Goal: Task Accomplishment & Management: Manage account settings

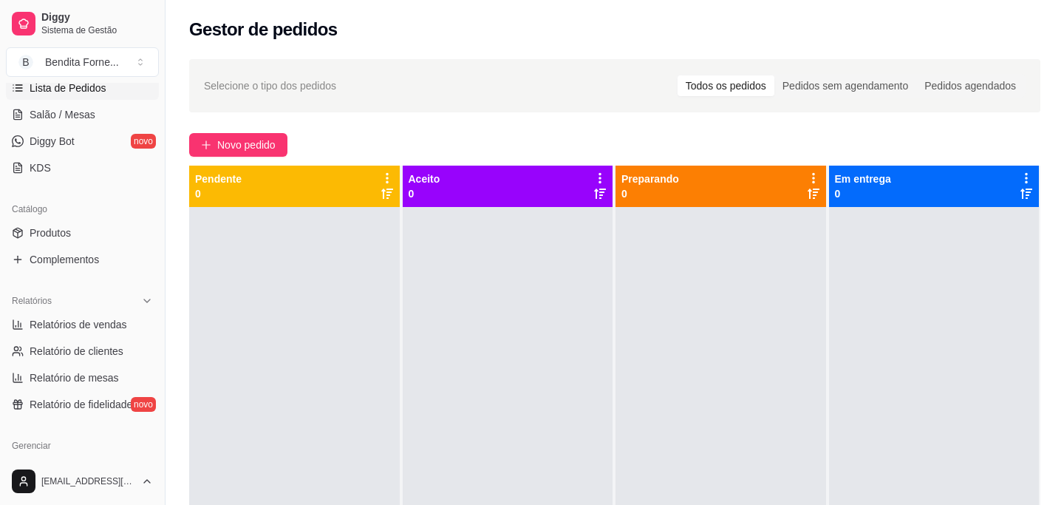
scroll to position [255, 0]
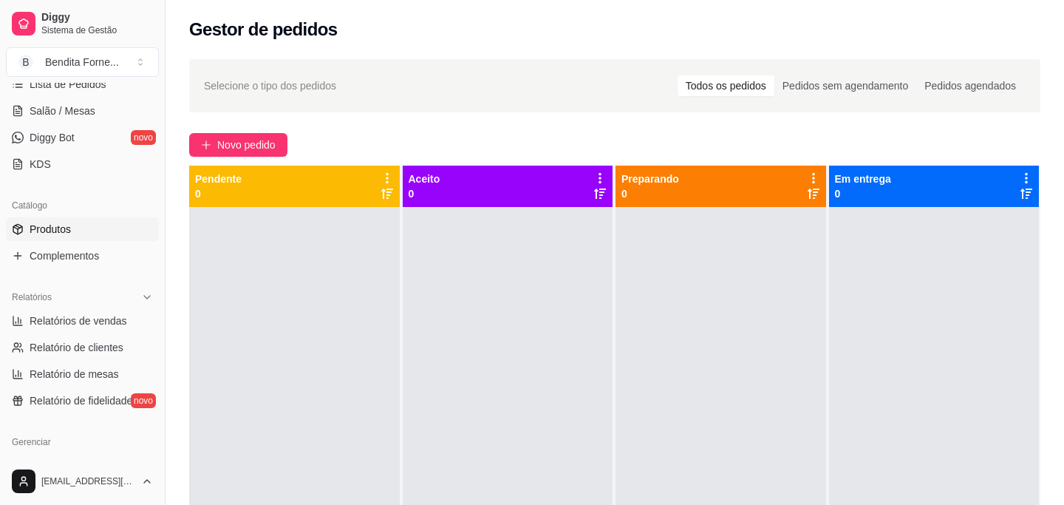
click at [63, 225] on span "Produtos" at bounding box center [50, 229] width 41 height 15
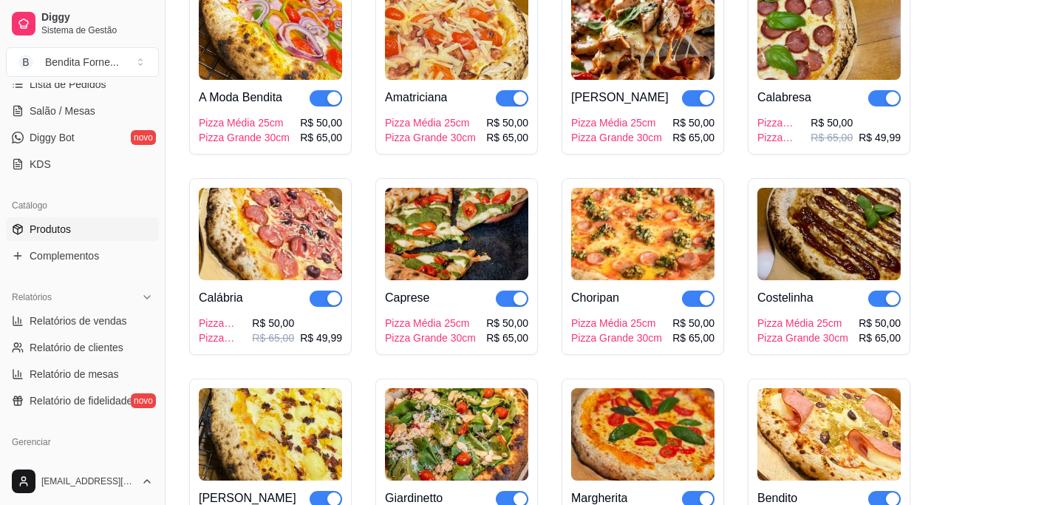
scroll to position [210, 0]
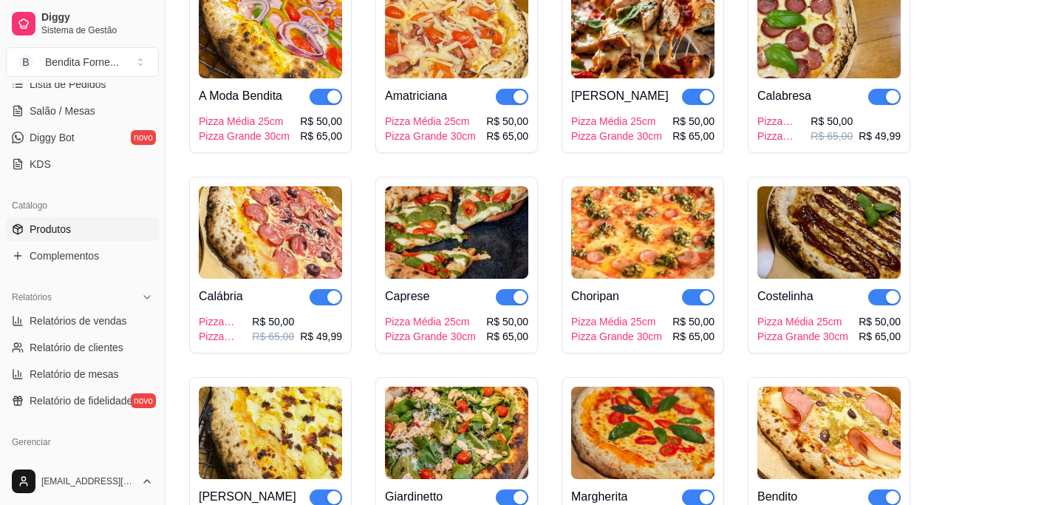
click at [1022, 328] on div "A Moda Bendita Pizza Média 25cm Pizza Grande 30cm R$ 50,00 R$ 65,00 Amatriciana…" at bounding box center [615, 273] width 852 height 595
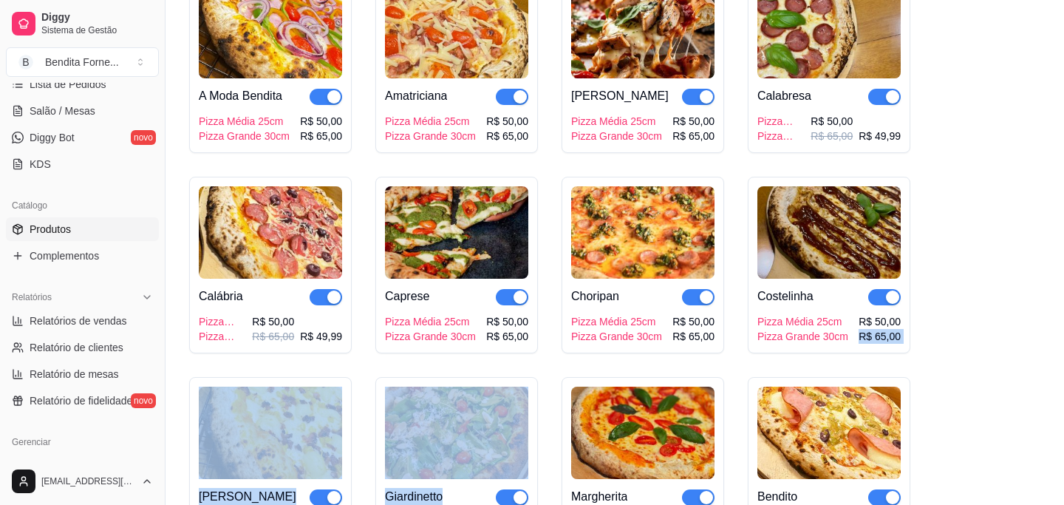
drag, startPoint x: 1022, startPoint y: 328, endPoint x: 106, endPoint y: 557, distance: 943.2
click at [106, 295] on html "Diggy Sistema de Gestão B Bendita Forne ... Loja aberta Período gratuito até 05…" at bounding box center [532, 42] width 1064 height 505
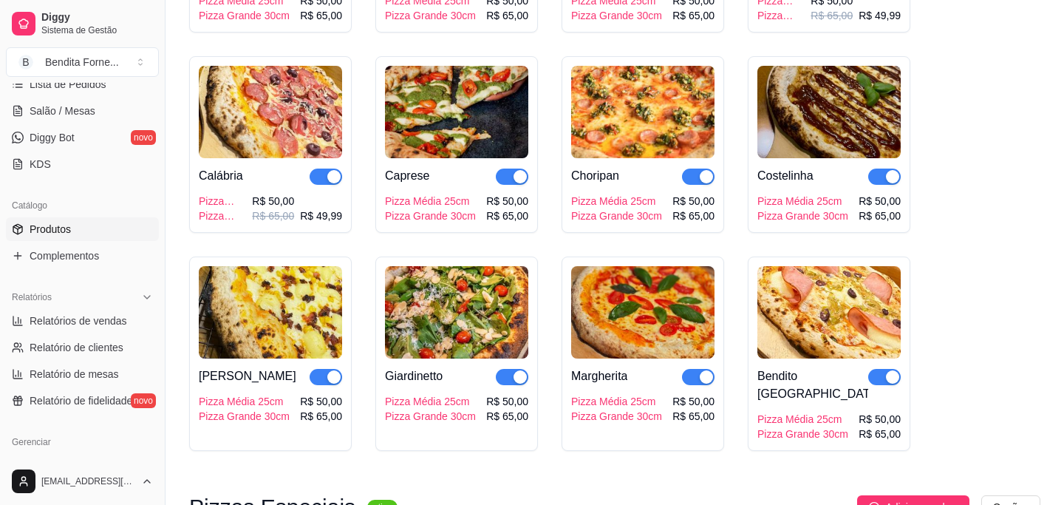
click at [1019, 237] on div "A Moda Bendita Pizza Média 25cm Pizza Grande 30cm R$ 50,00 R$ 65,00 Amatriciana…" at bounding box center [615, 153] width 852 height 595
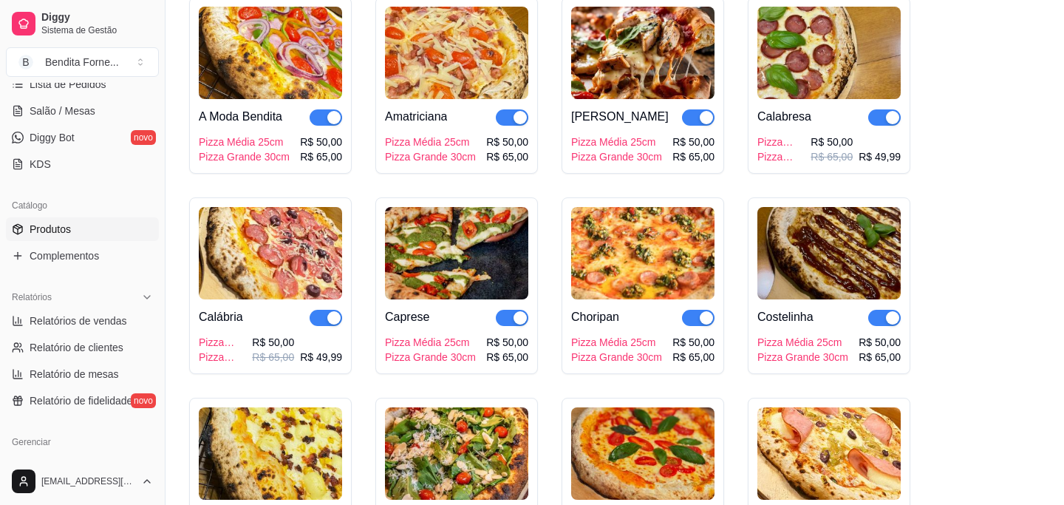
scroll to position [191, 0]
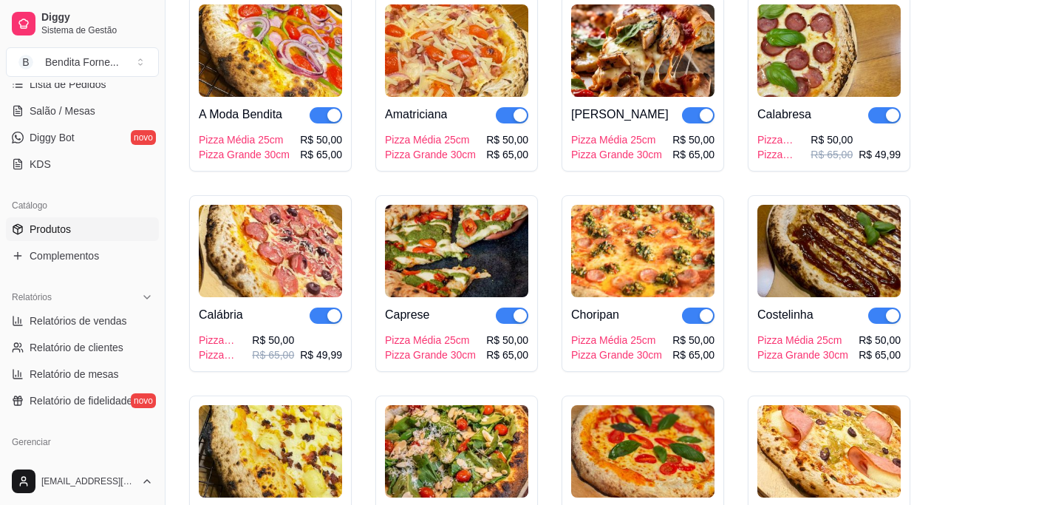
click at [288, 72] on img at bounding box center [270, 50] width 143 height 92
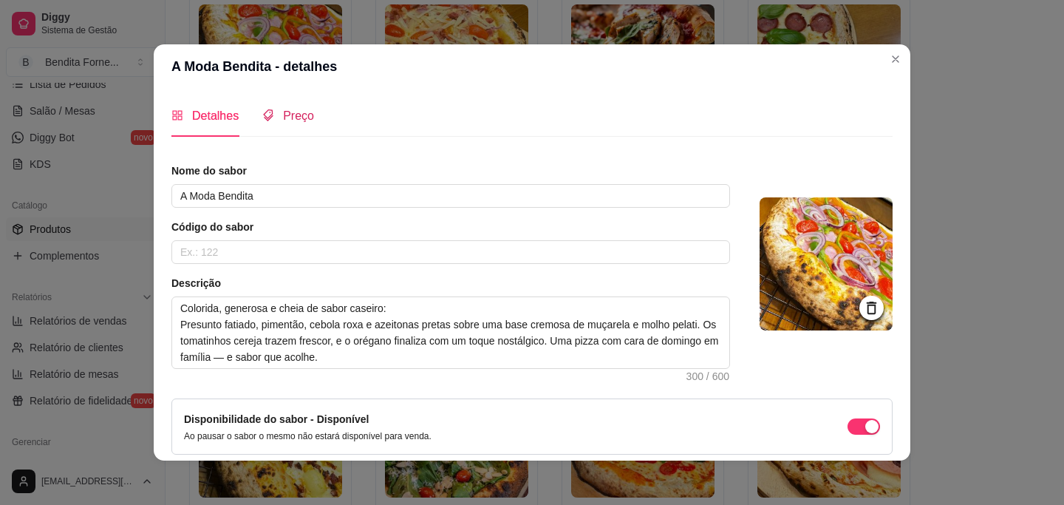
click at [311, 114] on span "Preço" at bounding box center [298, 115] width 31 height 13
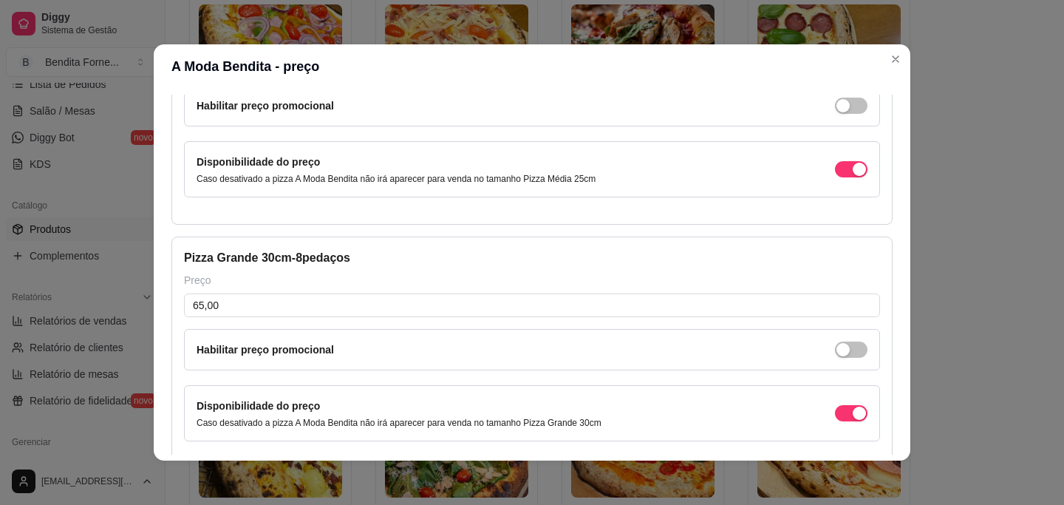
scroll to position [199, 0]
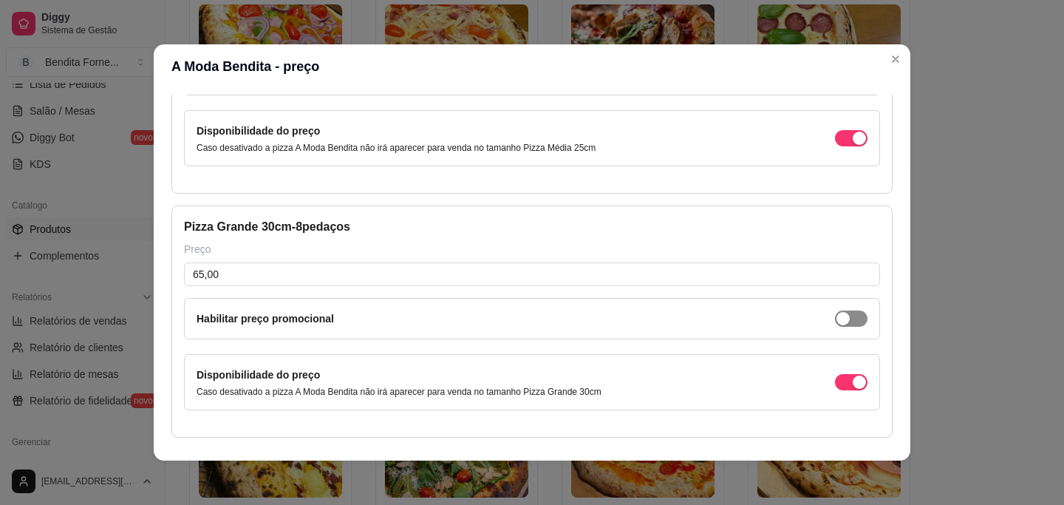
click at [846, 81] on div "button" at bounding box center [843, 74] width 13 height 13
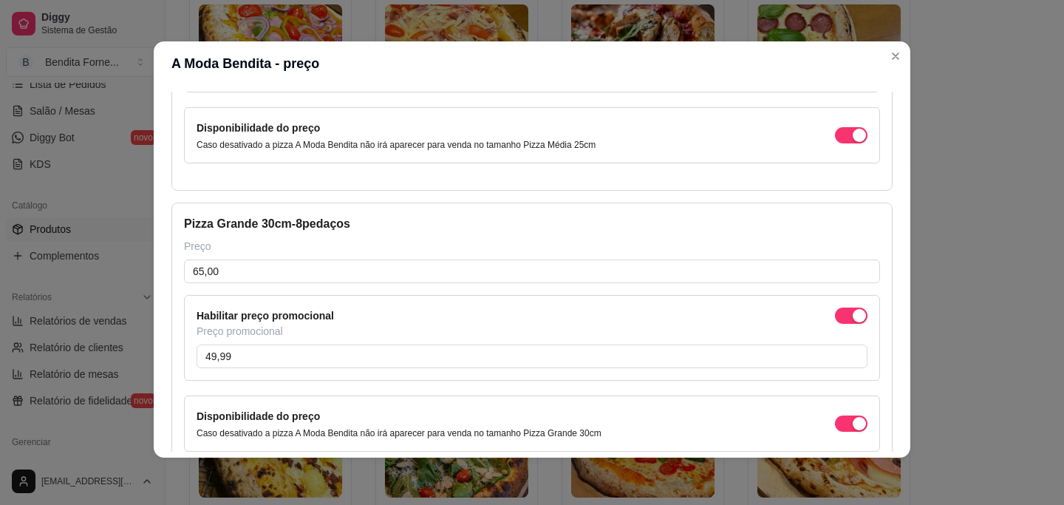
scroll to position [292, 0]
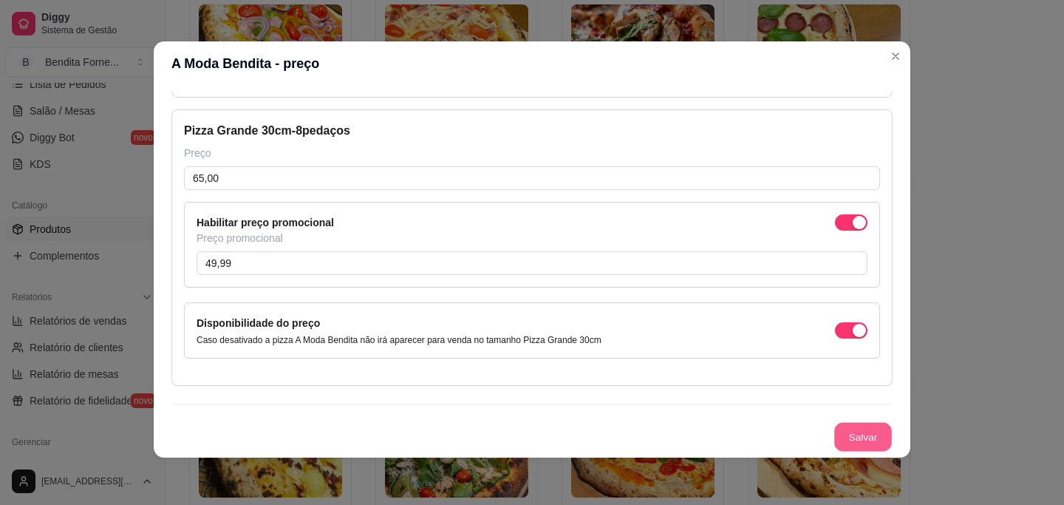
click at [858, 442] on button "Salvar" at bounding box center [864, 437] width 58 height 29
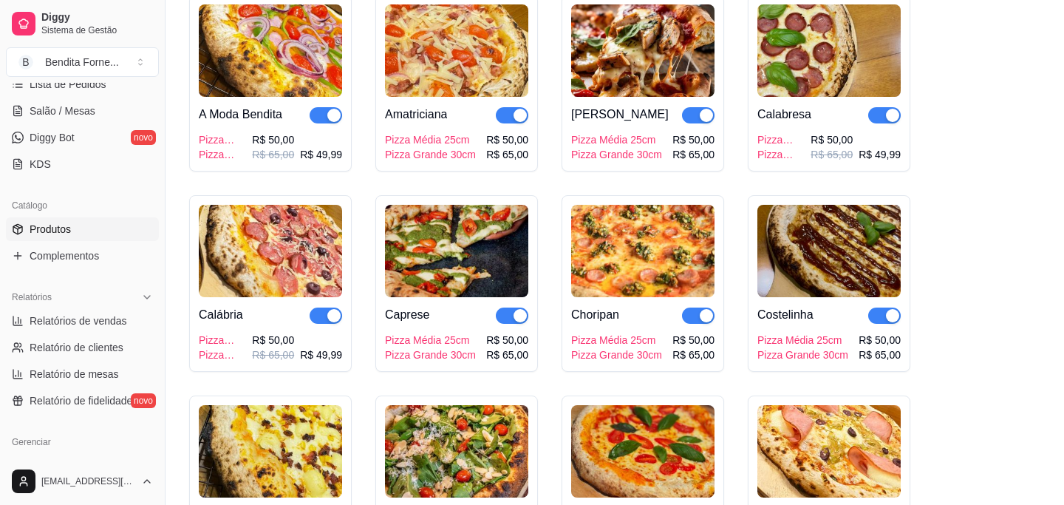
click at [441, 45] on img at bounding box center [456, 50] width 143 height 92
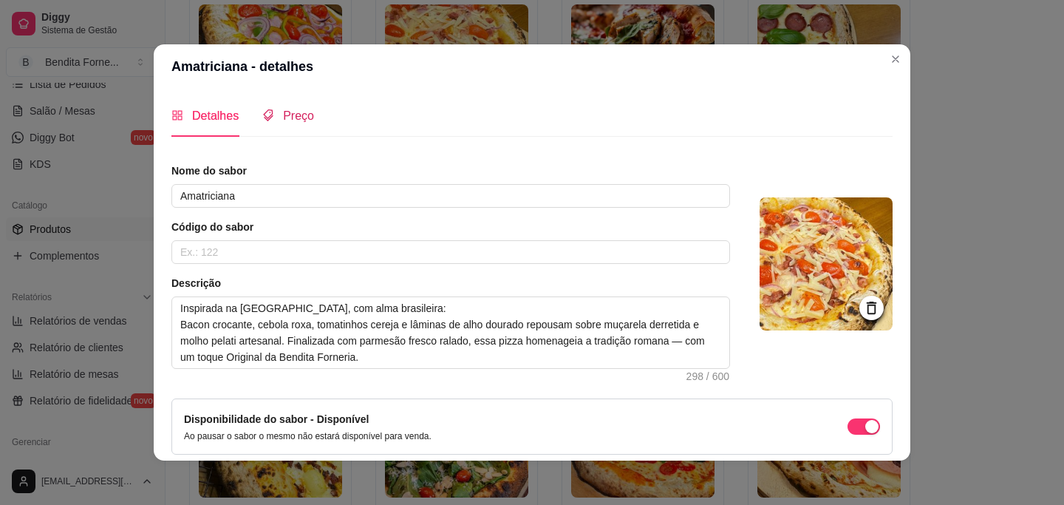
click at [300, 123] on div "Preço" at bounding box center [288, 115] width 52 height 18
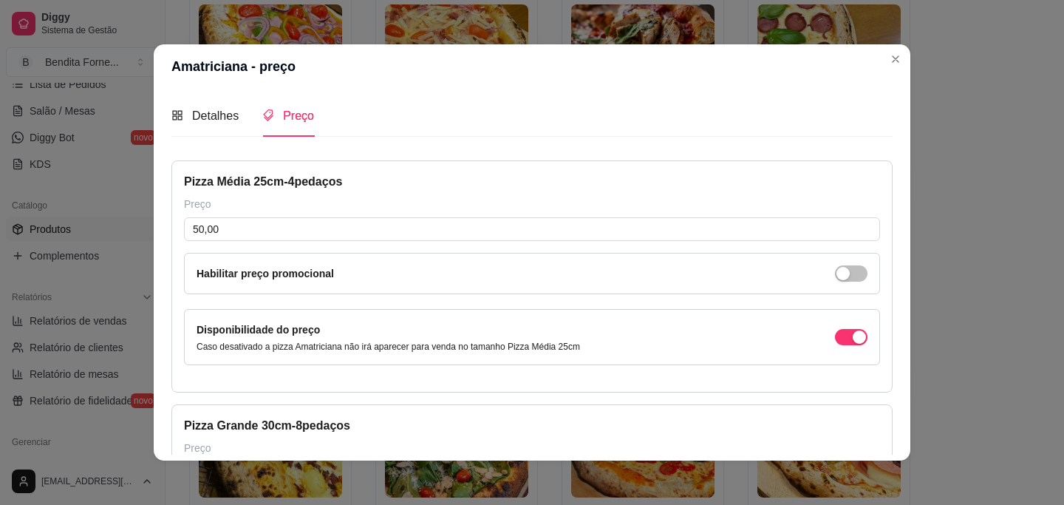
scroll to position [248, 0]
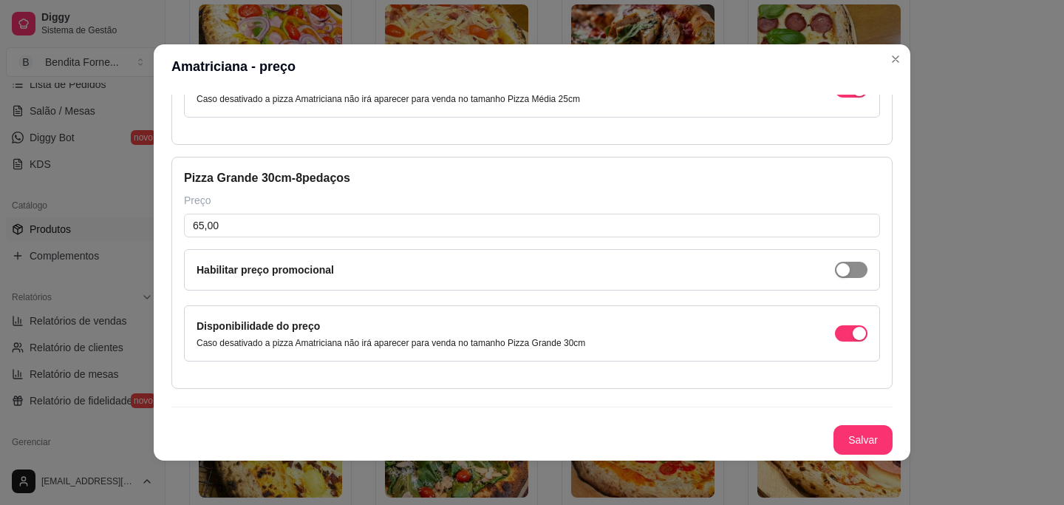
click at [849, 33] on div "button" at bounding box center [843, 25] width 13 height 13
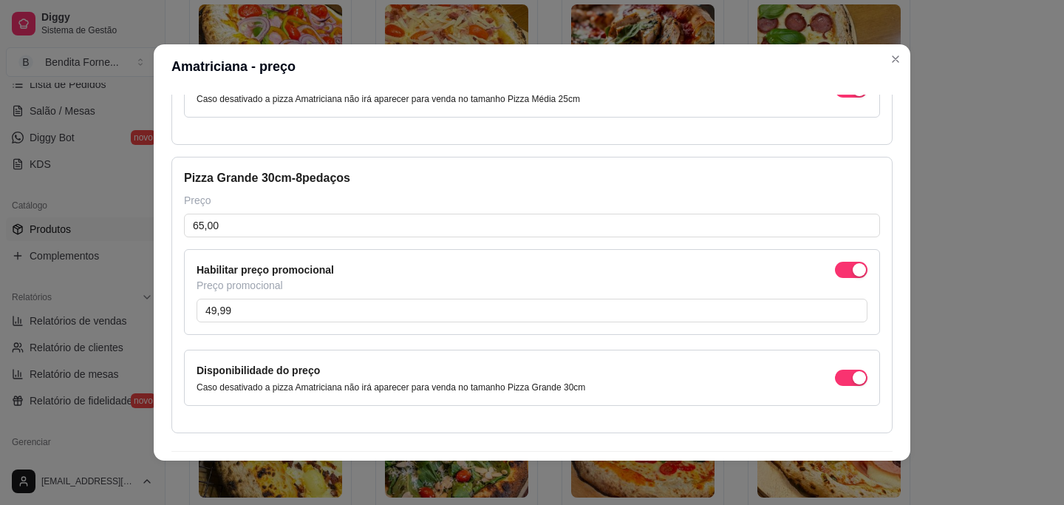
scroll to position [292, 0]
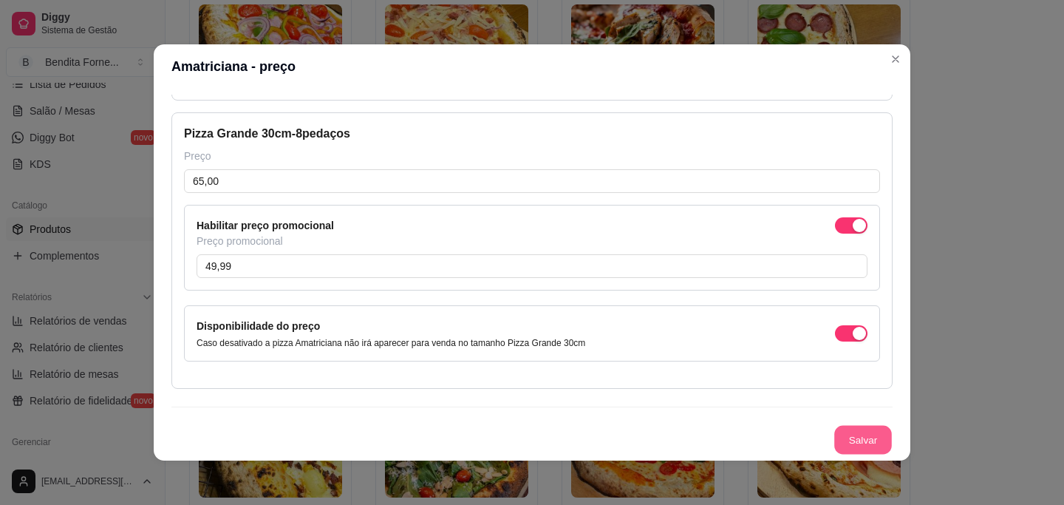
click at [874, 438] on button "Salvar" at bounding box center [864, 440] width 58 height 29
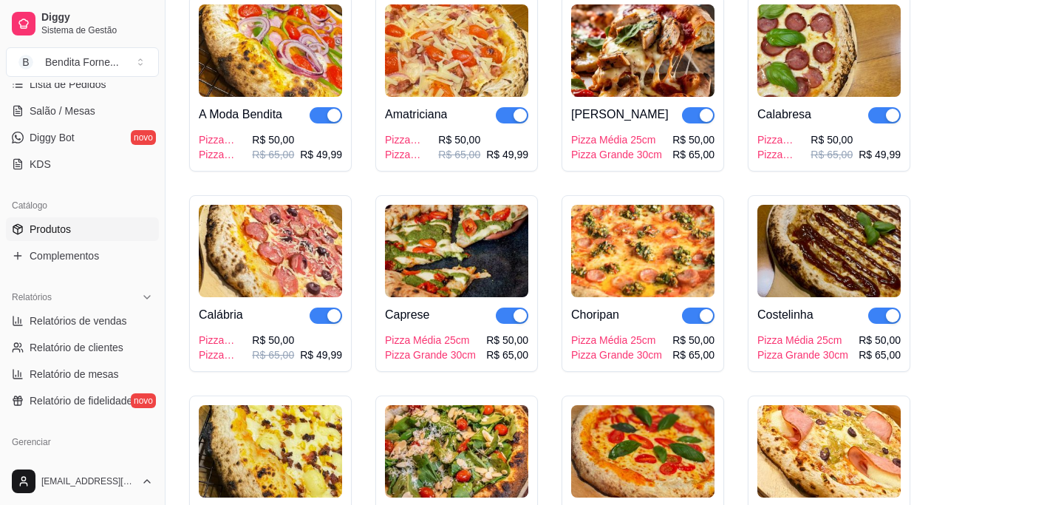
click at [634, 65] on img at bounding box center [642, 50] width 143 height 92
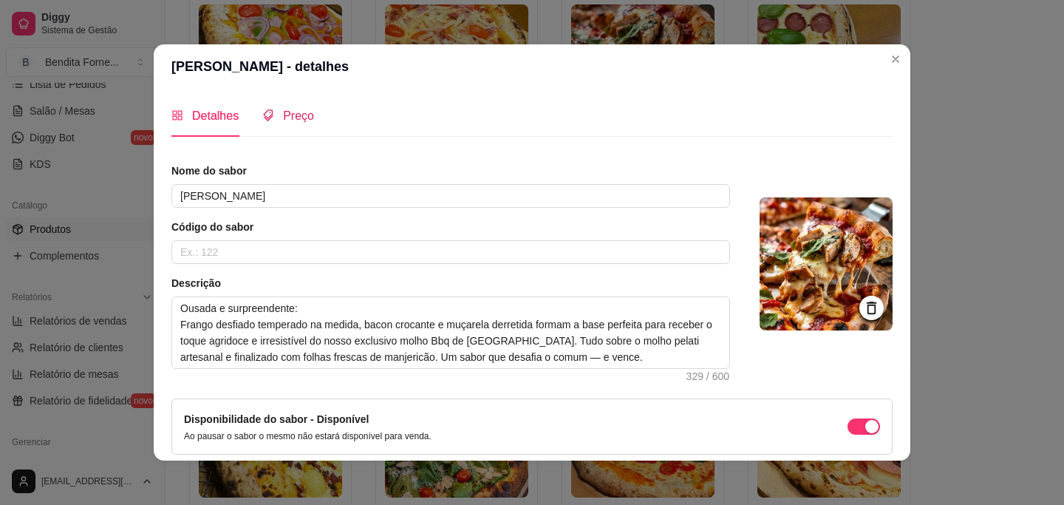
click at [297, 112] on span "Preço" at bounding box center [298, 115] width 31 height 13
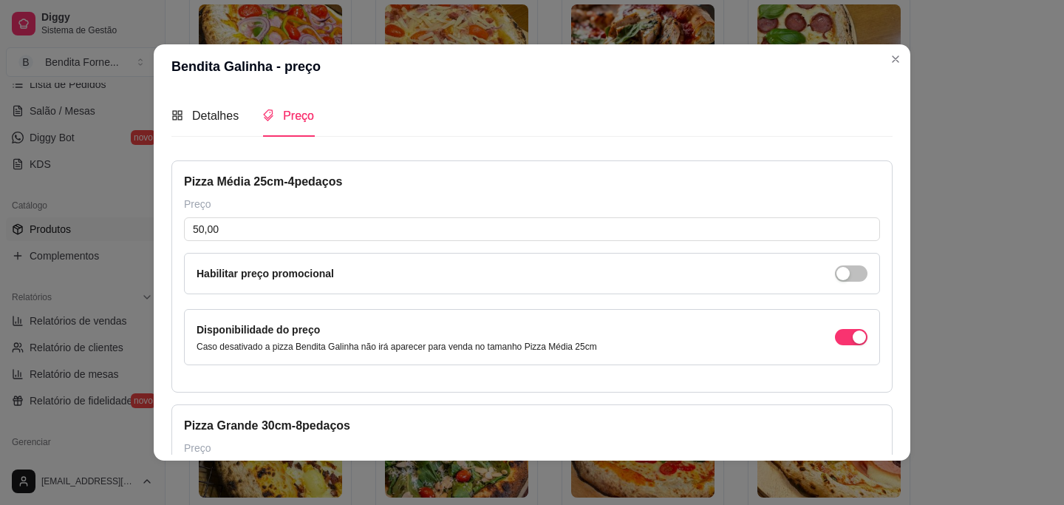
scroll to position [248, 0]
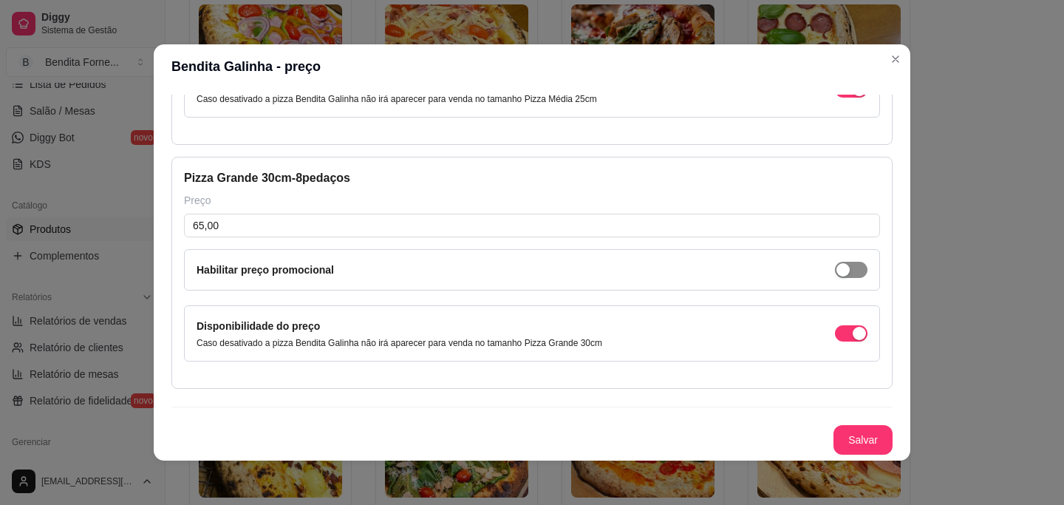
click at [845, 33] on div "button" at bounding box center [843, 25] width 13 height 13
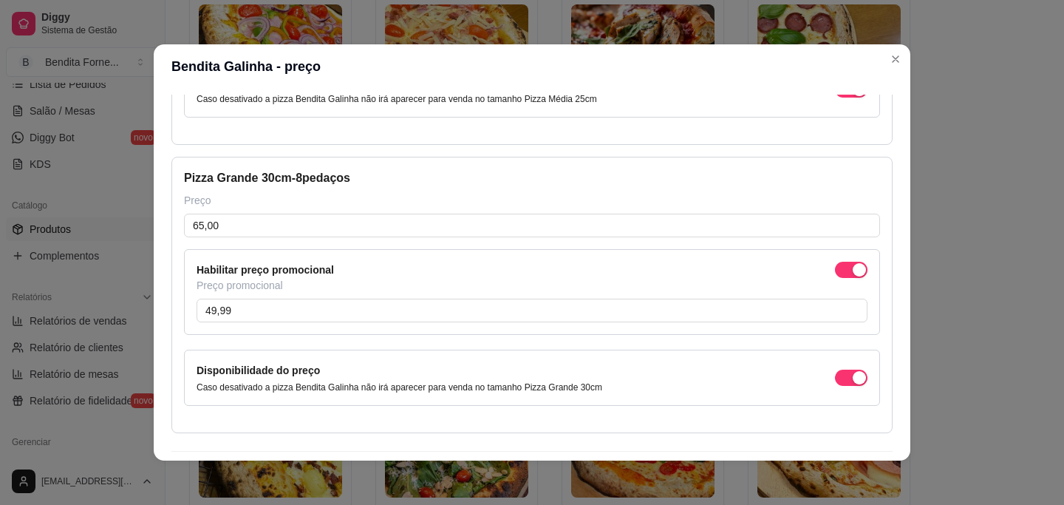
scroll to position [292, 0]
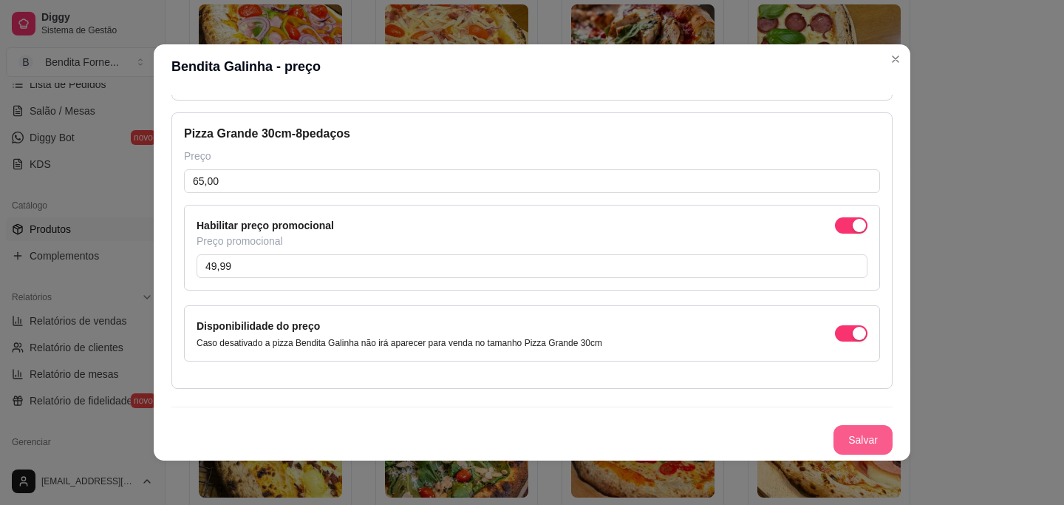
click at [857, 432] on button "Salvar" at bounding box center [863, 440] width 59 height 30
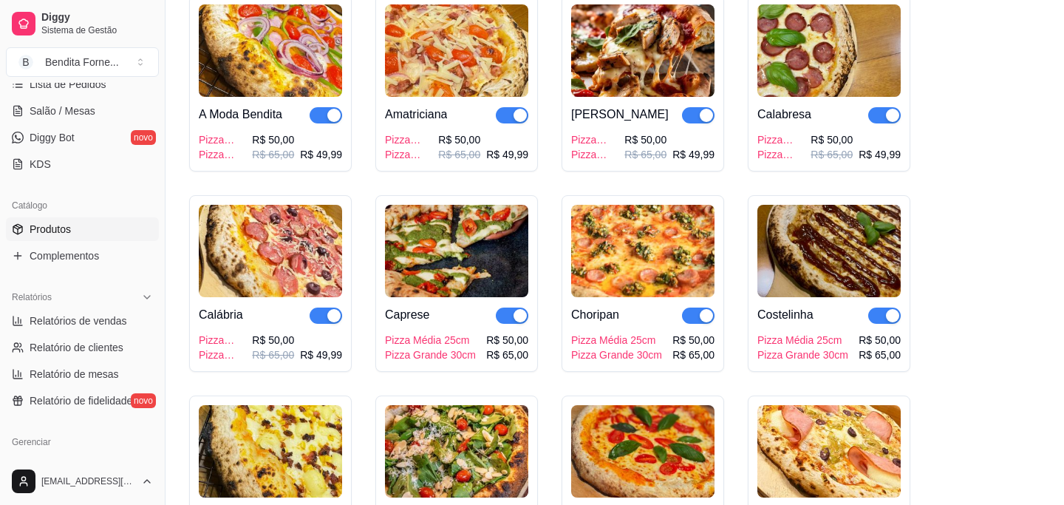
click at [457, 251] on img at bounding box center [456, 251] width 143 height 92
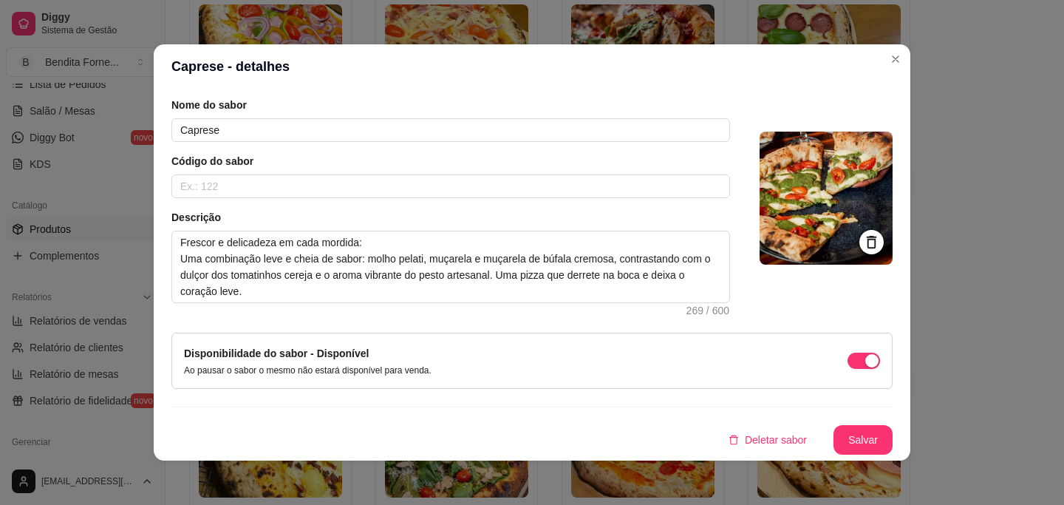
scroll to position [0, 0]
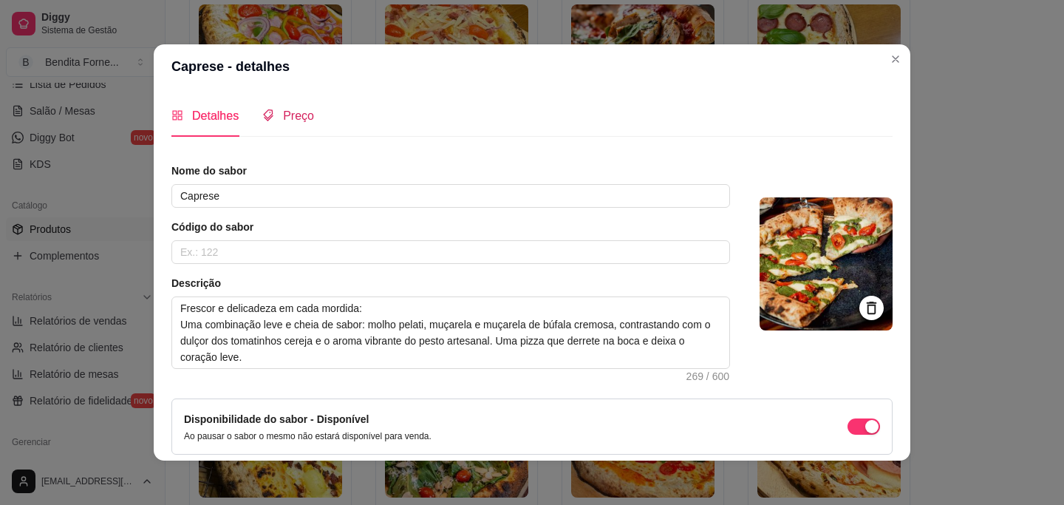
click at [292, 122] on span "Preço" at bounding box center [298, 115] width 31 height 13
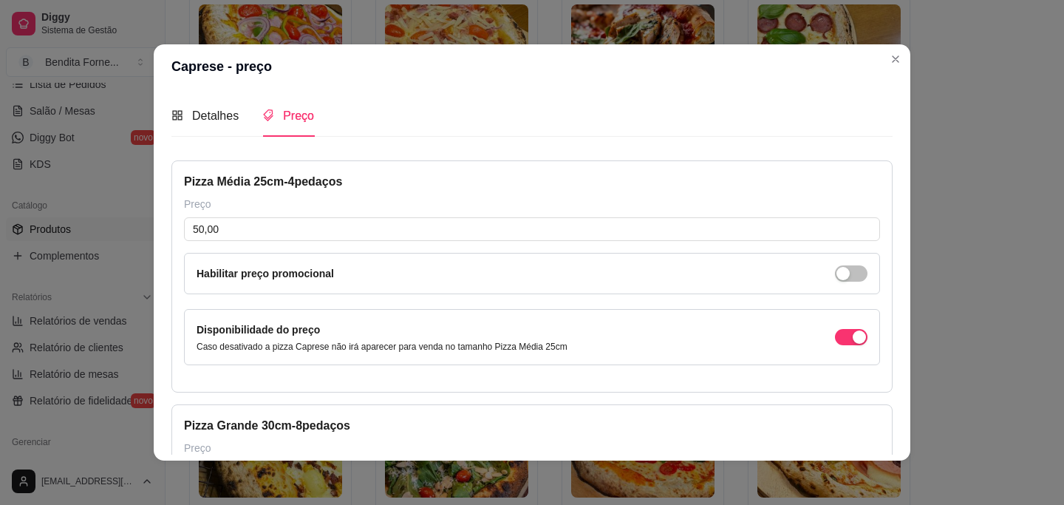
scroll to position [248, 0]
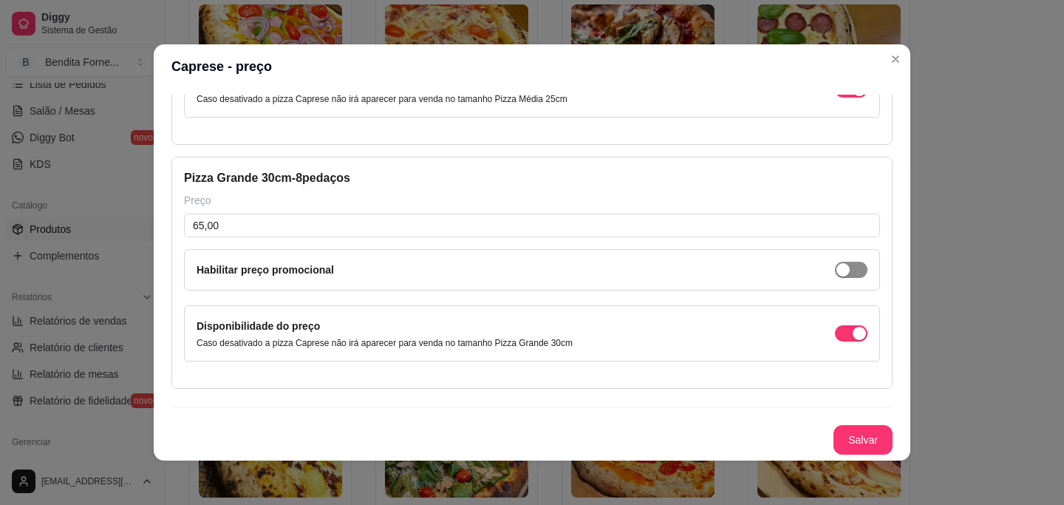
click at [854, 34] on span "button" at bounding box center [851, 26] width 33 height 16
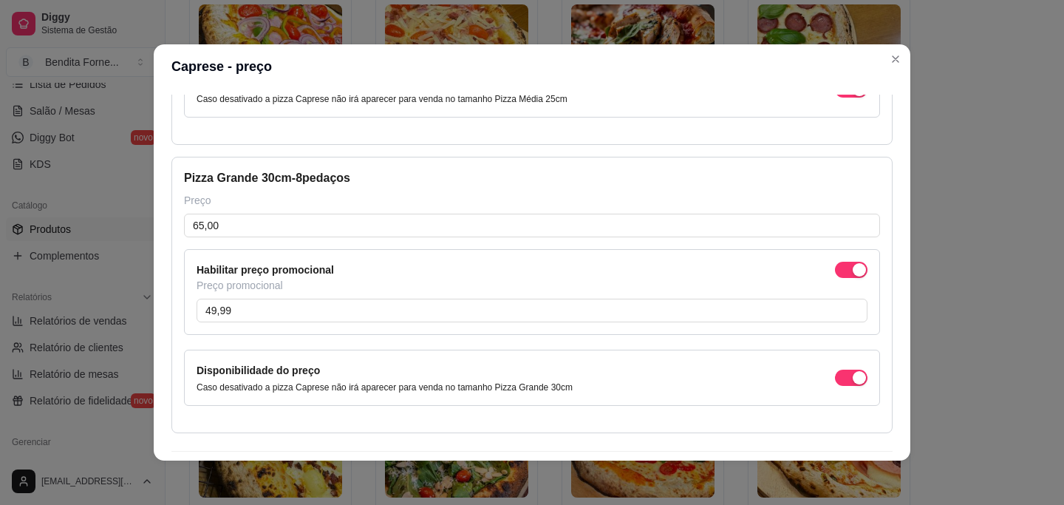
scroll to position [292, 0]
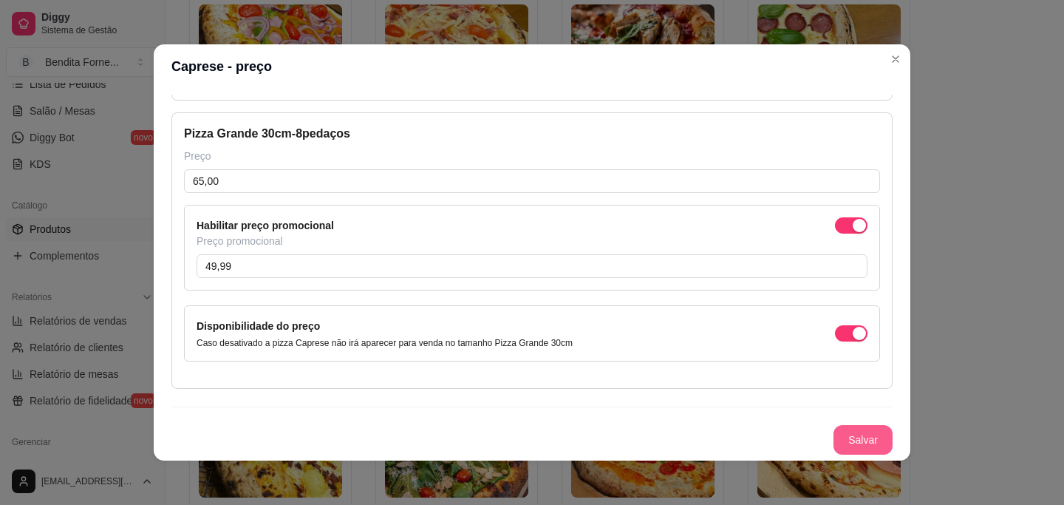
click at [862, 438] on button "Salvar" at bounding box center [863, 440] width 59 height 30
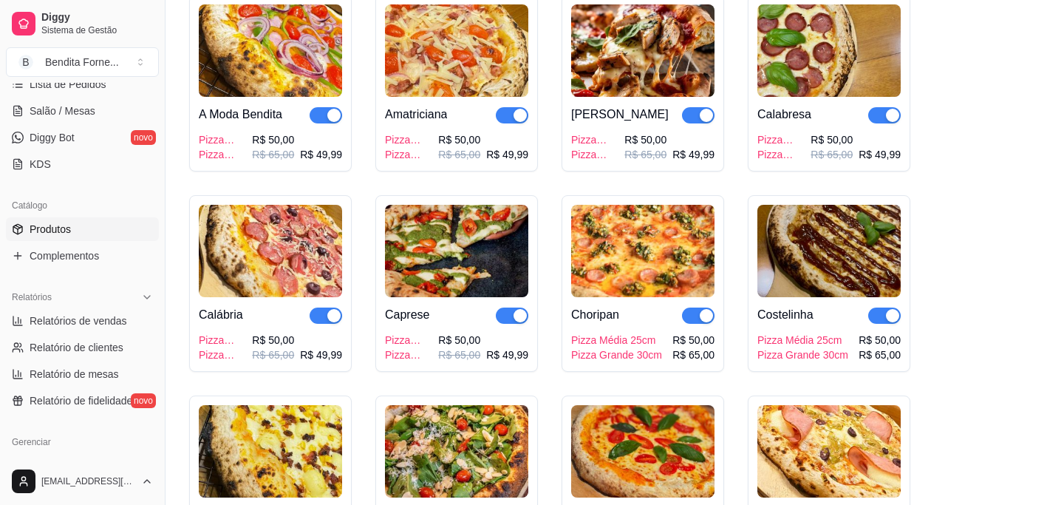
click at [654, 262] on img at bounding box center [642, 251] width 143 height 92
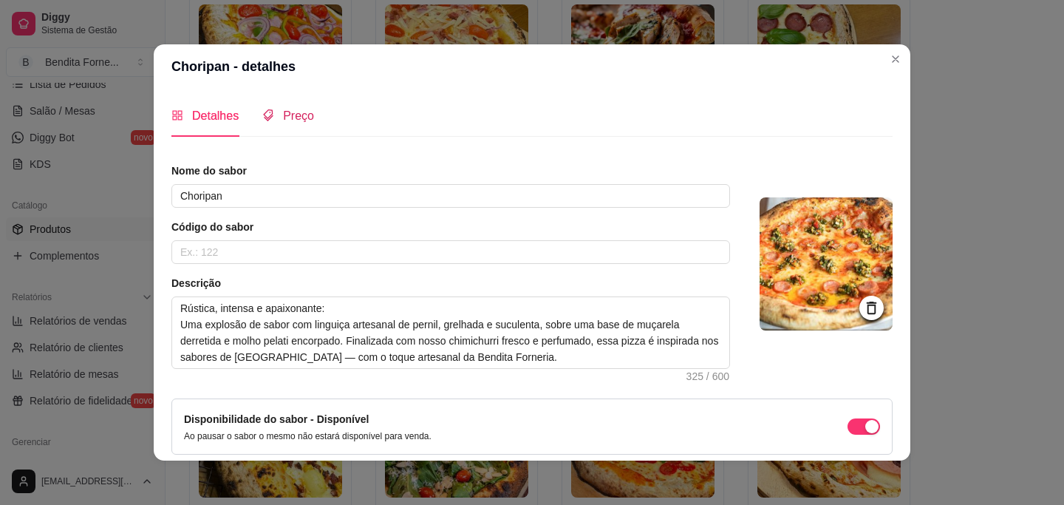
click at [301, 119] on span "Preço" at bounding box center [298, 115] width 31 height 13
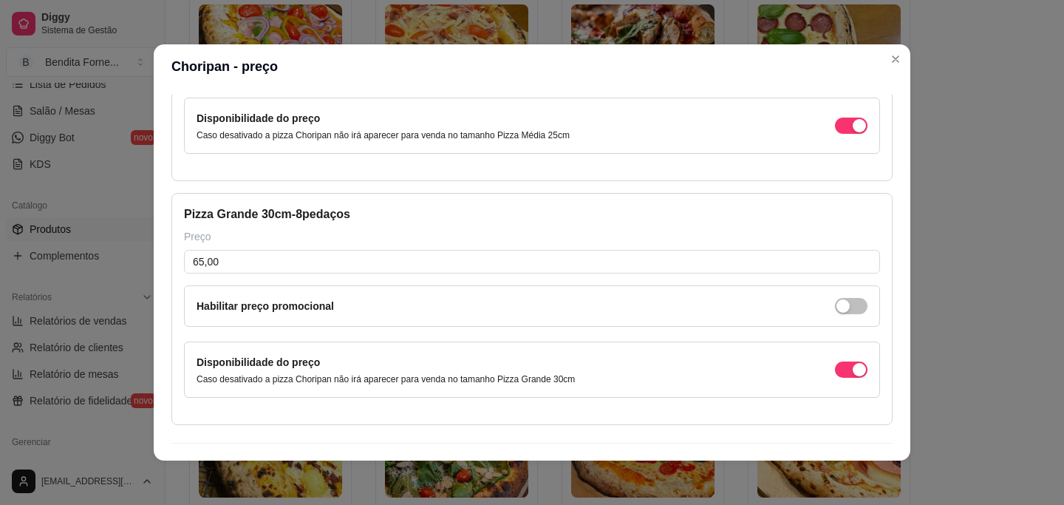
scroll to position [220, 0]
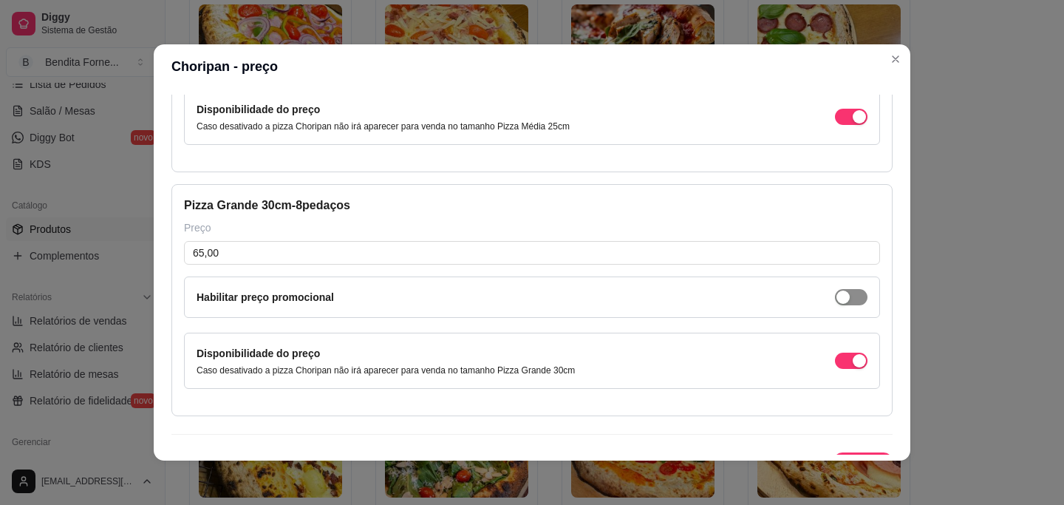
click at [858, 61] on span "button" at bounding box center [851, 53] width 33 height 16
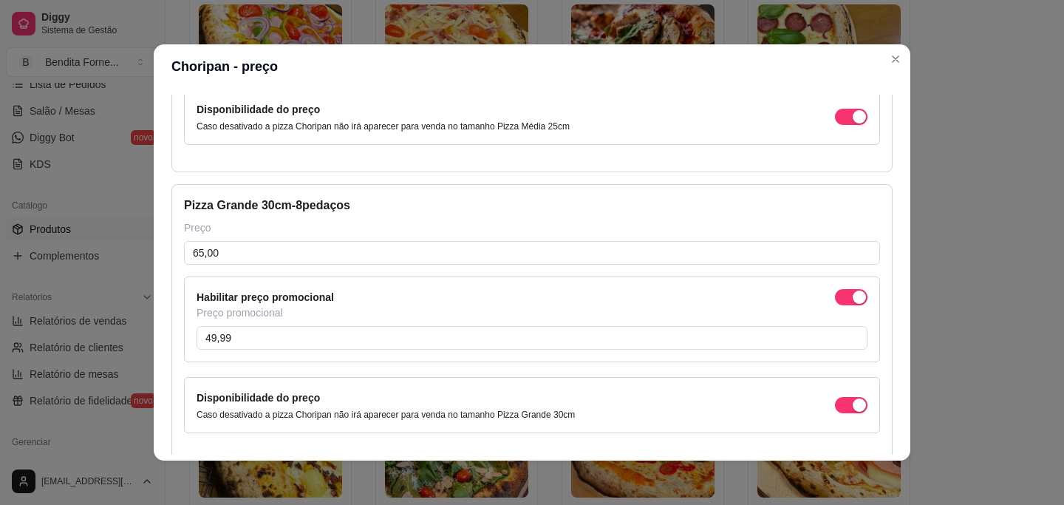
scroll to position [292, 0]
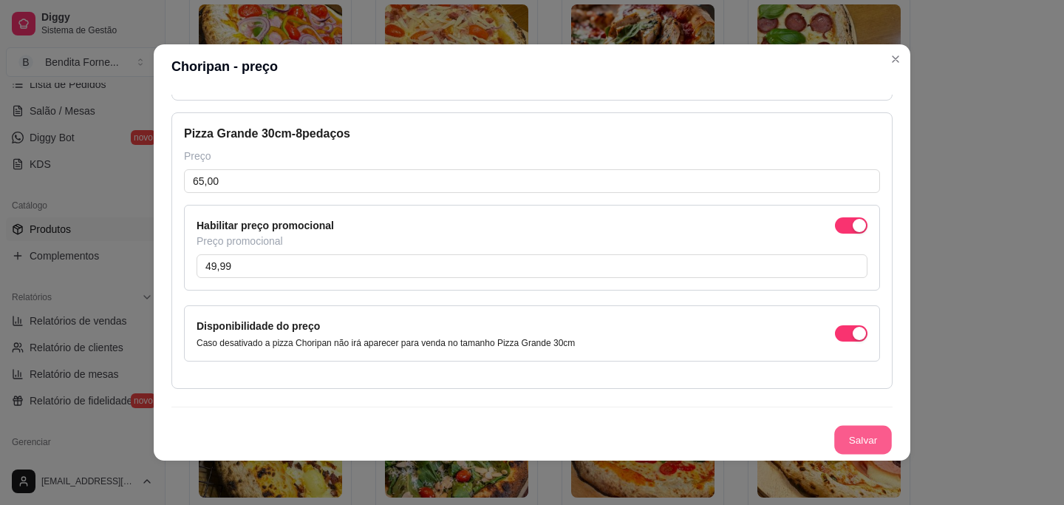
click at [869, 435] on button "Salvar" at bounding box center [864, 440] width 58 height 29
click at [875, 432] on button "Salvar" at bounding box center [863, 440] width 59 height 30
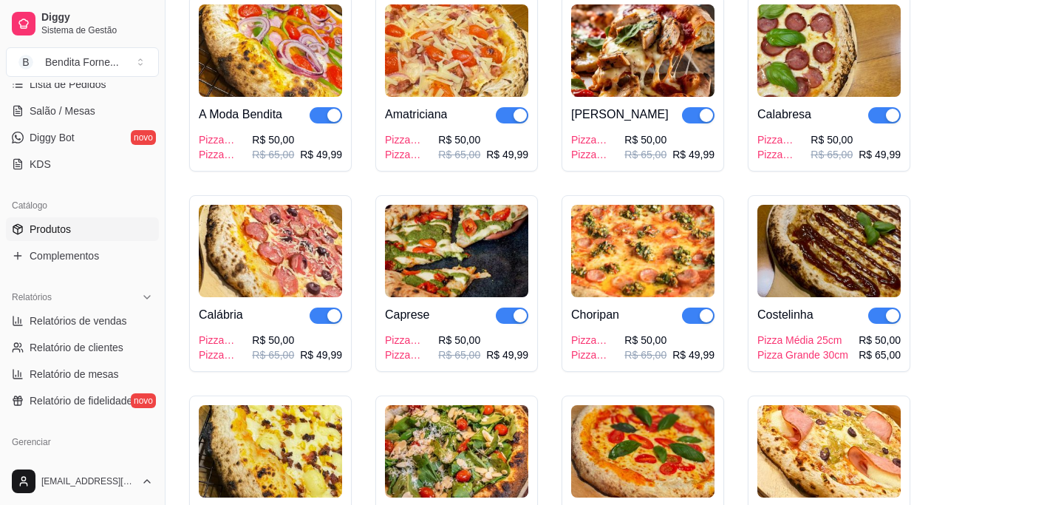
click at [825, 287] on img at bounding box center [829, 251] width 143 height 92
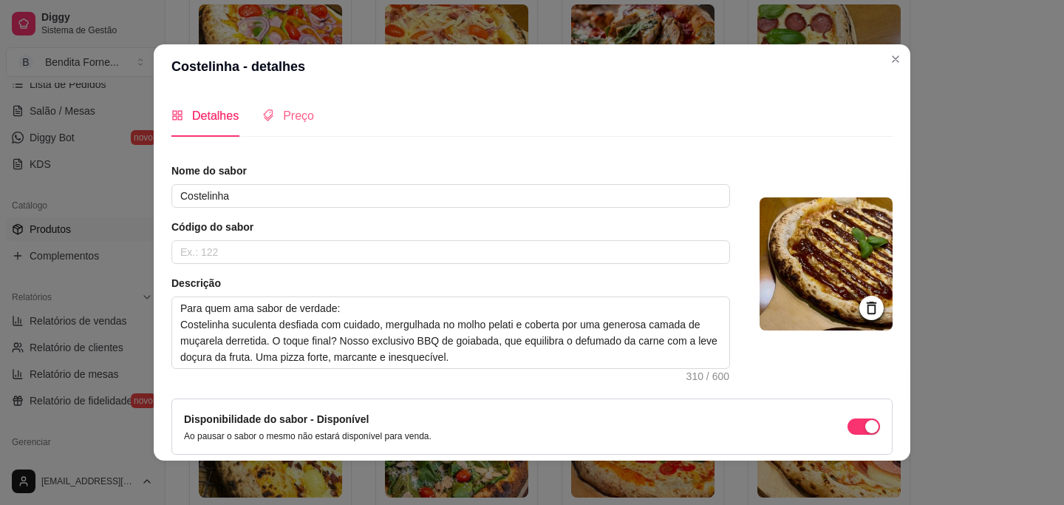
click at [304, 106] on div "Preço" at bounding box center [288, 116] width 52 height 42
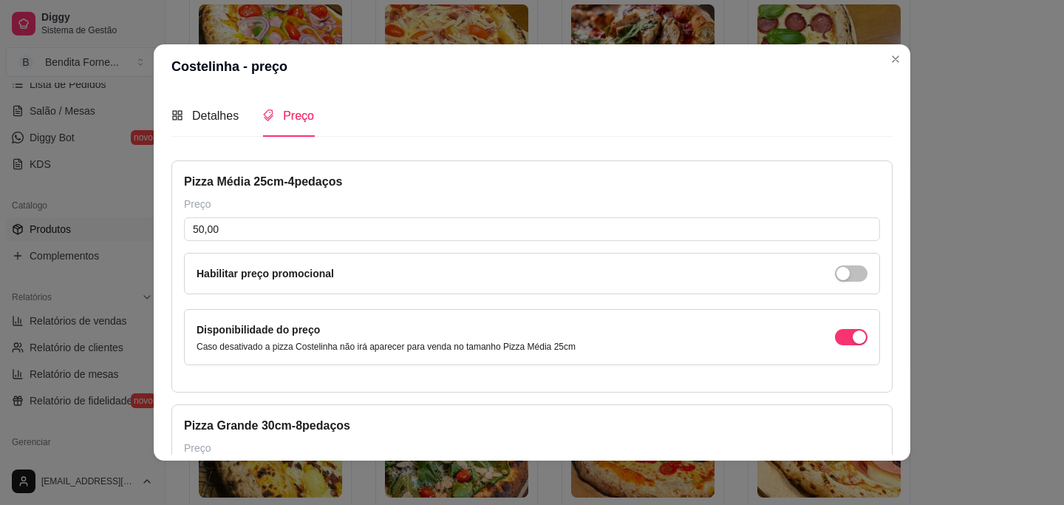
scroll to position [248, 0]
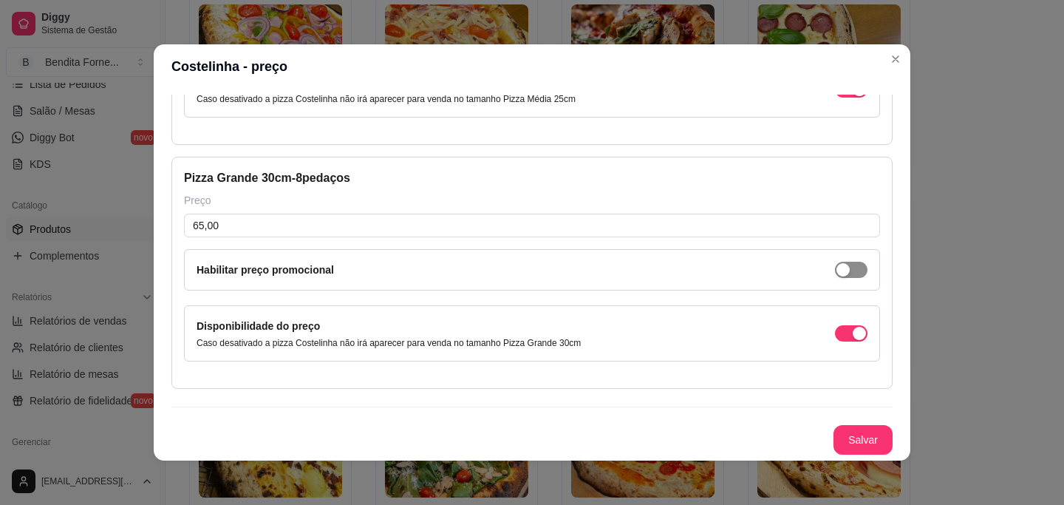
click at [849, 33] on div "button" at bounding box center [843, 25] width 13 height 13
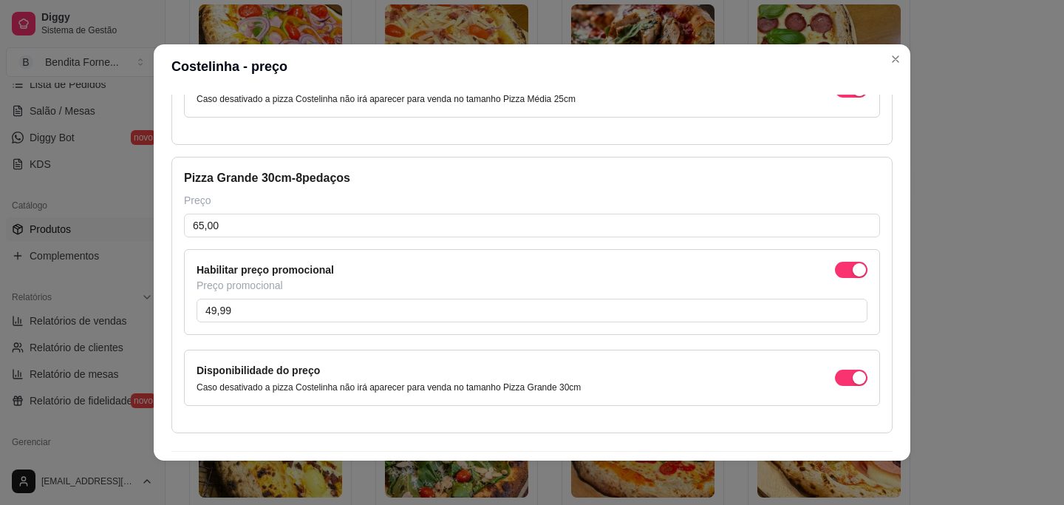
scroll to position [292, 0]
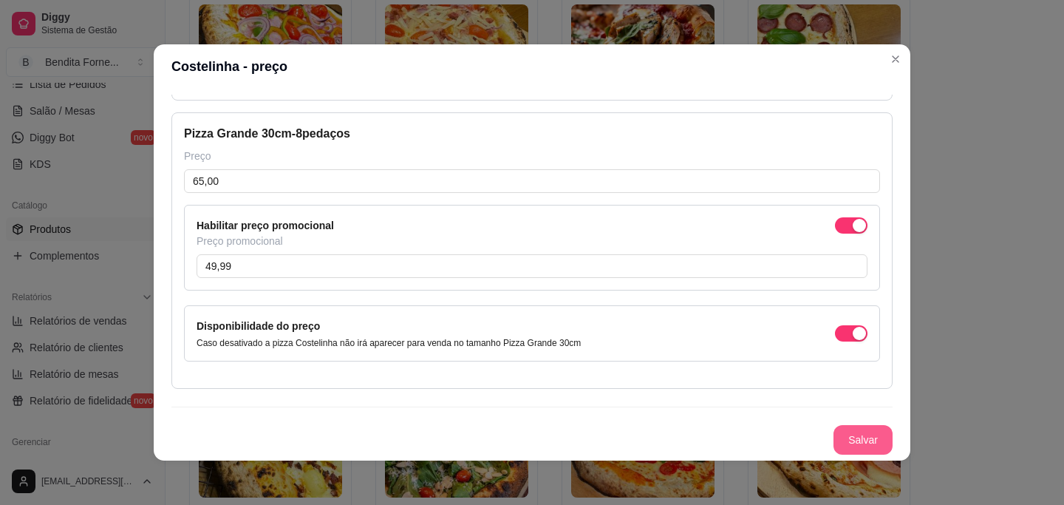
click at [866, 446] on button "Salvar" at bounding box center [863, 440] width 59 height 30
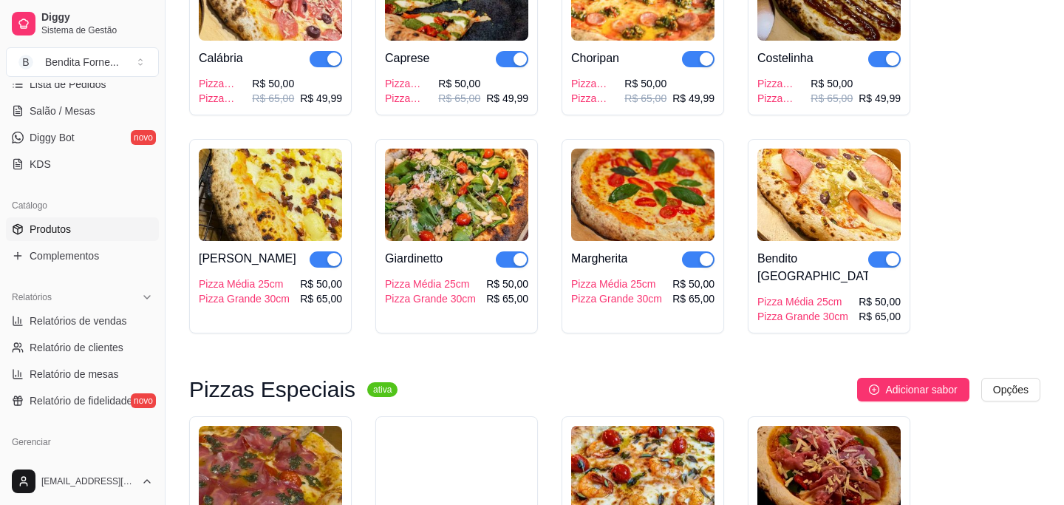
scroll to position [450, 0]
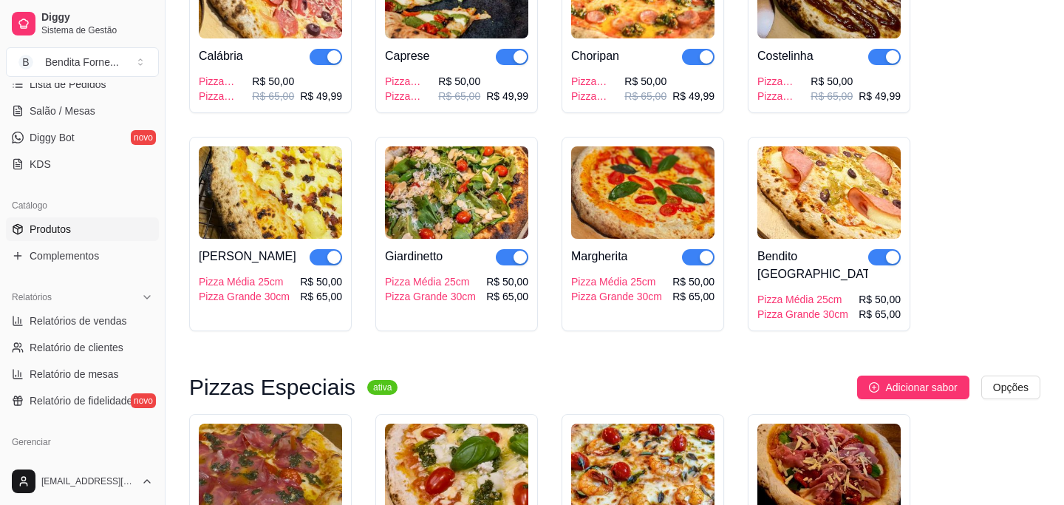
click at [277, 206] on img at bounding box center [270, 192] width 143 height 92
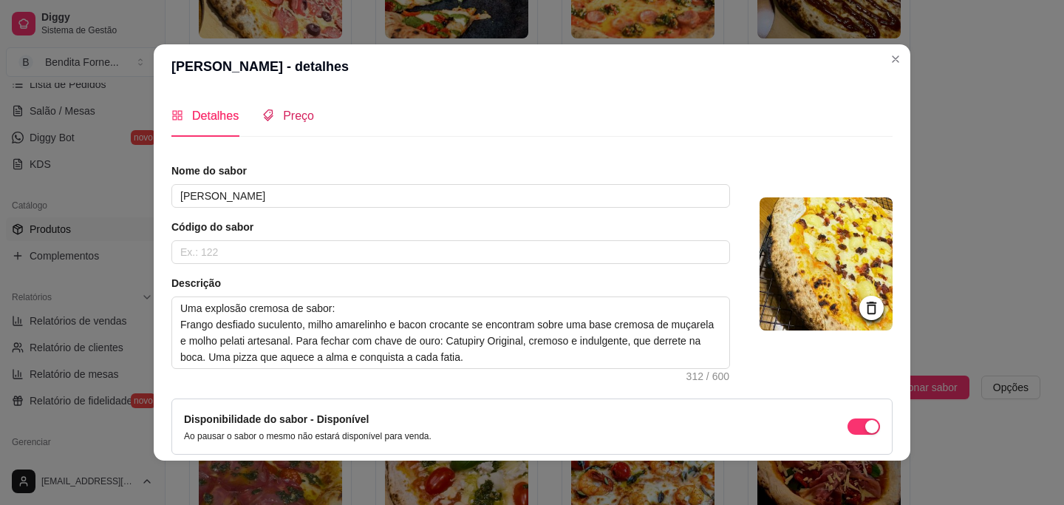
click at [308, 118] on span "Preço" at bounding box center [298, 115] width 31 height 13
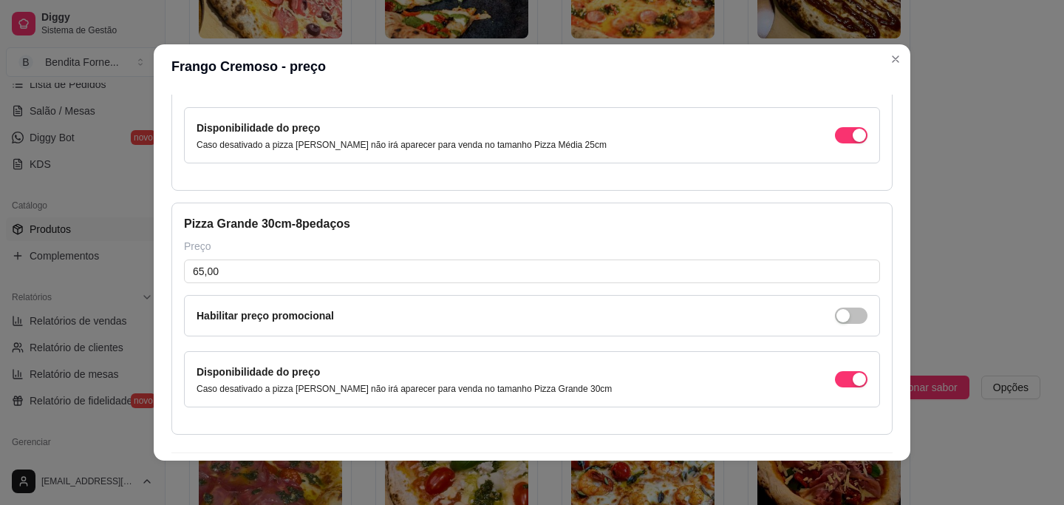
scroll to position [248, 0]
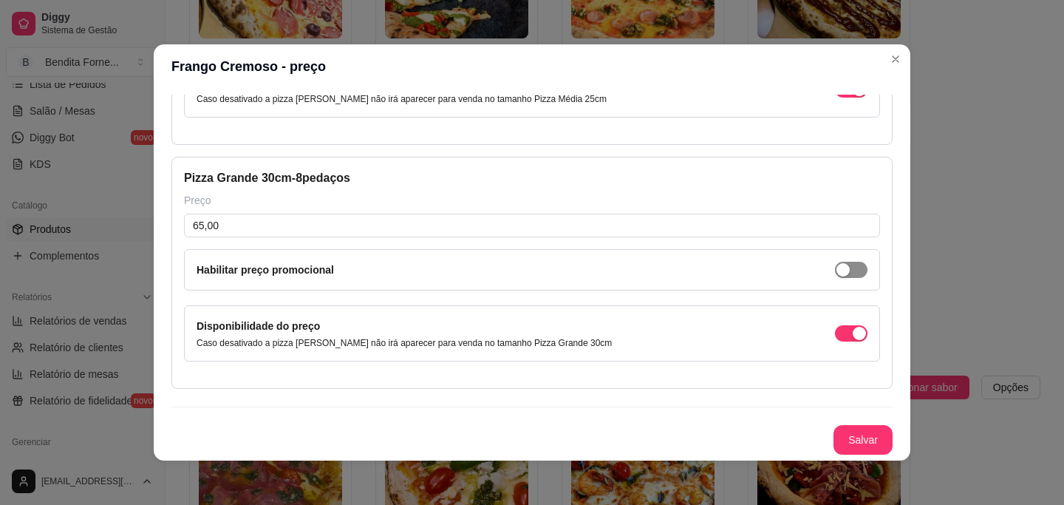
click at [853, 34] on span "button" at bounding box center [851, 26] width 33 height 16
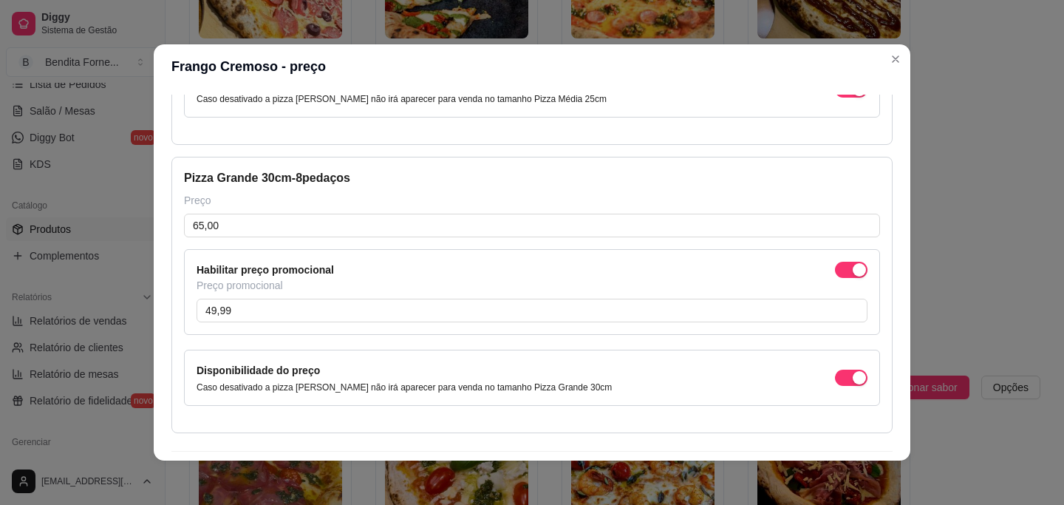
scroll to position [292, 0]
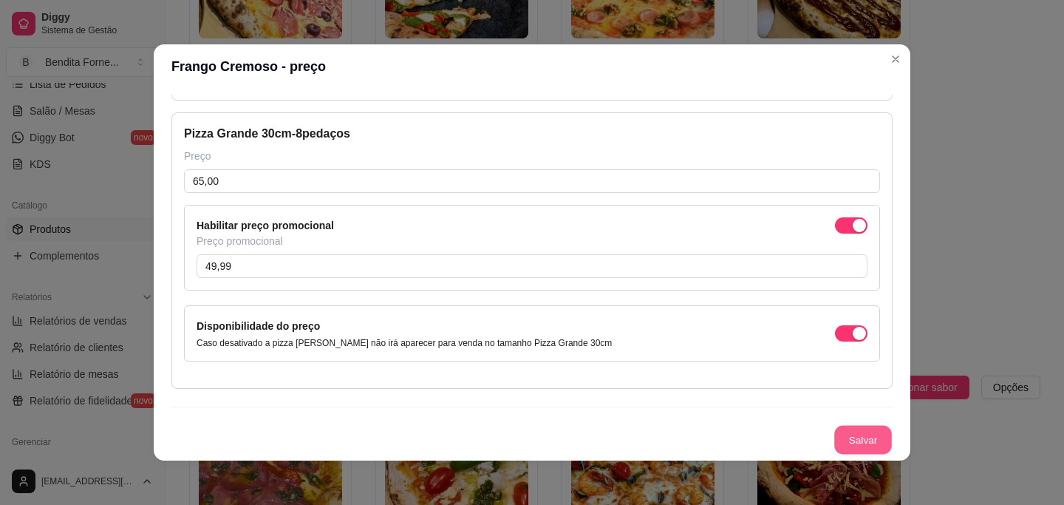
click at [856, 448] on button "Salvar" at bounding box center [864, 440] width 58 height 29
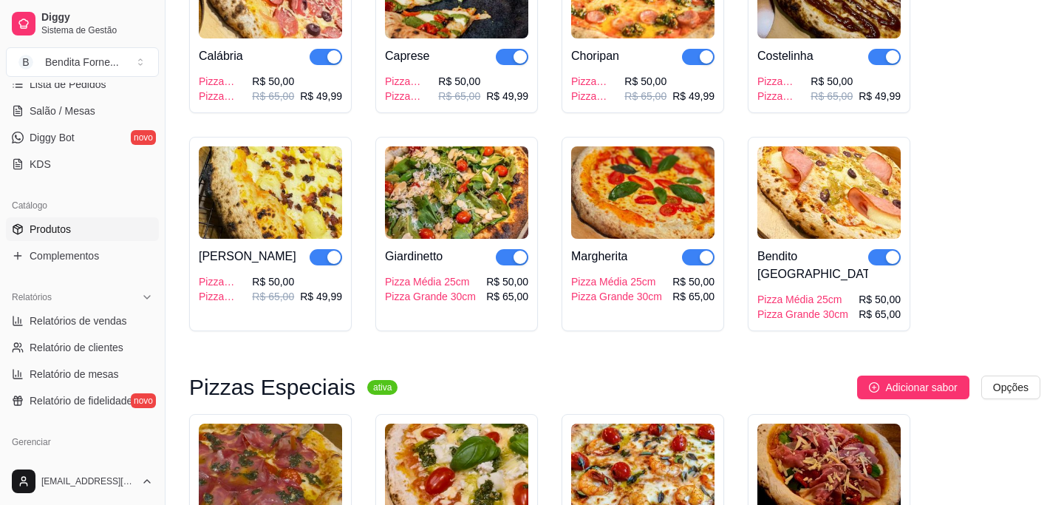
click at [467, 196] on img at bounding box center [456, 192] width 143 height 92
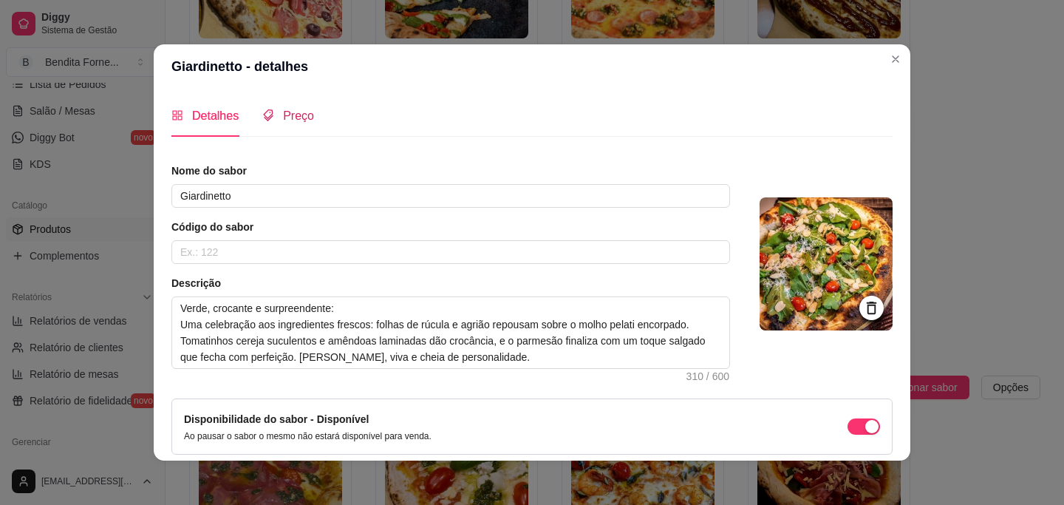
click at [304, 123] on div "Preço" at bounding box center [288, 115] width 52 height 18
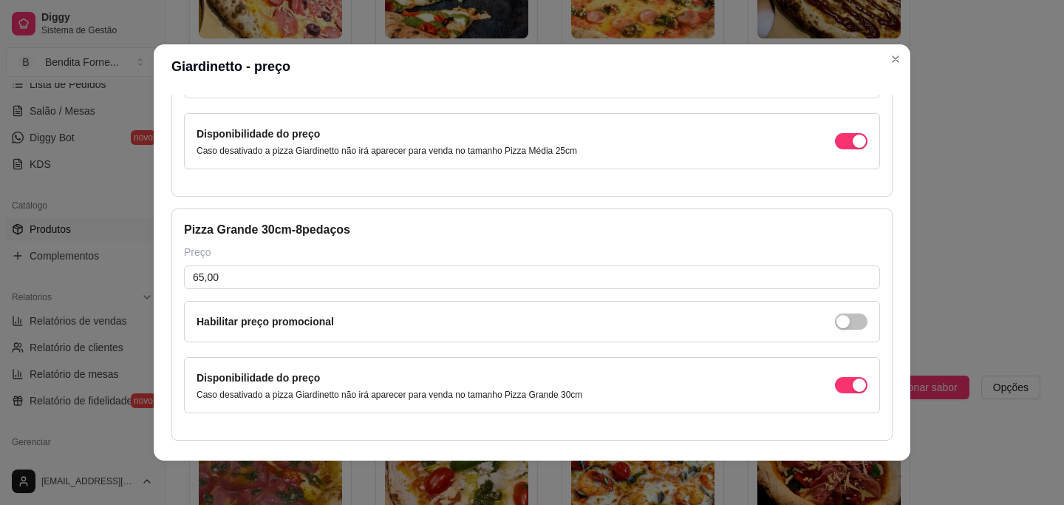
scroll to position [248, 0]
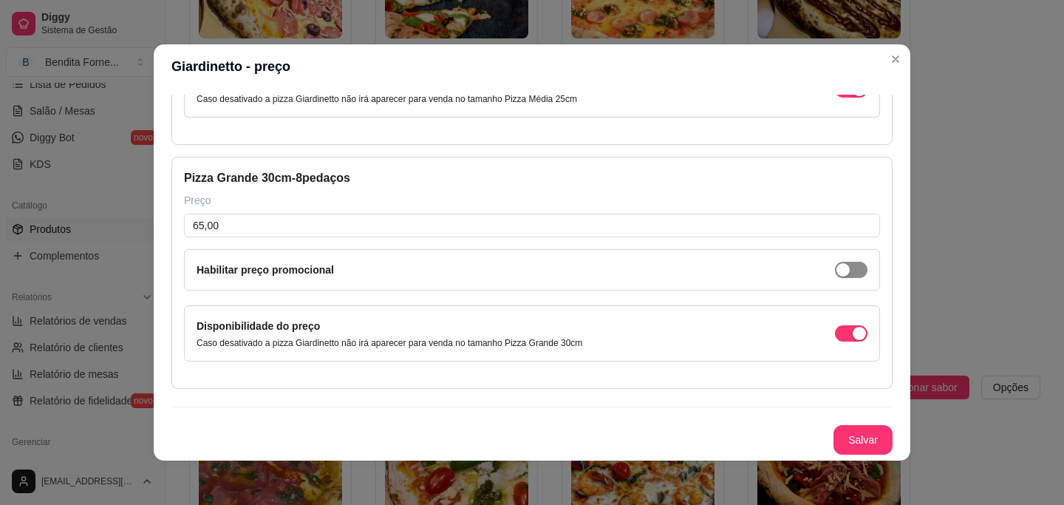
click at [852, 34] on span "button" at bounding box center [851, 26] width 33 height 16
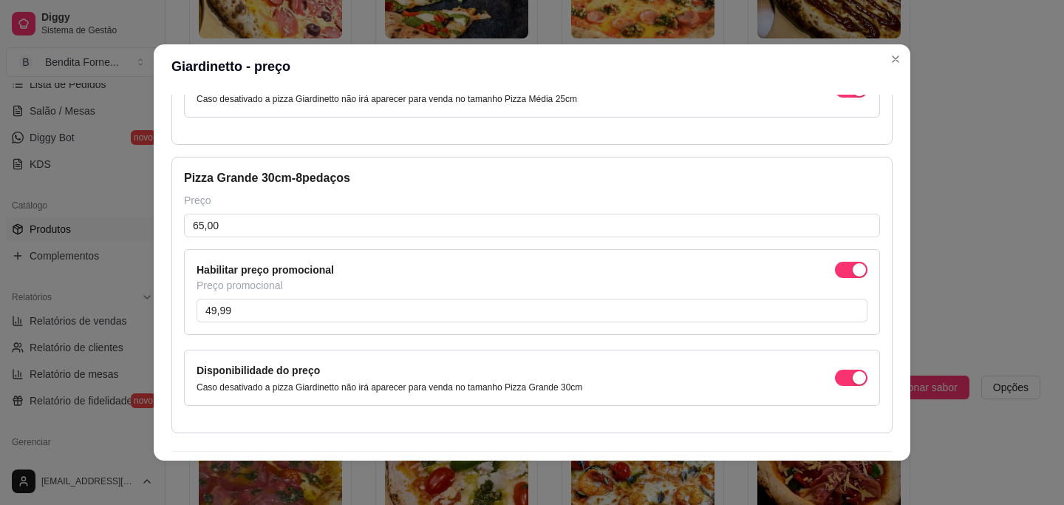
scroll to position [292, 0]
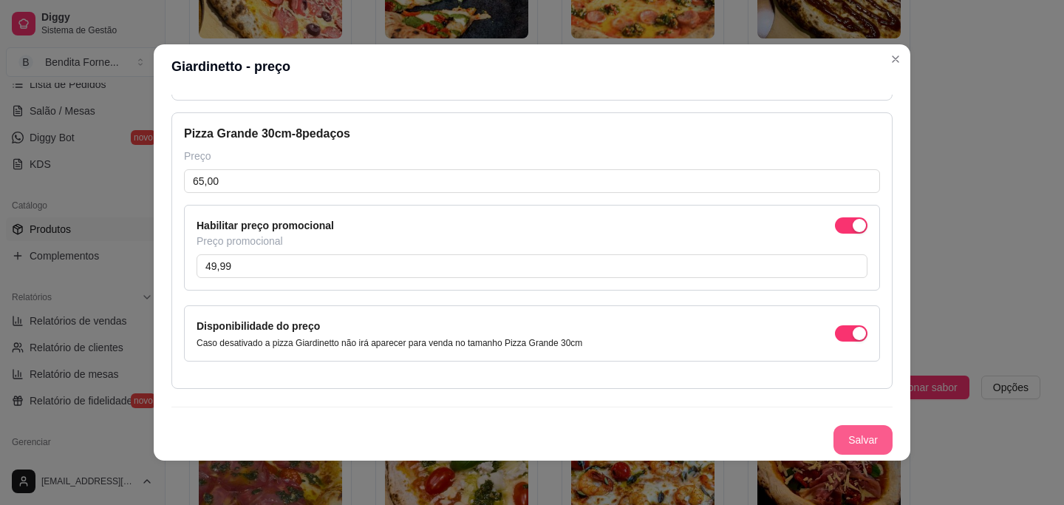
click at [861, 433] on button "Salvar" at bounding box center [863, 440] width 59 height 30
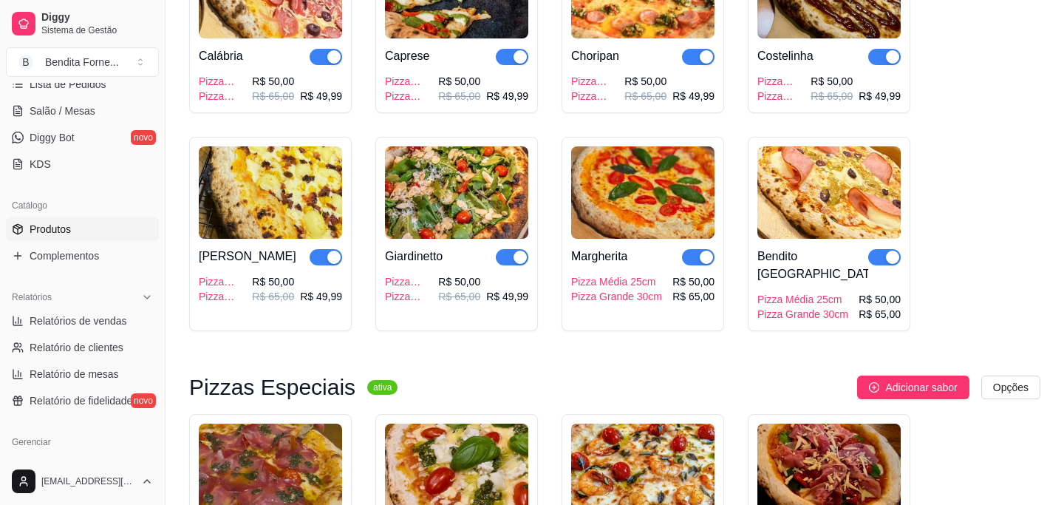
click at [638, 183] on img at bounding box center [642, 192] width 143 height 92
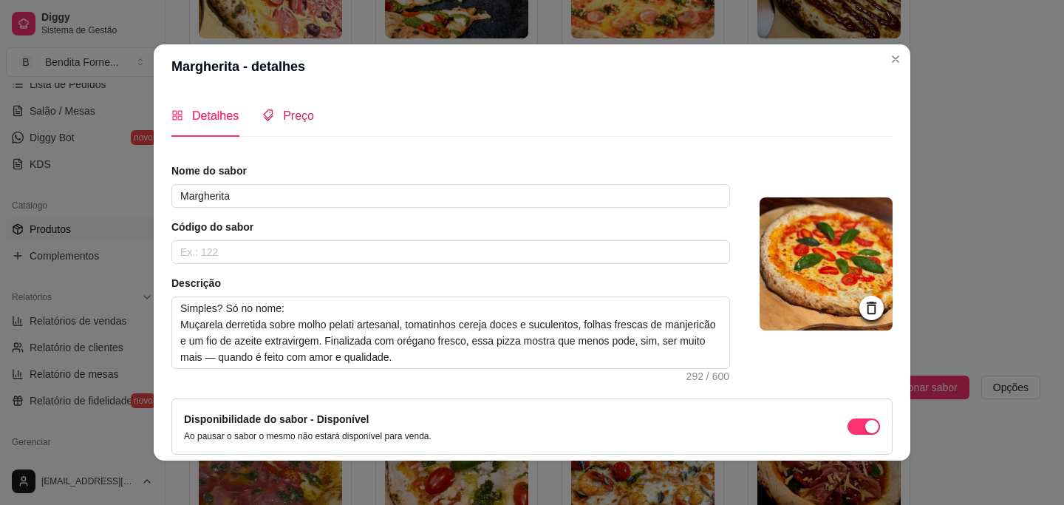
click at [307, 120] on span "Preço" at bounding box center [298, 115] width 31 height 13
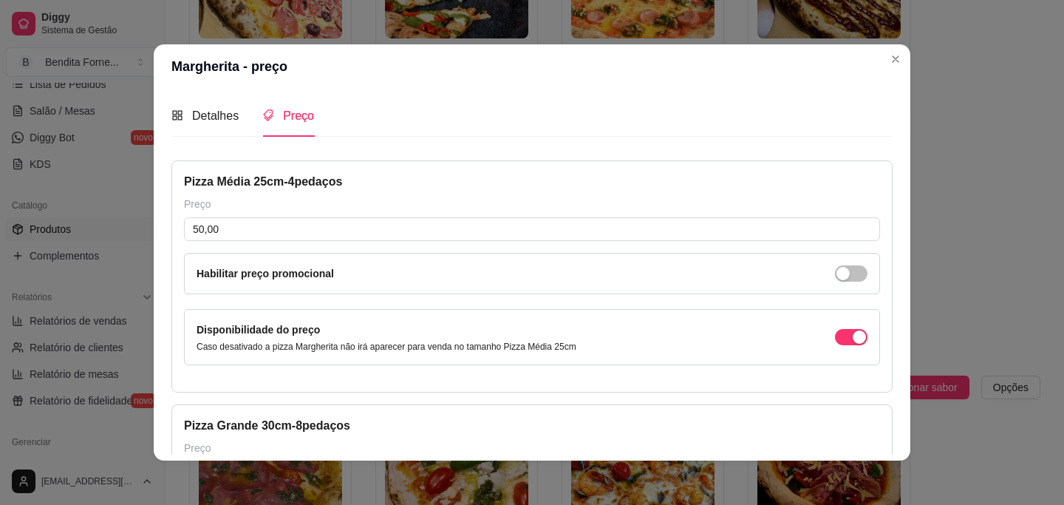
scroll to position [248, 0]
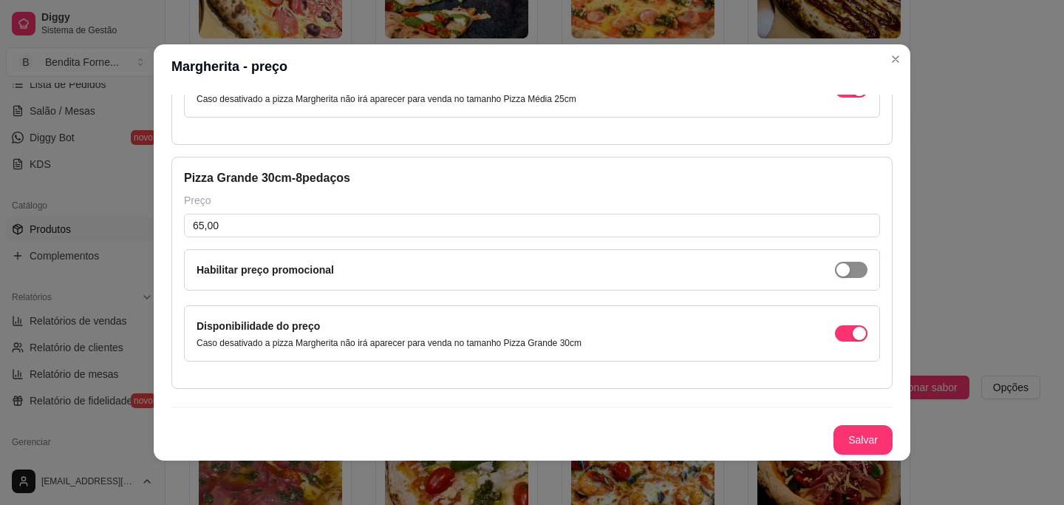
click at [862, 34] on span "button" at bounding box center [851, 26] width 33 height 16
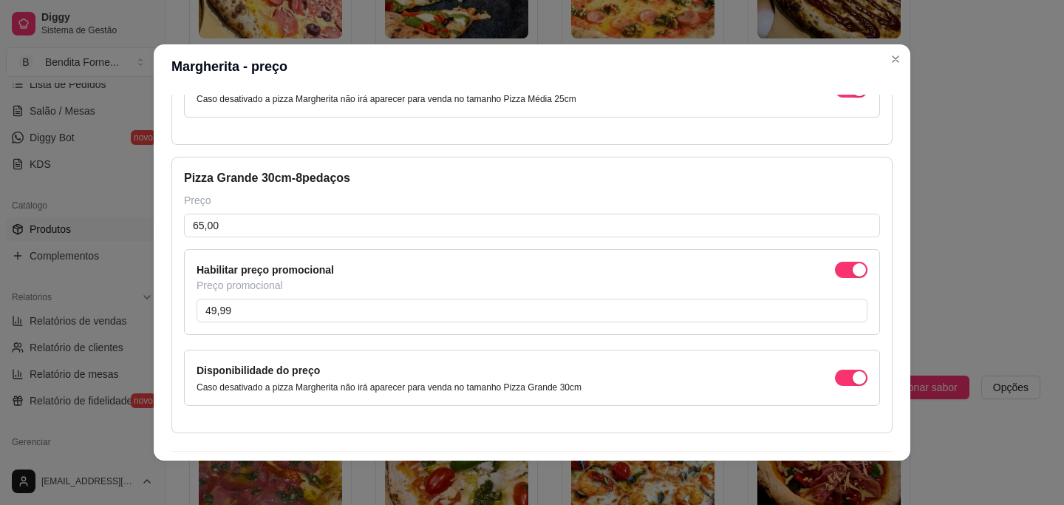
scroll to position [292, 0]
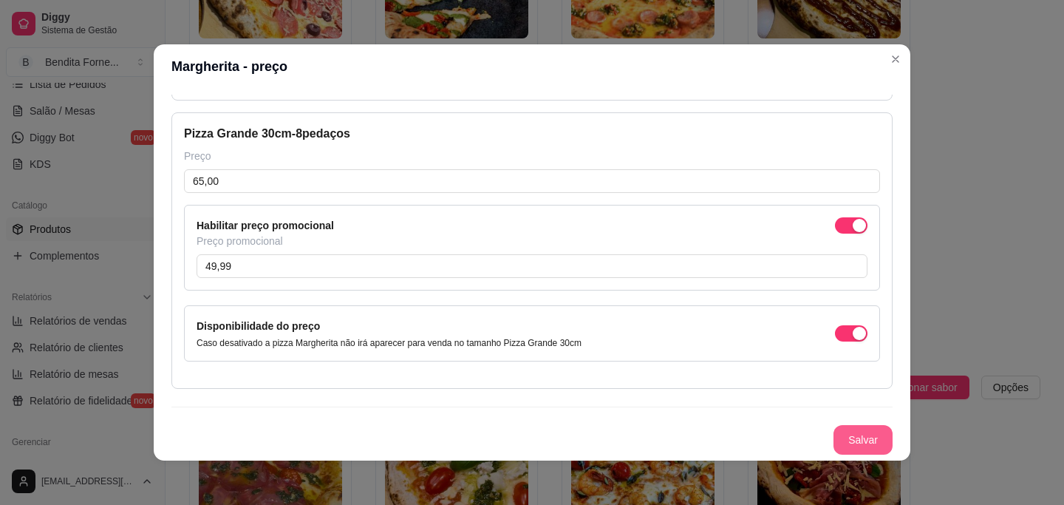
click at [858, 434] on button "Salvar" at bounding box center [863, 440] width 59 height 30
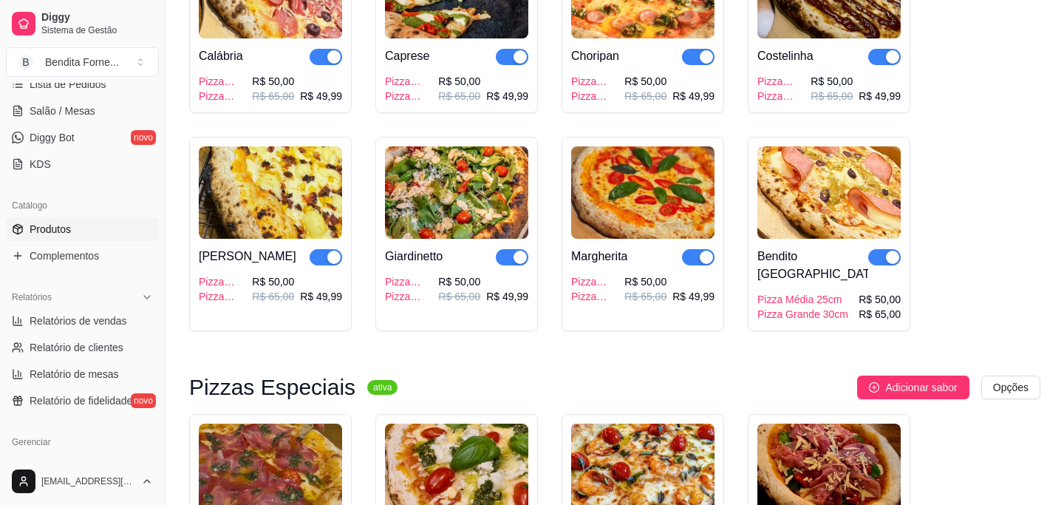
click at [816, 194] on img at bounding box center [829, 192] width 143 height 92
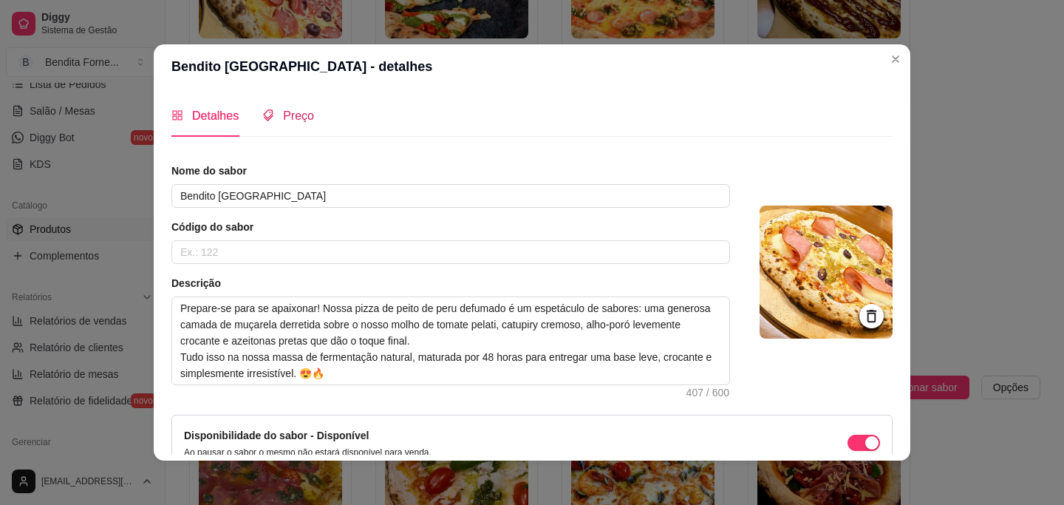
click at [310, 120] on span "Preço" at bounding box center [298, 115] width 31 height 13
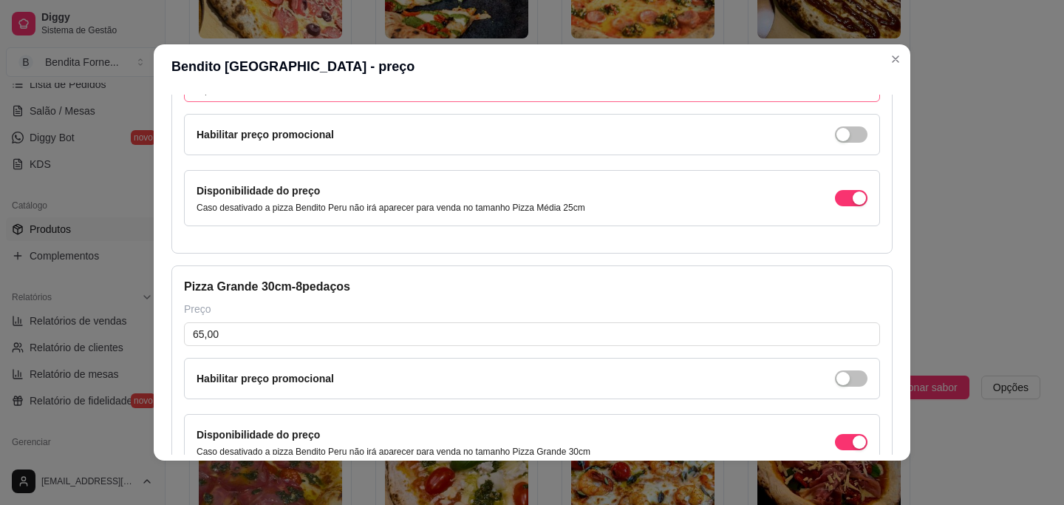
scroll to position [248, 0]
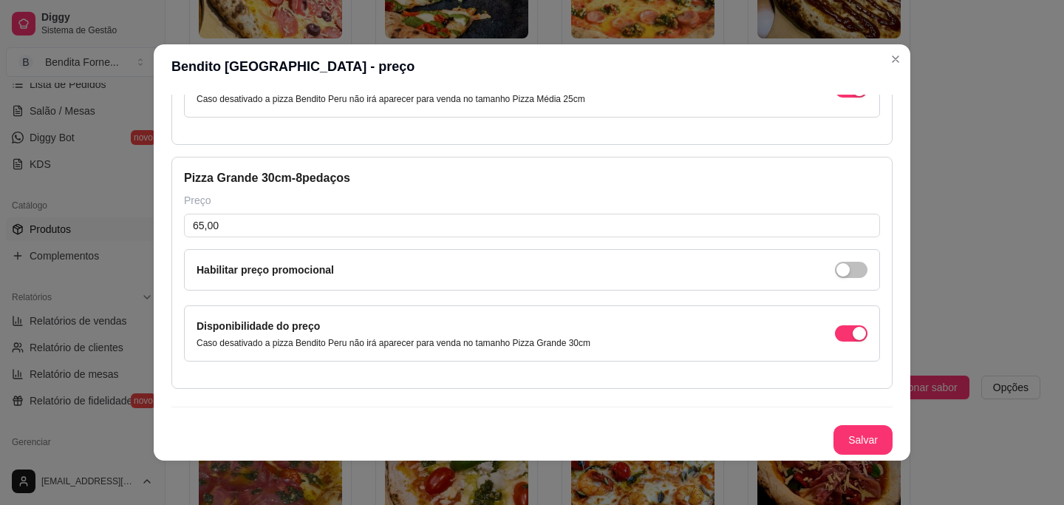
click at [867, 262] on div "Habilitar preço promocional" at bounding box center [532, 269] width 696 height 41
click at [861, 34] on span "button" at bounding box center [851, 26] width 33 height 16
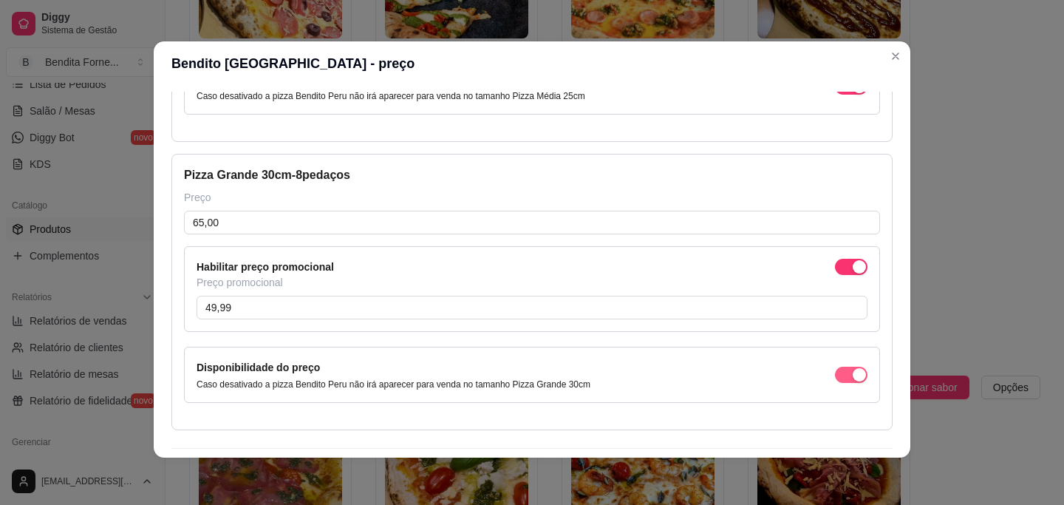
scroll to position [292, 0]
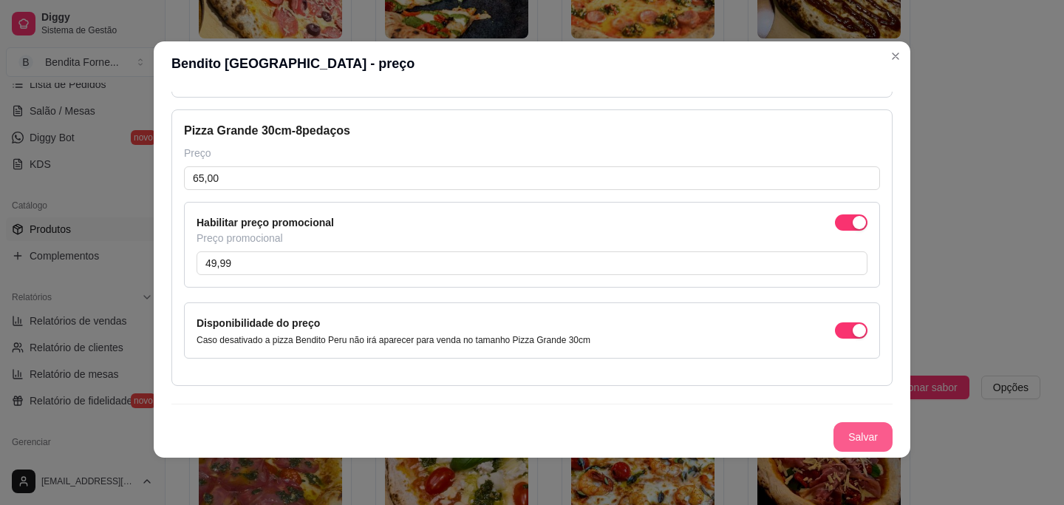
click at [869, 434] on button "Salvar" at bounding box center [863, 437] width 59 height 30
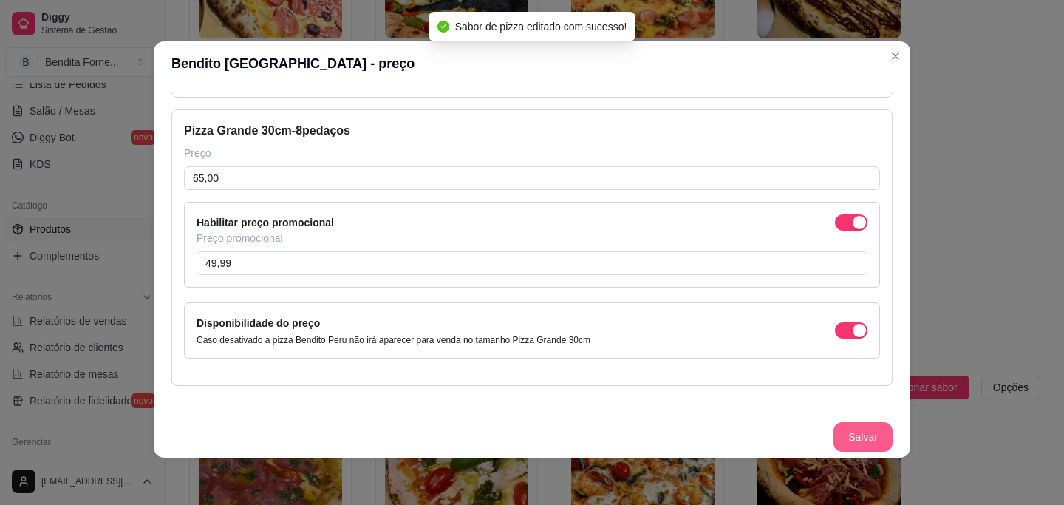
click at [863, 433] on button "Salvar" at bounding box center [863, 437] width 59 height 30
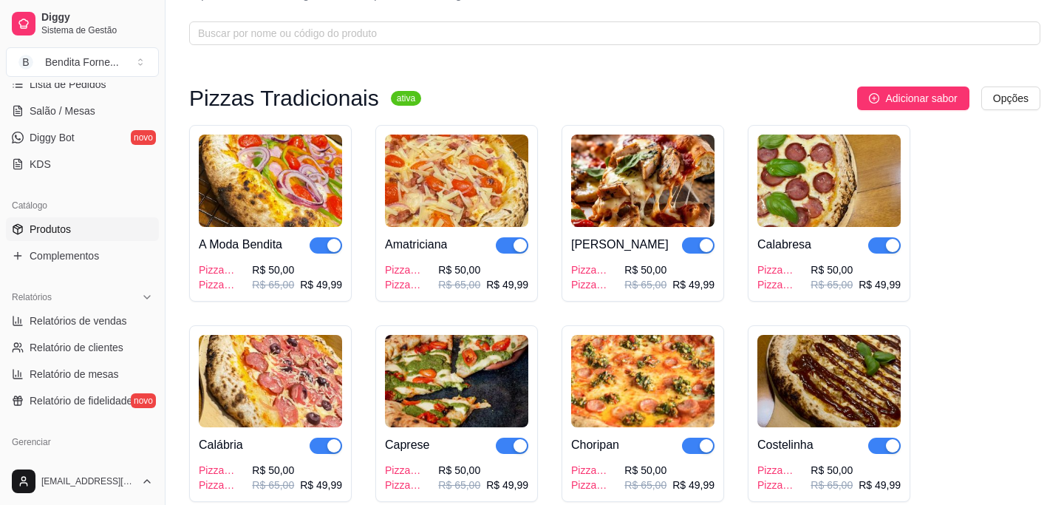
scroll to position [0, 0]
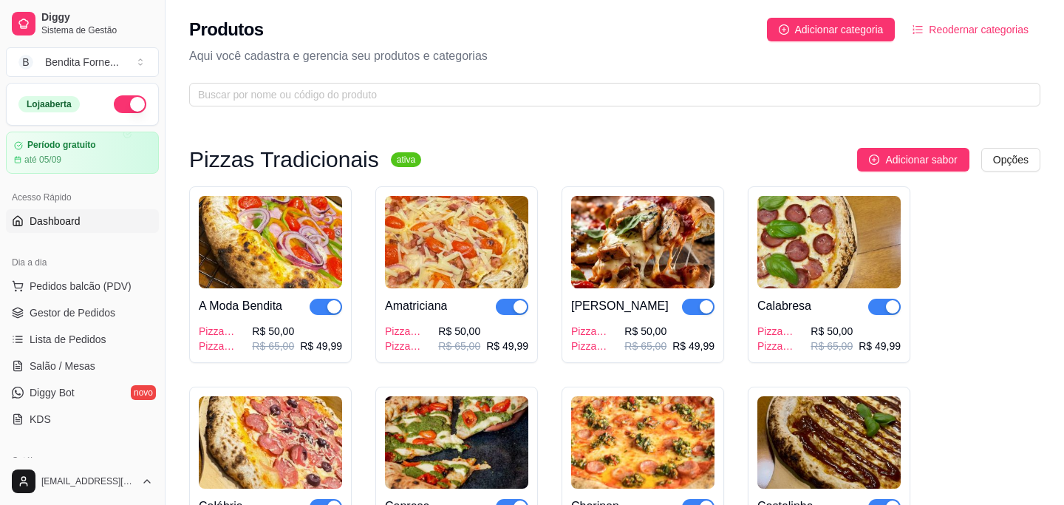
click at [61, 212] on link "Dashboard" at bounding box center [82, 221] width 153 height 24
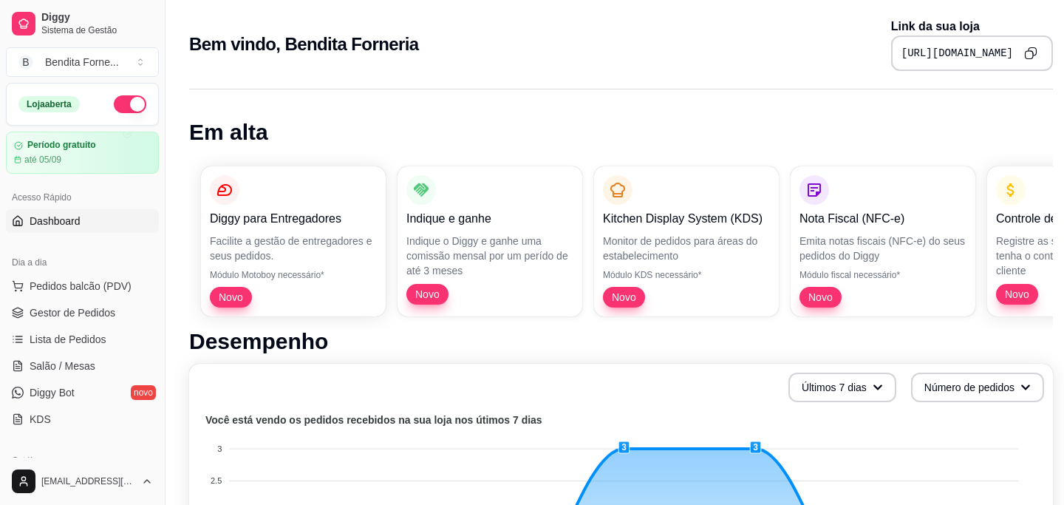
click at [67, 215] on span "Dashboard" at bounding box center [55, 221] width 51 height 15
click at [63, 223] on span "Dashboard" at bounding box center [55, 221] width 51 height 15
click at [70, 223] on span "Dashboard" at bounding box center [55, 221] width 51 height 15
click at [74, 312] on span "Gestor de Pedidos" at bounding box center [73, 312] width 86 height 15
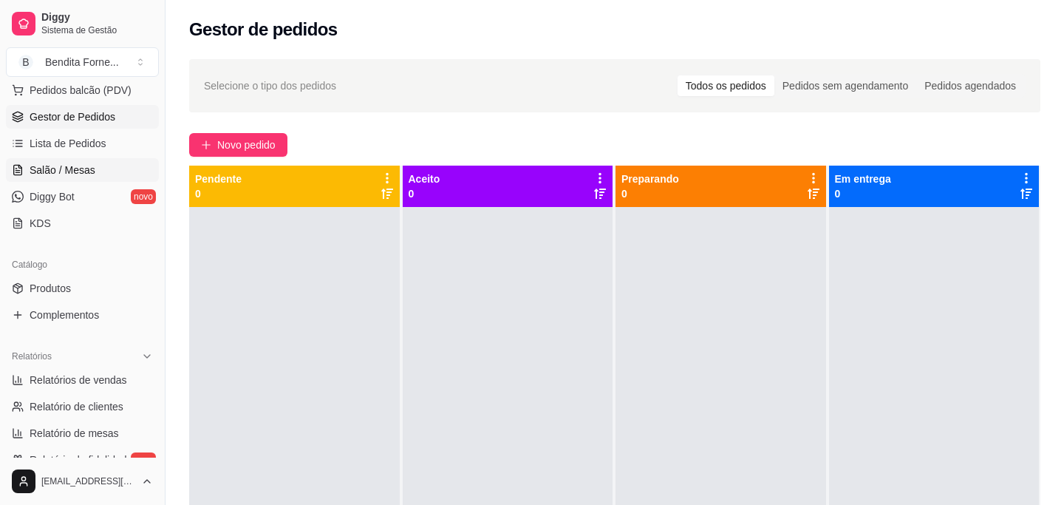
scroll to position [197, 0]
click at [61, 286] on span "Produtos" at bounding box center [50, 287] width 41 height 15
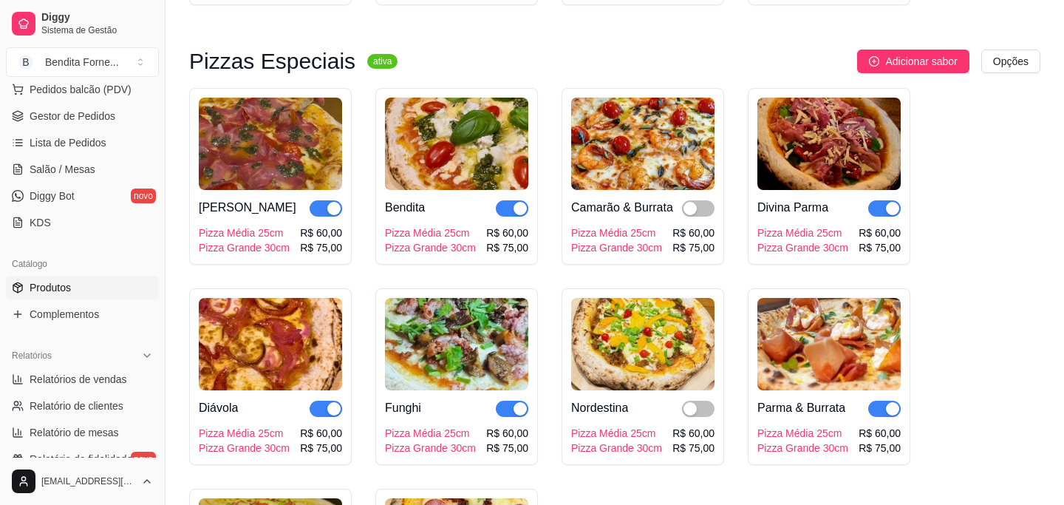
scroll to position [777, 0]
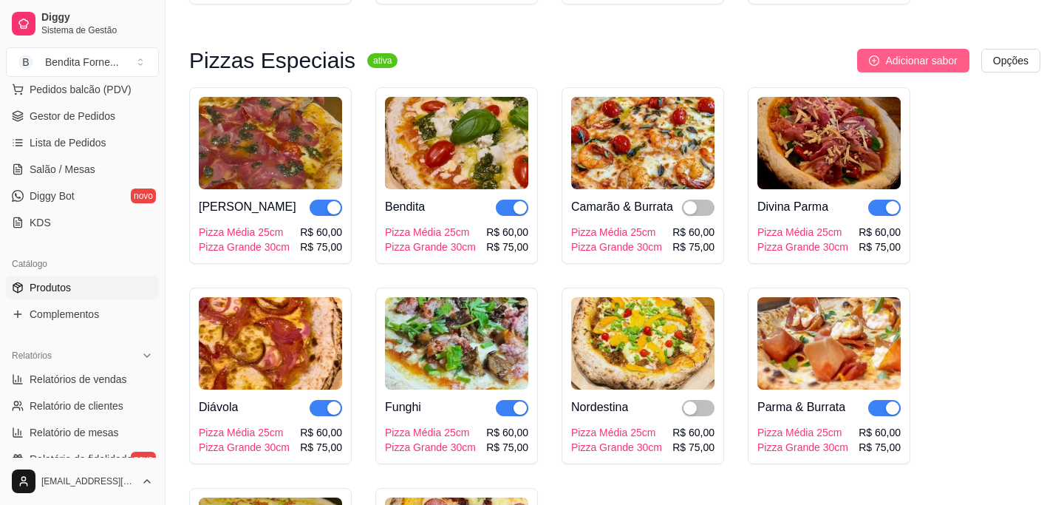
click at [910, 52] on span "Adicionar sabor" at bounding box center [922, 60] width 72 height 16
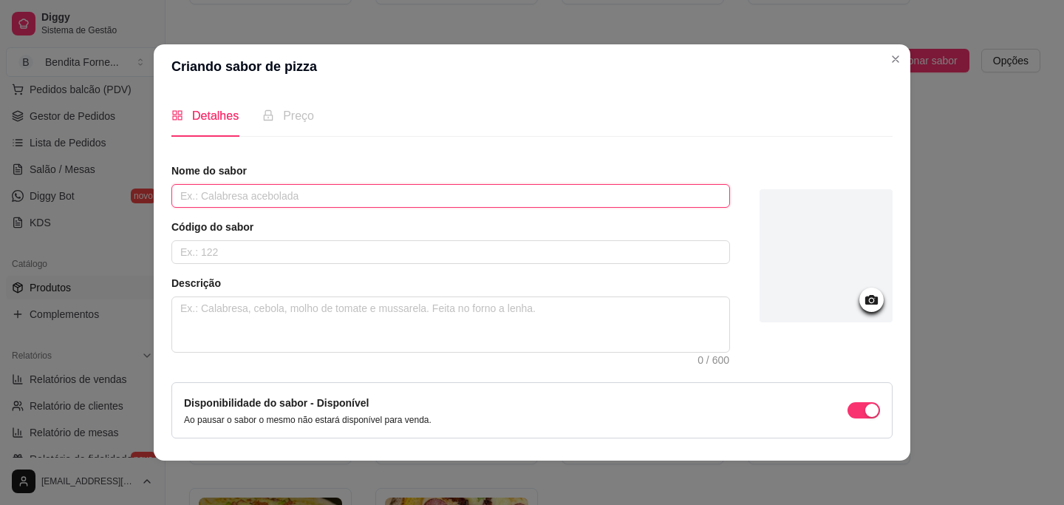
click at [227, 201] on input "text" at bounding box center [451, 196] width 559 height 24
type input "Sweet Parma"
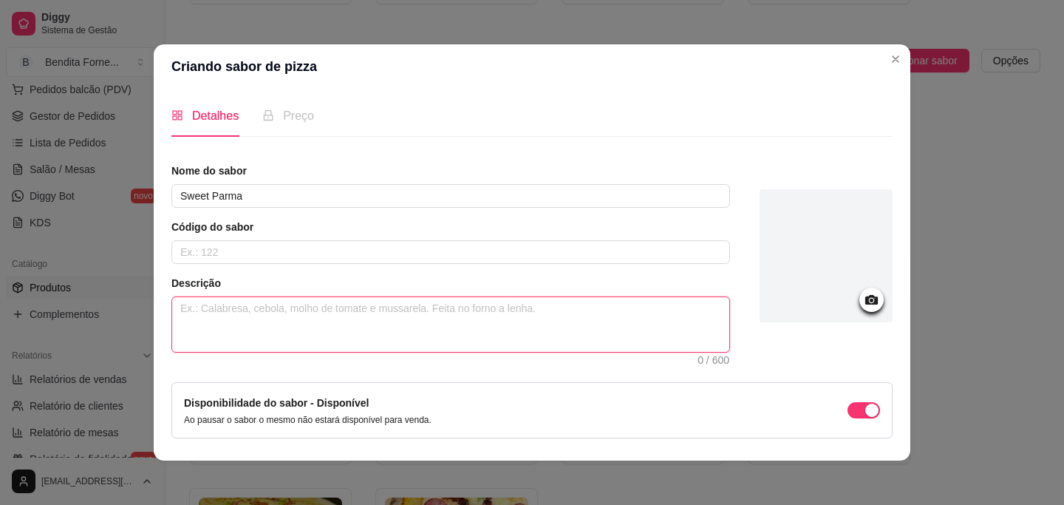
click at [242, 305] on textarea at bounding box center [450, 324] width 557 height 55
type textarea "E"
type textarea "Es"
type textarea "Ess"
type textarea "Essa"
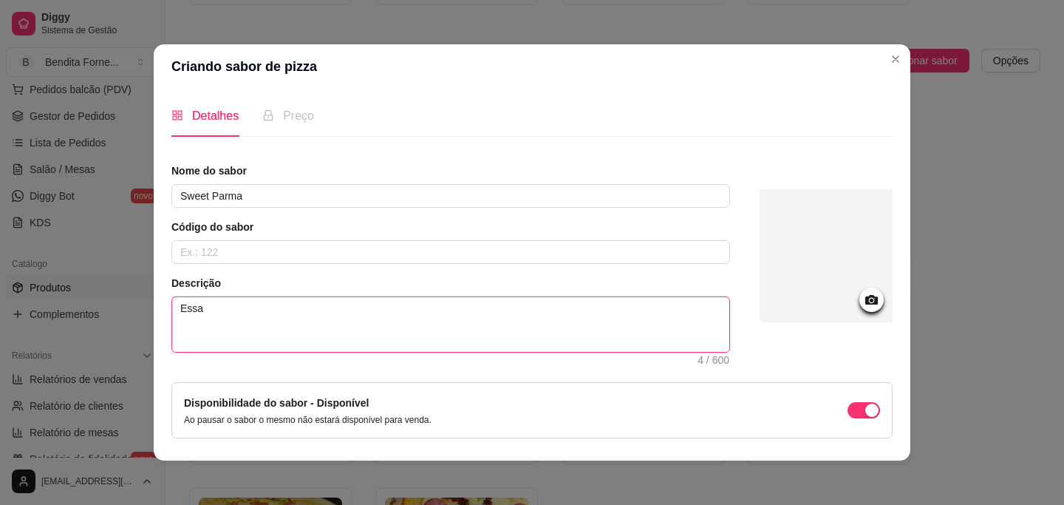
type textarea "Essa"
type textarea "Essa p"
type textarea "Essa pi"
type textarea "Essa piz"
type textarea "Essa pizz"
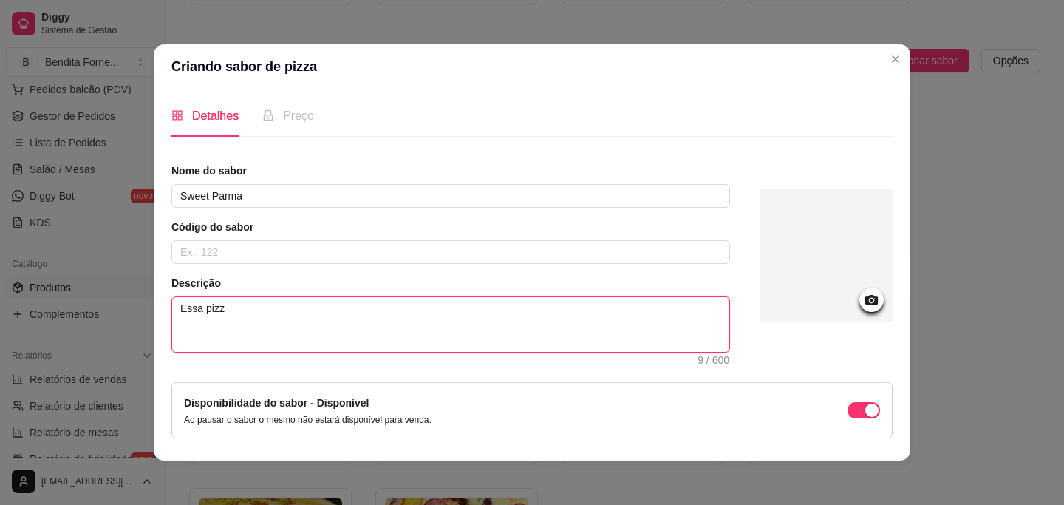
type textarea "Essa pizza"
type textarea "Essa pizza '"
type textarea "Essa pizza é"
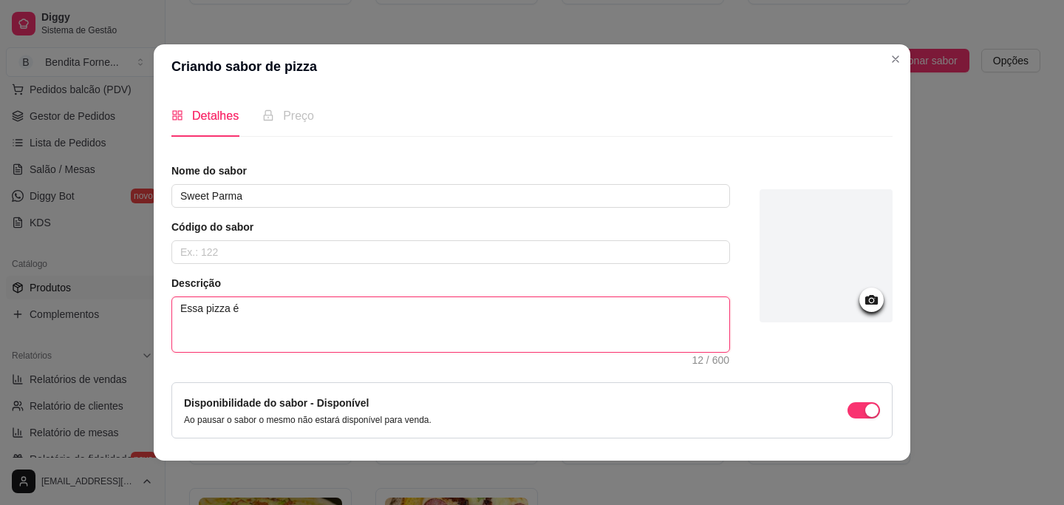
type textarea "Essa pizza é t"
type textarea "Essa pizza é ti"
type textarea "Essa pizza é tip"
type textarea "Essa pizza é tipo"
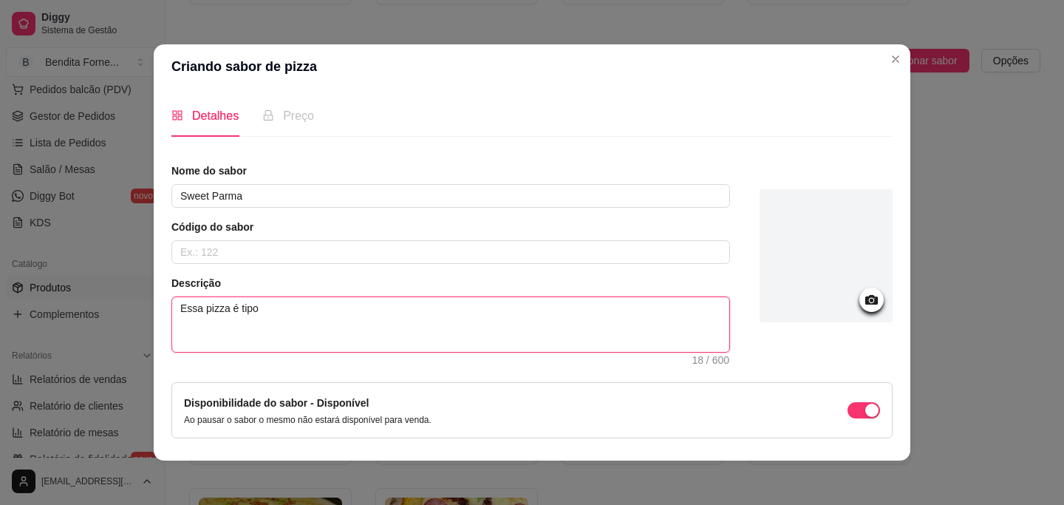
type textarea "Essa pizza é tipo a"
type textarea "Essa pizza é tipo aq"
type textarea "Essa pizza é tipo aqu"
type textarea "Essa pizza é tipo aque"
type textarea "Essa pizza é tipo aquel"
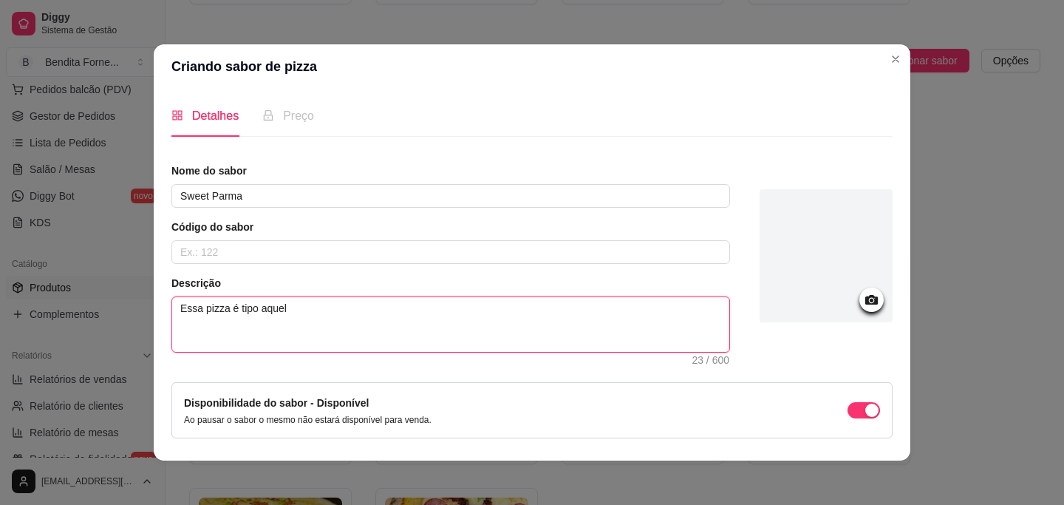
type textarea "Essa pizza é tipo aquele"
type textarea "Essa pizza é tipo aquele e"
type textarea "Essa pizza é tipo aquele en"
type textarea "Essa pizza é tipo aquele enc"
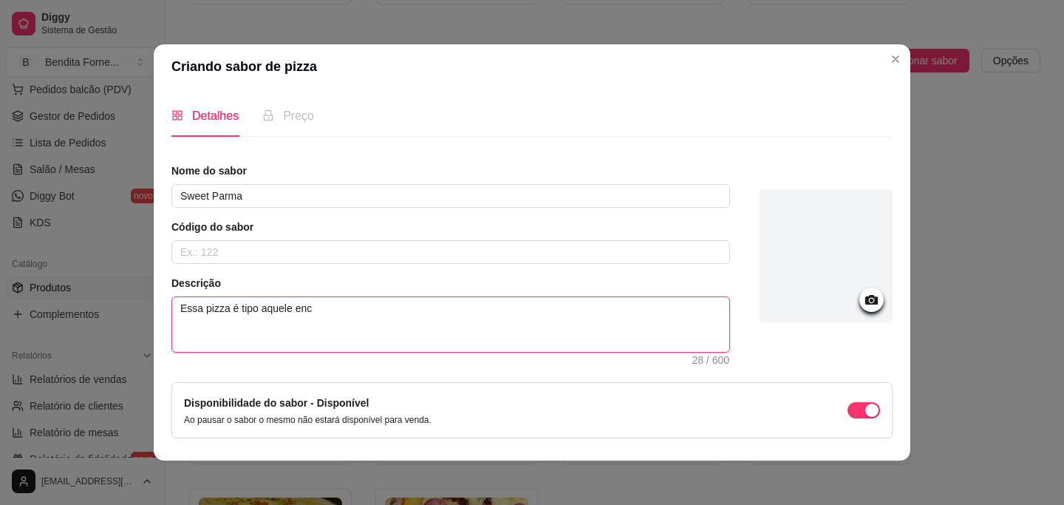
type textarea "Essa pizza é tipo aquele enco"
type textarea "Essa pizza é tipo aquele encon"
type textarea "Essa pizza é tipo aquele encont"
type textarea "Essa pizza é tipo aquele encontr"
type textarea "Essa pizza é tipo aquele encontro"
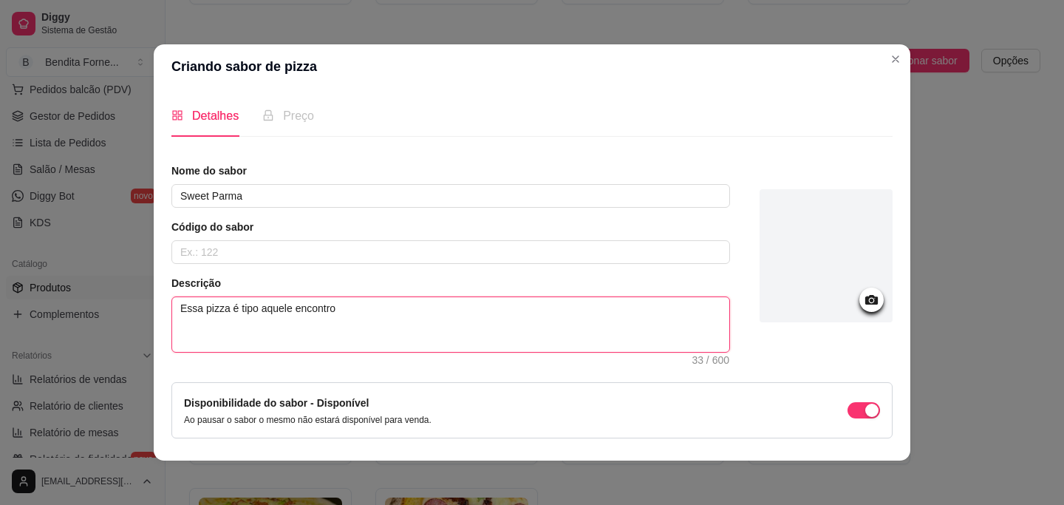
type textarea "Essa pizza é tipo aquele encontro"
type textarea "Essa pizza é tipo aquele encontro p"
type textarea "Essa pizza é tipo aquele encontro pe"
type textarea "Essa pizza é tipo aquele encontro per"
type textarea "Essa pizza é tipo aquele encontro perf"
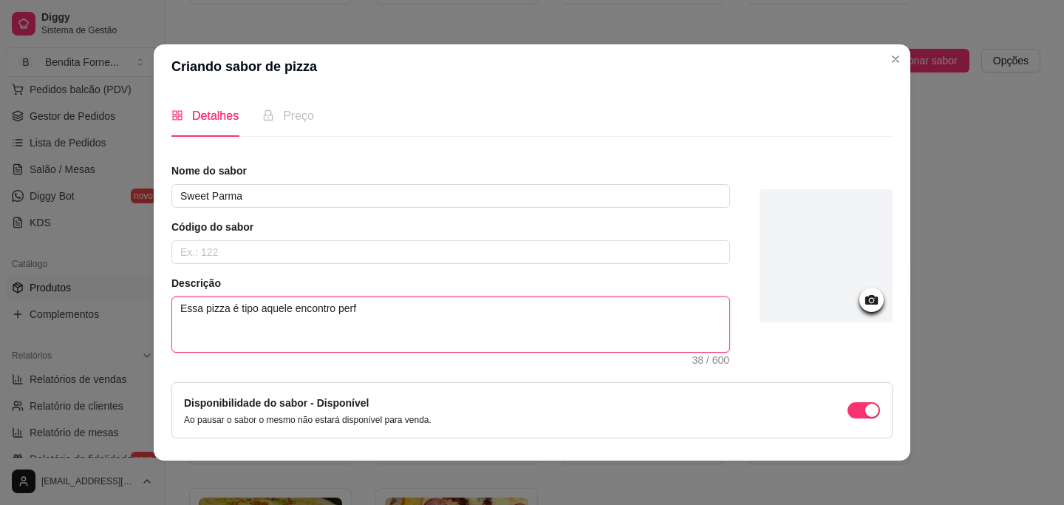
type textarea "Essa pizza é tipo aquele encontro perfe"
type textarea "Essa pizza é tipo aquele encontro perfei"
type textarea "Essa pizza é tipo aquele encontro perfeit"
type textarea "Essa pizza é tipo aquele encontro perfeito"
type textarea "Essa pizza é tipo aquele encontro perfeito:"
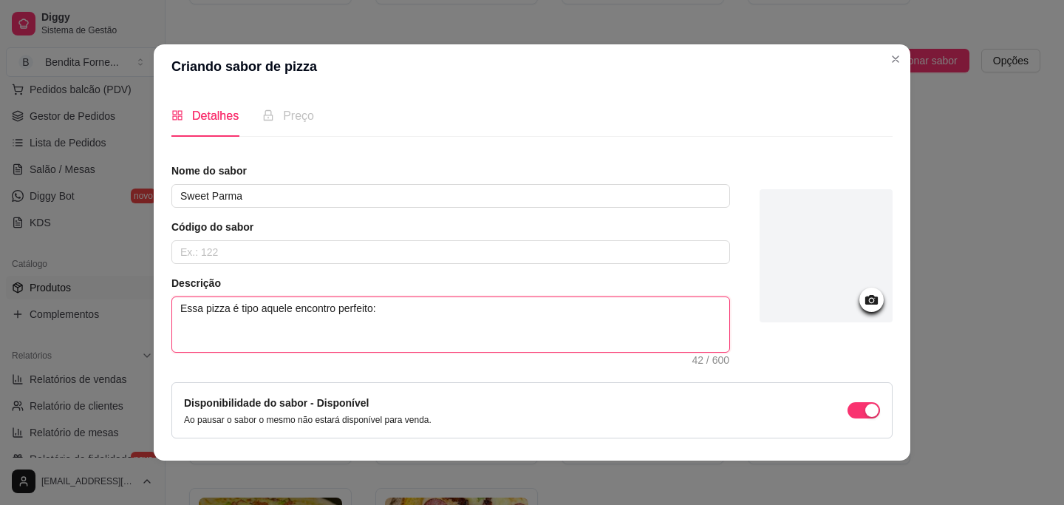
type textarea "Essa pizza é tipo aquele encontro perfeito:"
type textarea "Essa pizza é tipo aquele encontro perfeito: M"
type textarea "Essa pizza é tipo aquele encontro perfeito: Mo"
type textarea "Essa pizza é tipo aquele encontro perfeito: Mol"
type textarea "Essa pizza é tipo aquele encontro perfeito: Molh"
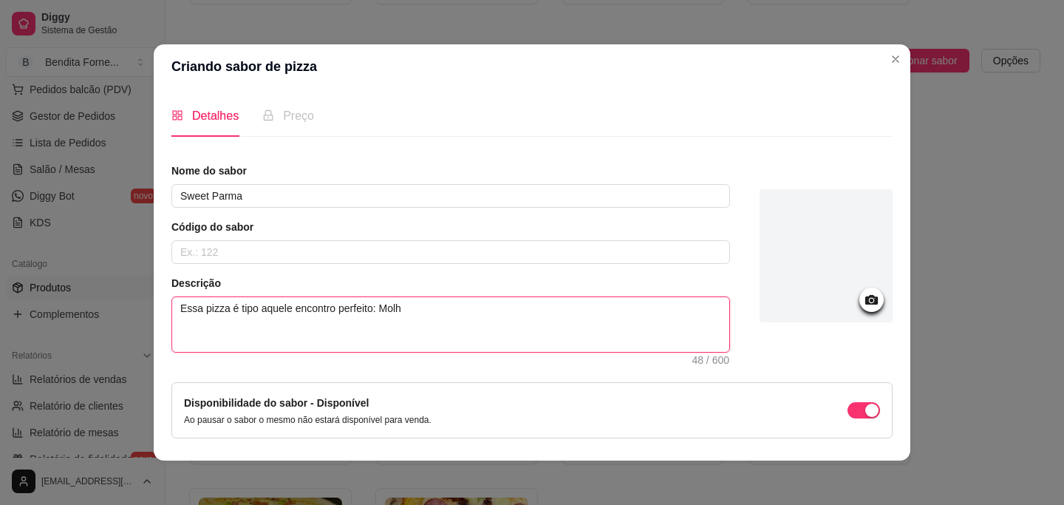
type textarea "Essa pizza é tipo aquele encontro perfeito: Molho"
type textarea "Essa pizza é tipo aquele encontro perfeito: Molho d"
type textarea "Essa pizza é tipo aquele encontro perfeito: Molho de"
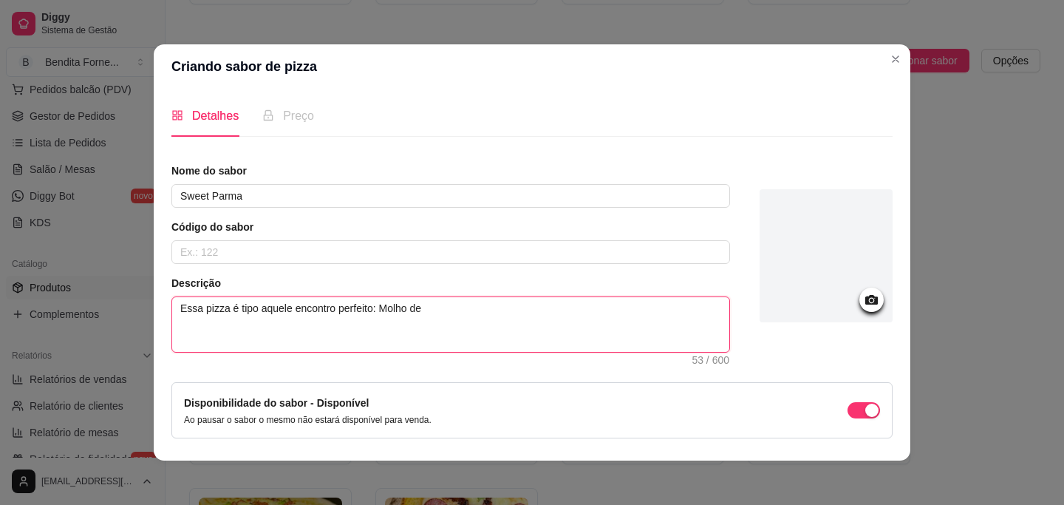
type textarea "Essa pizza é tipo aquele encontro perfeito: Molho de t"
type textarea "Essa pizza é tipo aquele encontro perfeito: Molho de to"
type textarea "Essa pizza é tipo aquele encontro perfeito: Molho de tom"
type textarea "Essa pizza é tipo aquele encontro perfeito: Molho de toma"
type textarea "Essa pizza é tipo aquele encontro perfeito: Molho de tomat"
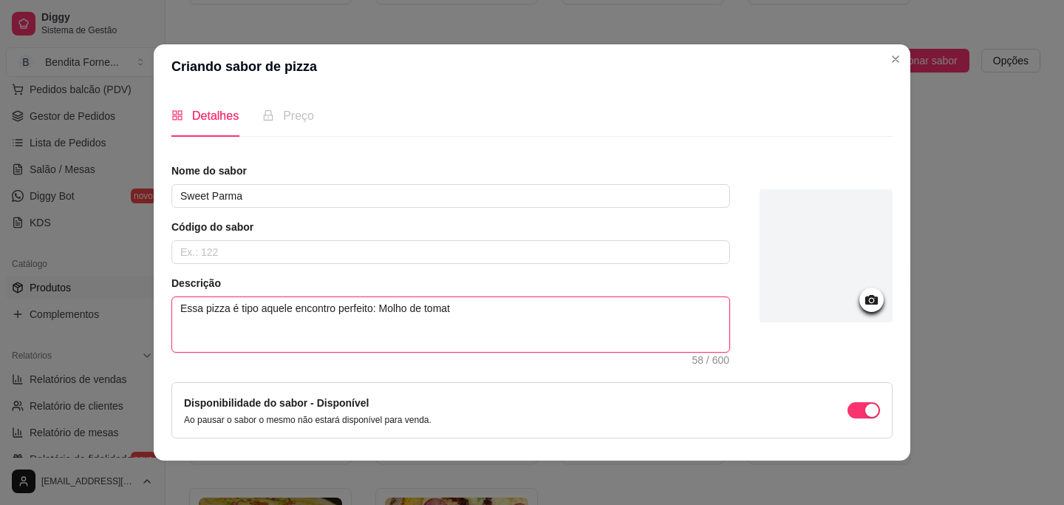
type textarea "Essa pizza é tipo aquele encontro perfeito: Molho de tomate"
type textarea "Essa pizza é tipo aquele encontro perfeito: Molho de tomate p"
type textarea "Essa pizza é tipo aquele encontro perfeito: Molho de tomate pe"
type textarea "Essa pizza é tipo aquele encontro perfeito: Molho de tomate pel"
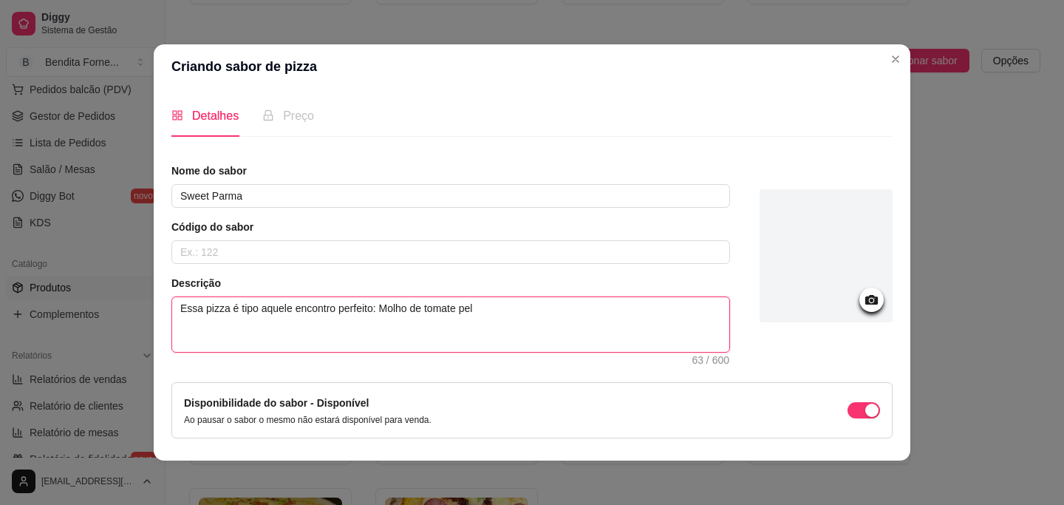
type textarea "Essa pizza é tipo aquele encontro perfeito: Molho de tomate pela"
type textarea "Essa pizza é tipo aquele encontro perfeito: Molho de tomate pelat"
type textarea "Essa pizza é tipo aquele encontro perfeito: Molho de tomate pelati"
type textarea "Essa pizza é tipo aquele encontro perfeito: Molho de tomate pelati,"
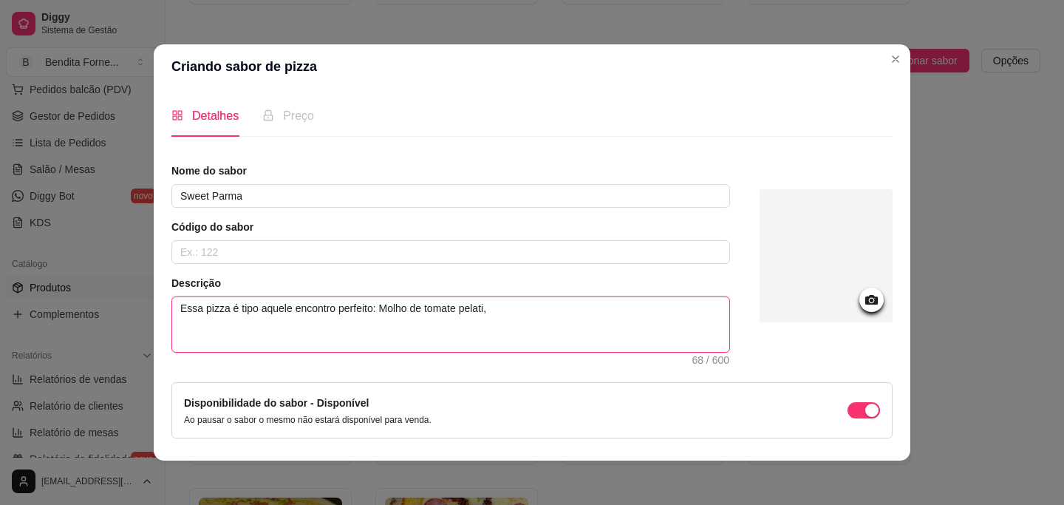
type textarea "Essa pizza é tipo aquele encontro perfeito: Molho de tomate pelati, m"
type textarea "Essa pizza é tipo aquele encontro perfeito: Molho de tomate pelati, mu"
type textarea "Essa pizza é tipo aquele encontro perfeito: Molho de tomate pelati, mu'"
type textarea "Essa pizza é tipo aquele encontro perfeito: Molho de tomate pelati, muç"
type textarea "Essa pizza é tipo aquele encontro perfeito: Molho de tomate pelati, muça"
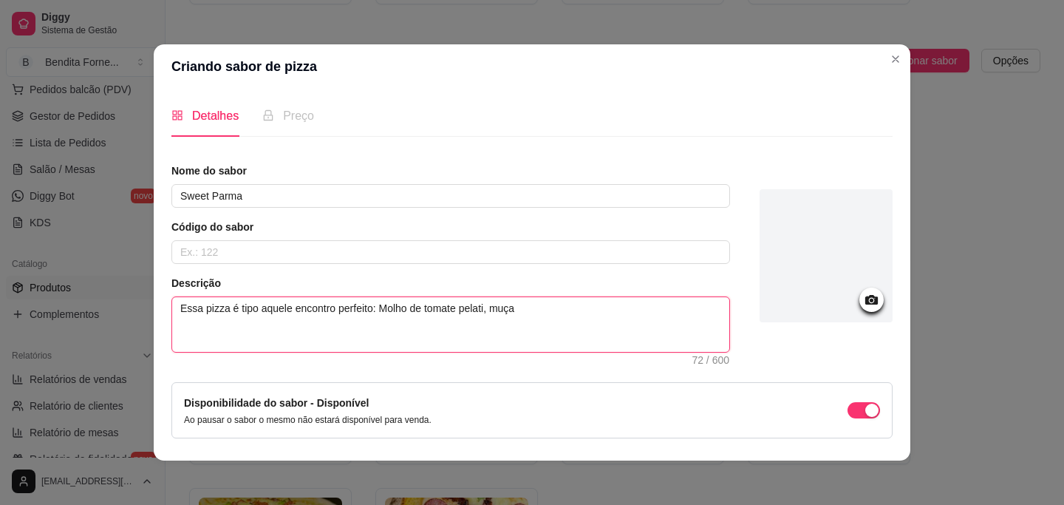
type textarea "Essa pizza é tipo aquele encontro perfeito: Molho de tomate pelati, muçar"
type textarea "Essa pizza é tipo aquele encontro perfeito: Molho de tomate pelati, muçare"
type textarea "Essa pizza é tipo aquele encontro perfeito: Molho de tomate pelati, muçarel"
type textarea "Essa pizza é tipo aquele encontro perfeito: Molho de tomate pelati, muçarela"
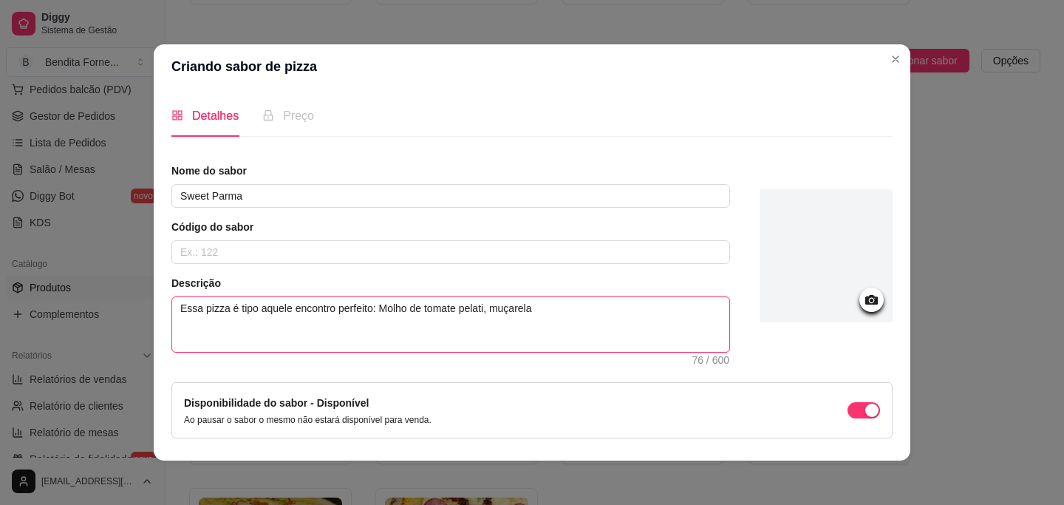
type textarea "Essa pizza é tipo aquele encontro perfeito: Molho de tomate pelati, muçarela d"
type textarea "Essa pizza é tipo aquele encontro perfeito: Molho de tomate pelati, muçarela de"
type textarea "Essa pizza é tipo aquele encontro perfeito: Molho de tomate pelati, muçarela der"
type textarea "Essa pizza é tipo aquele encontro perfeito: Molho de tomate pelati, muçarela de…"
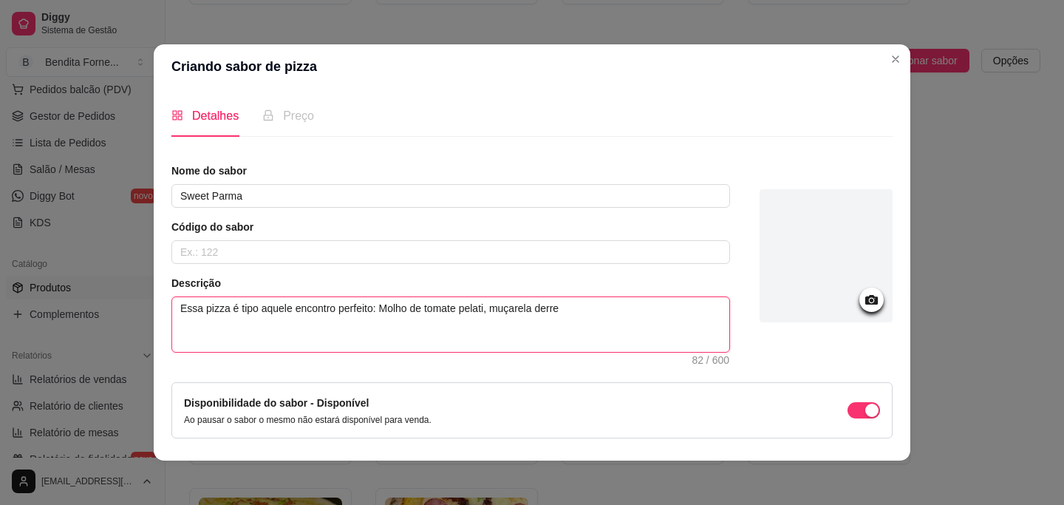
type textarea "Essa pizza é tipo aquele encontro perfeito: Molho de tomate pelati, muçarela de…"
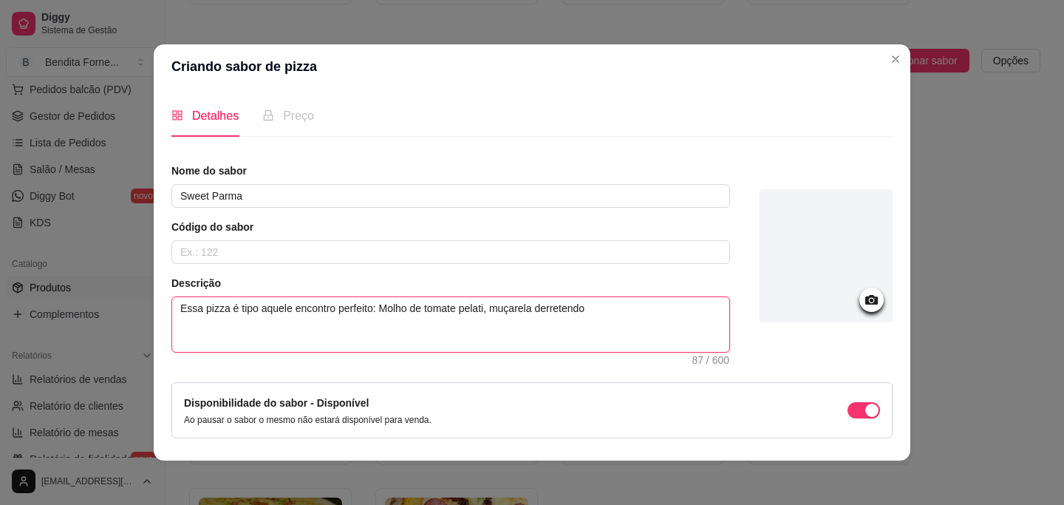
type textarea "Essa pizza é tipo aquele encontro perfeito: Molho de tomate pelati, muçarela de…"
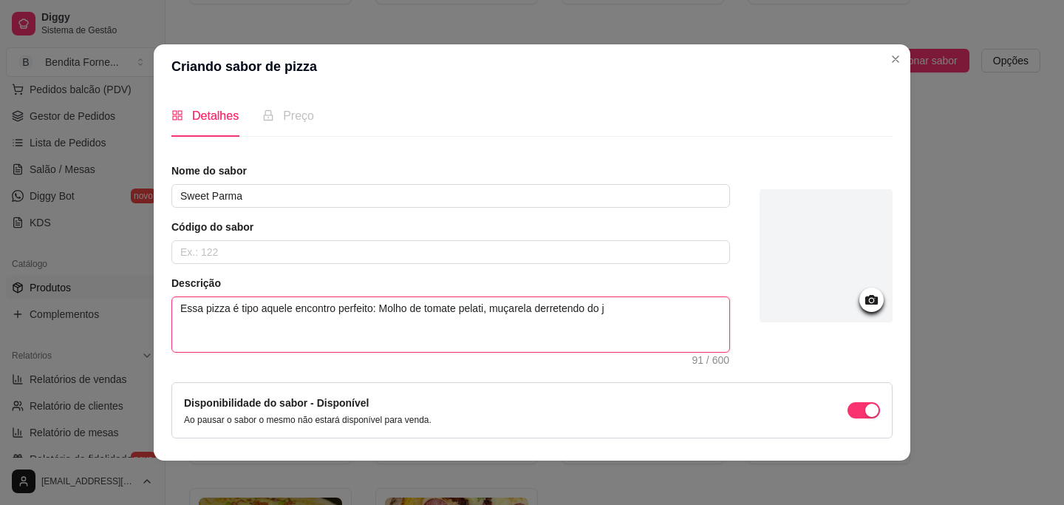
type textarea "Essa pizza é tipo aquele encontro perfeito: Molho de tomate pelati, muçarela de…"
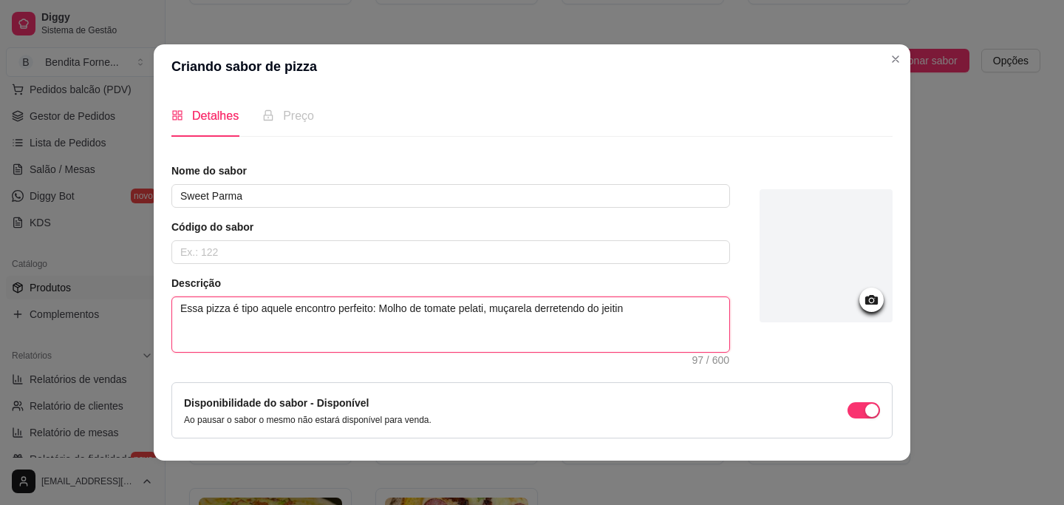
type textarea "Essa pizza é tipo aquele encontro perfeito: Molho de tomate pelati, muçarela de…"
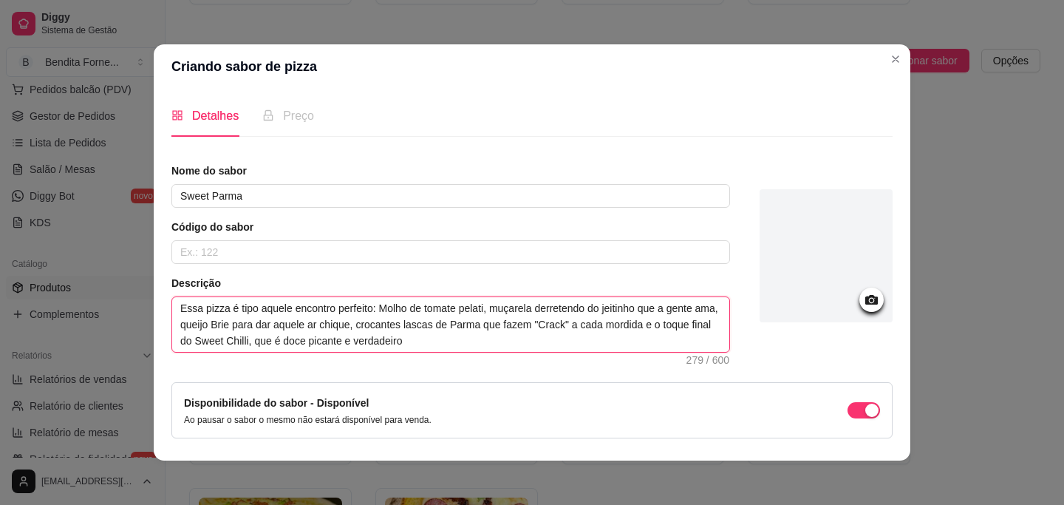
click at [364, 343] on textarea "Essa pizza é tipo aquele encontro perfeito: Molho de tomate pelati, muçarela de…" at bounding box center [450, 324] width 557 height 55
drag, startPoint x: 418, startPoint y: 342, endPoint x: 465, endPoint y: 342, distance: 47.3
click at [465, 342] on textarea "Essa pizza é tipo aquele encontro perfeito: Molho de tomate pelati, muçarela de…" at bounding box center [450, 324] width 557 height 55
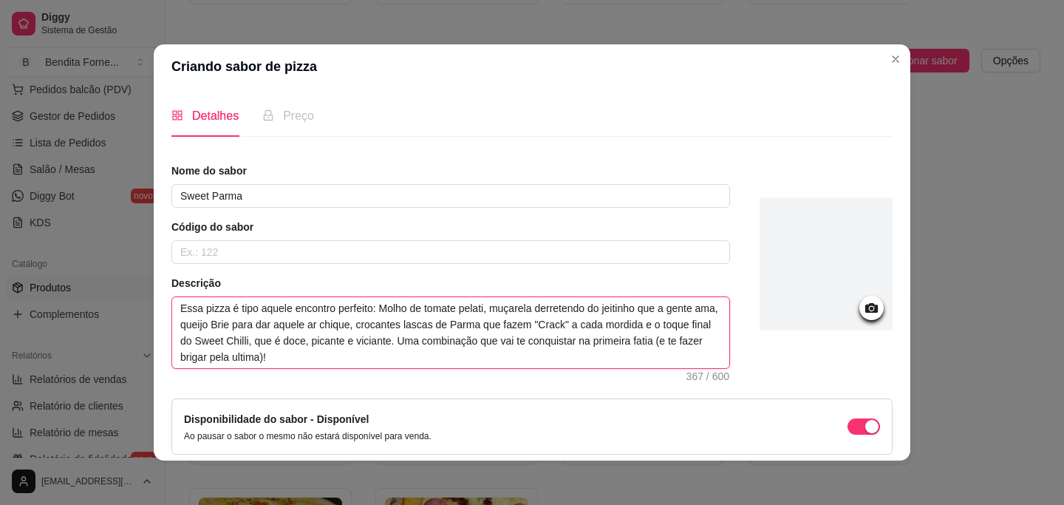
click at [314, 360] on textarea "Essa pizza é tipo aquele encontro perfeito: Molho de tomate pelati, muçarela de…" at bounding box center [450, 332] width 557 height 71
click at [358, 351] on textarea "Essa pizza é tipo aquele encontro perfeito: Molho de tomate pelati, muçarela de…" at bounding box center [450, 332] width 557 height 71
click at [395, 359] on textarea "Essa pizza é tipo aquele encontro perfeito: Molho de tomate pelati, muçarela de…" at bounding box center [450, 332] width 557 height 71
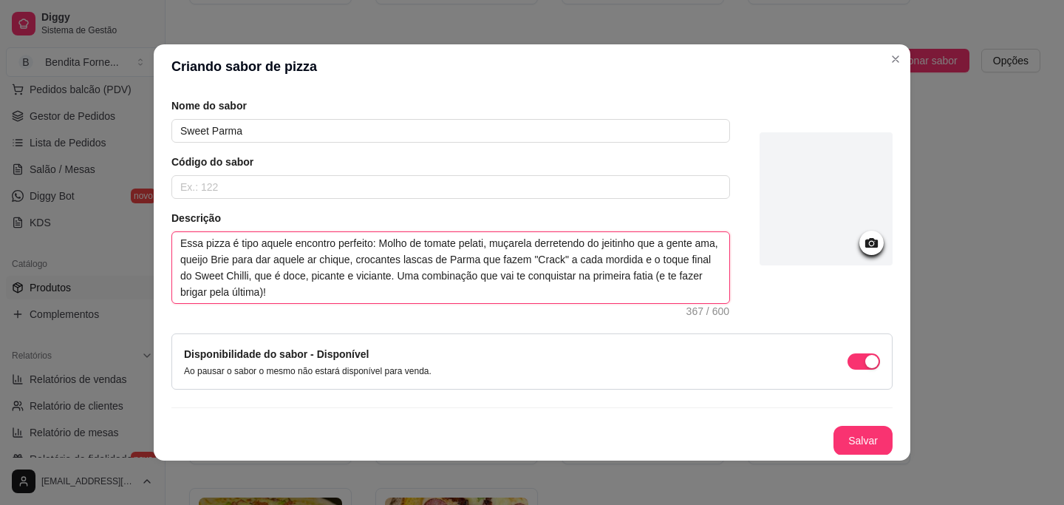
scroll to position [66, 0]
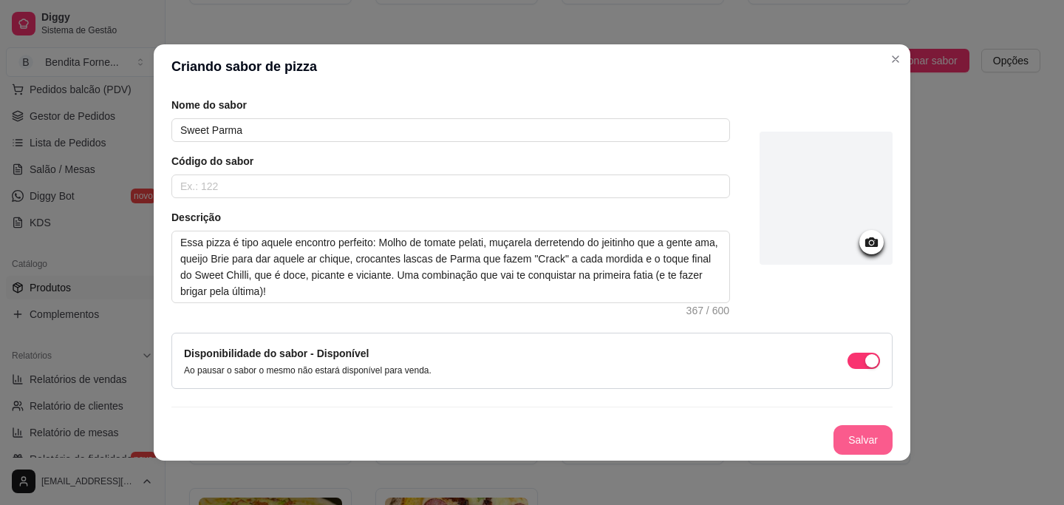
click at [870, 436] on button "Salvar" at bounding box center [863, 440] width 59 height 30
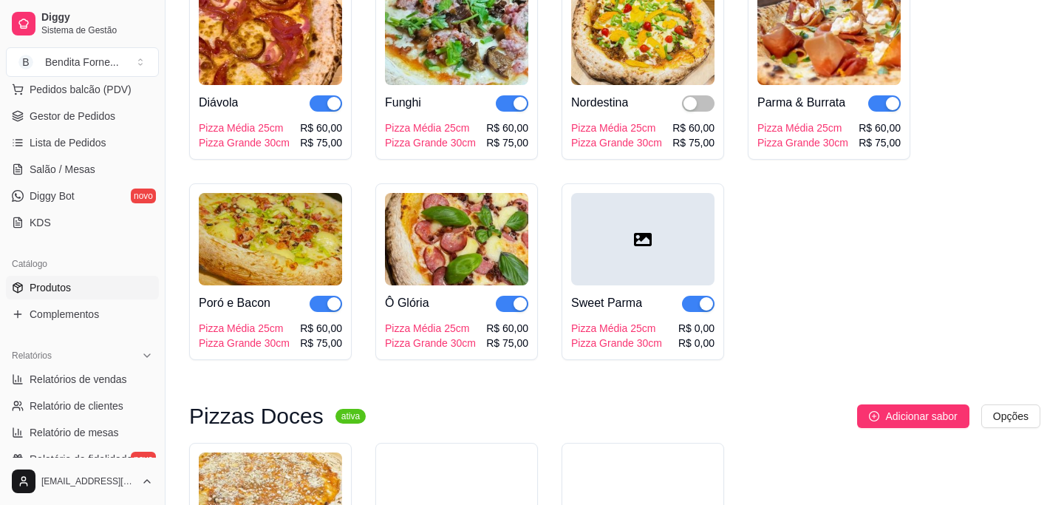
scroll to position [1084, 0]
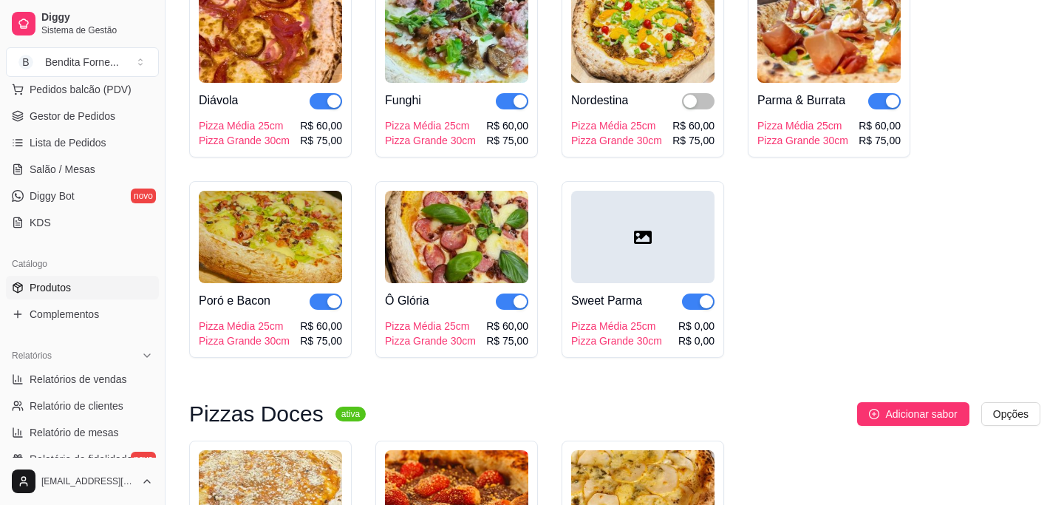
click at [707, 295] on div "button" at bounding box center [706, 301] width 13 height 13
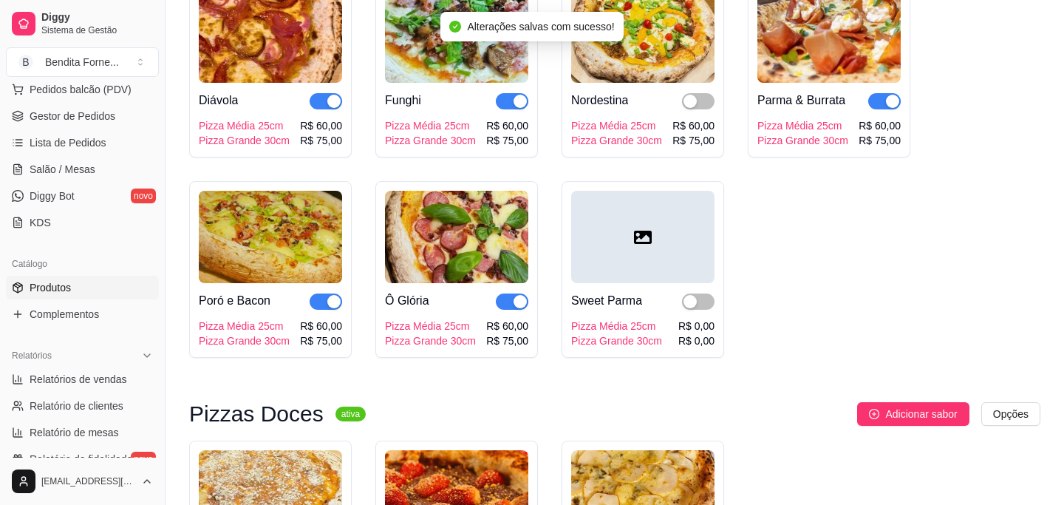
click at [615, 292] on div "Sweet Parma" at bounding box center [606, 301] width 71 height 18
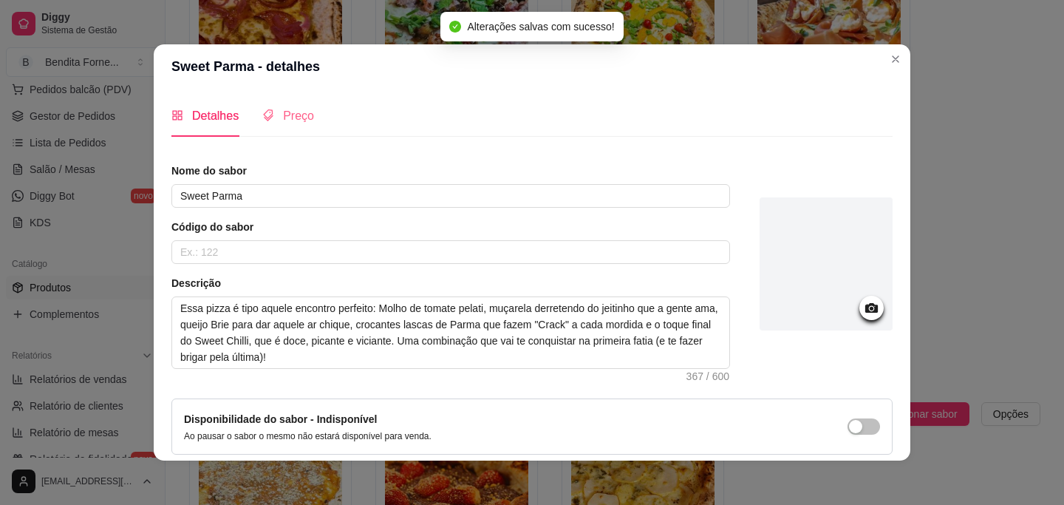
click at [308, 129] on div "Preço" at bounding box center [288, 116] width 52 height 42
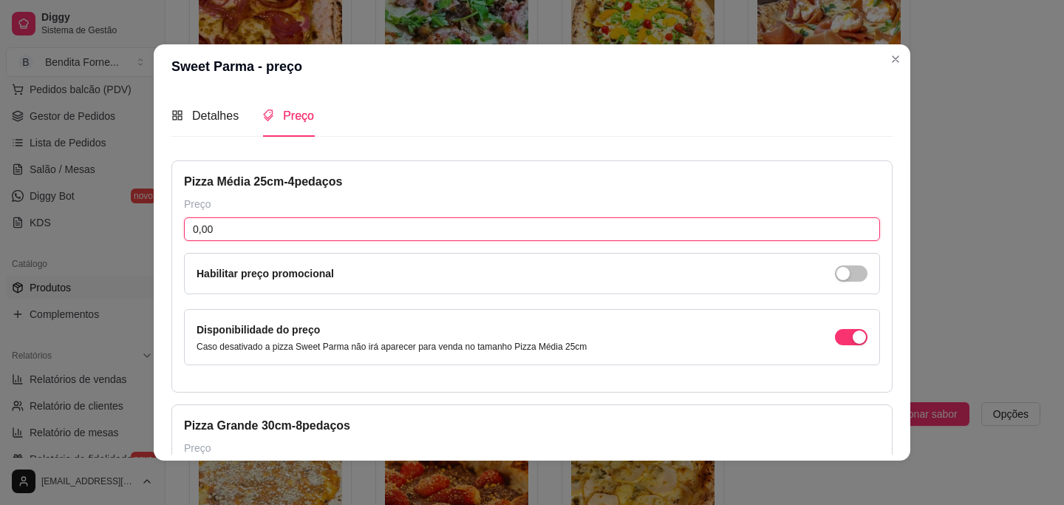
click at [261, 232] on input "0,00" at bounding box center [532, 229] width 696 height 24
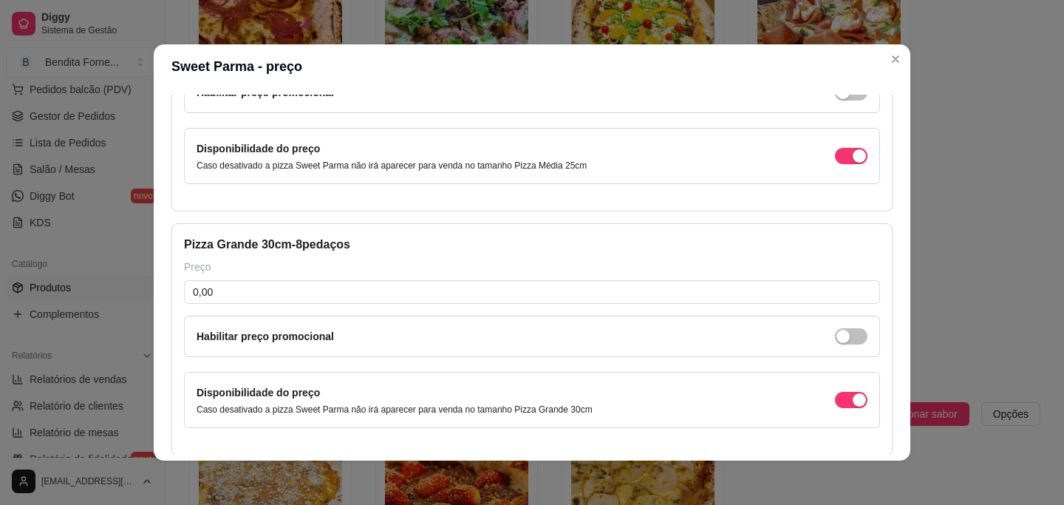
scroll to position [189, 0]
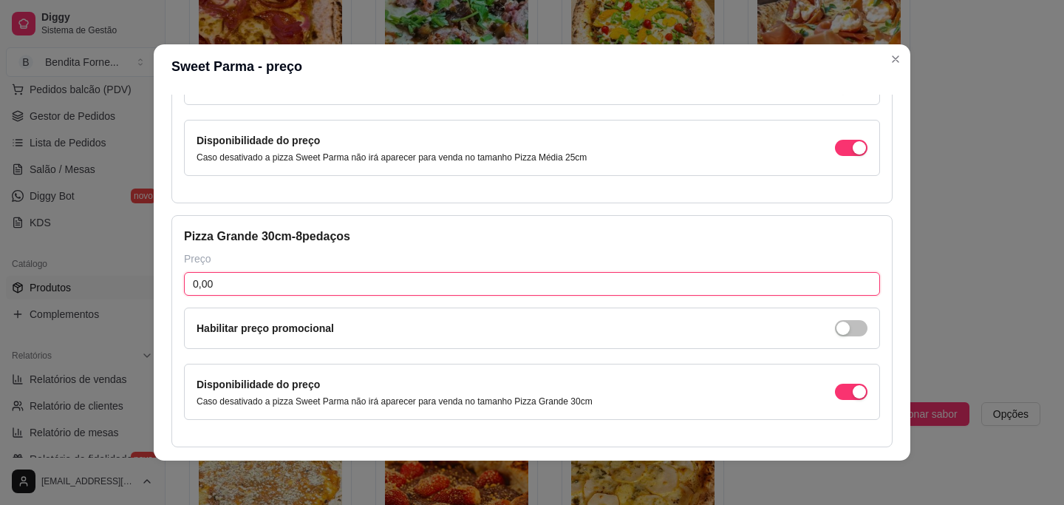
click at [288, 291] on input "0,00" at bounding box center [532, 284] width 696 height 24
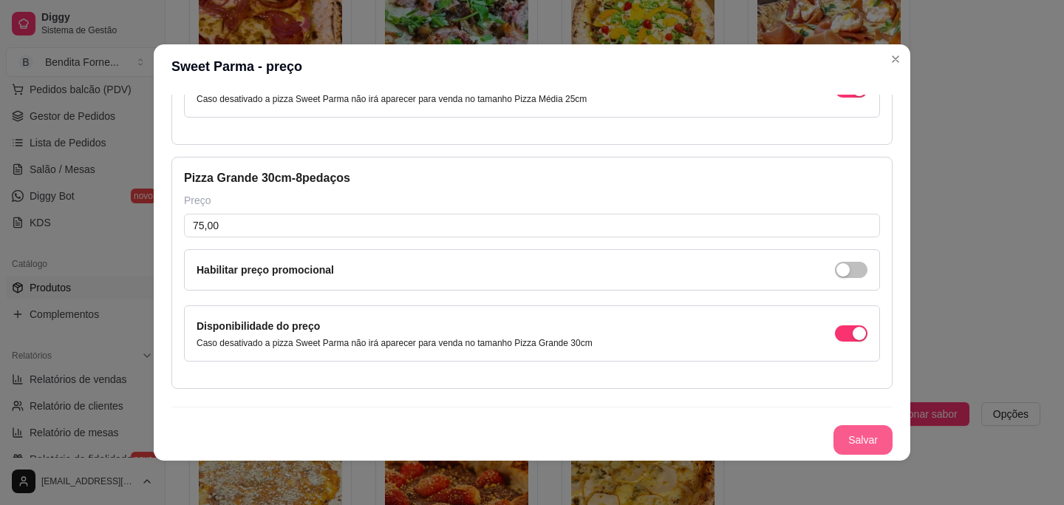
click at [865, 441] on button "Salvar" at bounding box center [863, 440] width 59 height 30
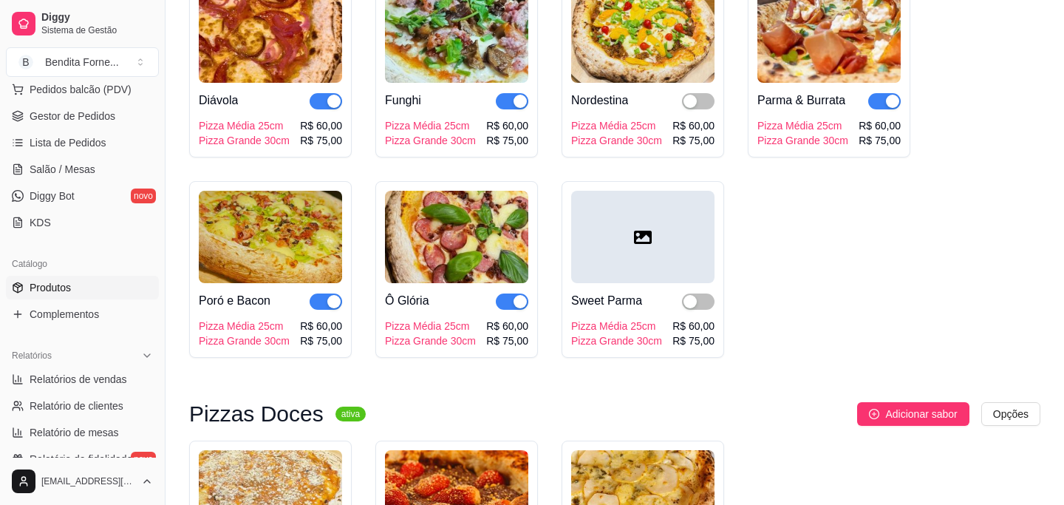
click at [648, 198] on div at bounding box center [642, 237] width 143 height 92
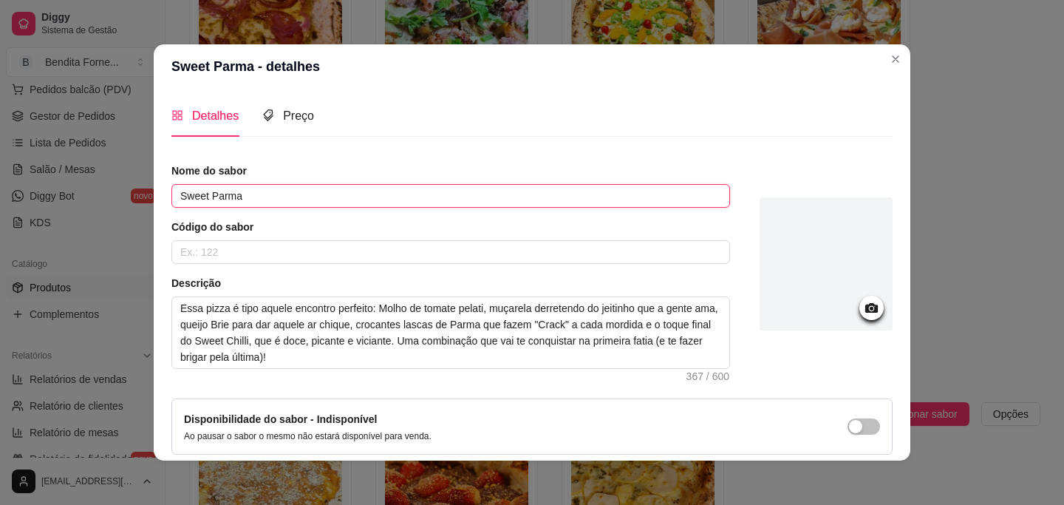
click at [237, 197] on input "Sweet Parma" at bounding box center [451, 196] width 559 height 24
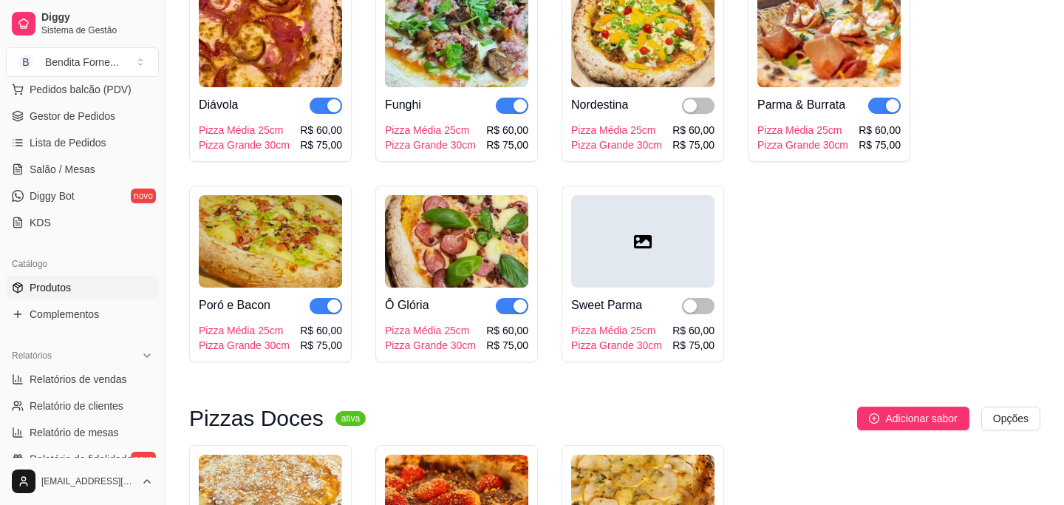
scroll to position [1078, 0]
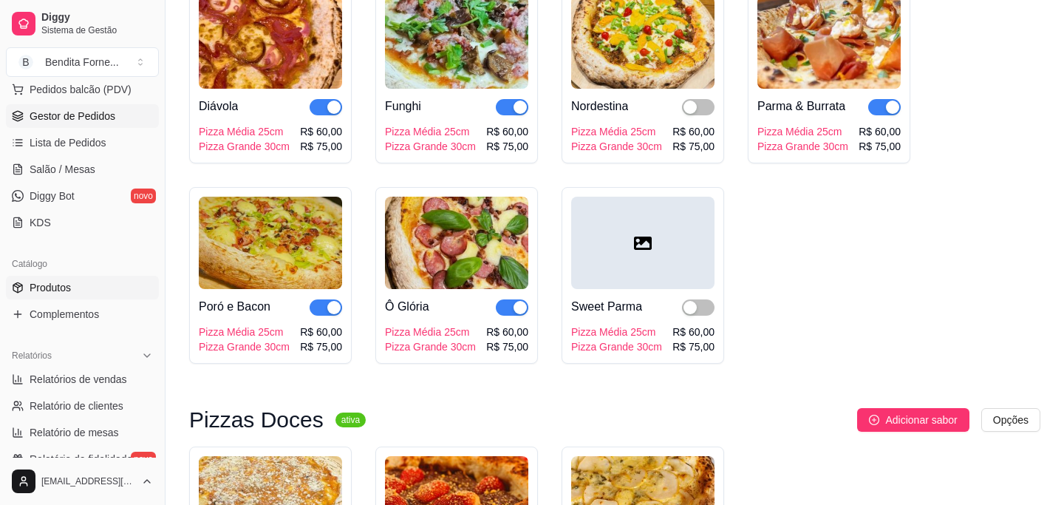
click at [80, 115] on span "Gestor de Pedidos" at bounding box center [73, 116] width 86 height 15
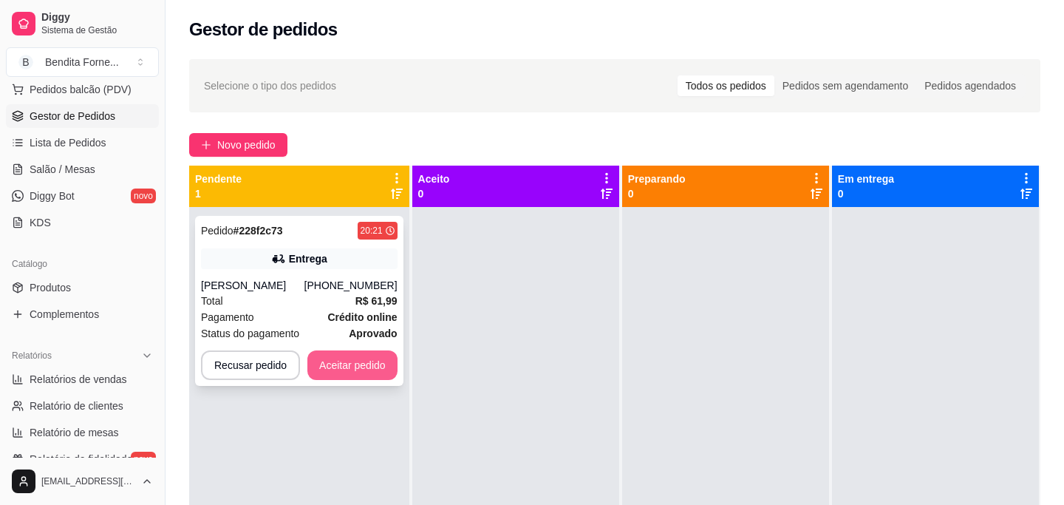
click at [364, 362] on button "Aceitar pedido" at bounding box center [353, 365] width 90 height 30
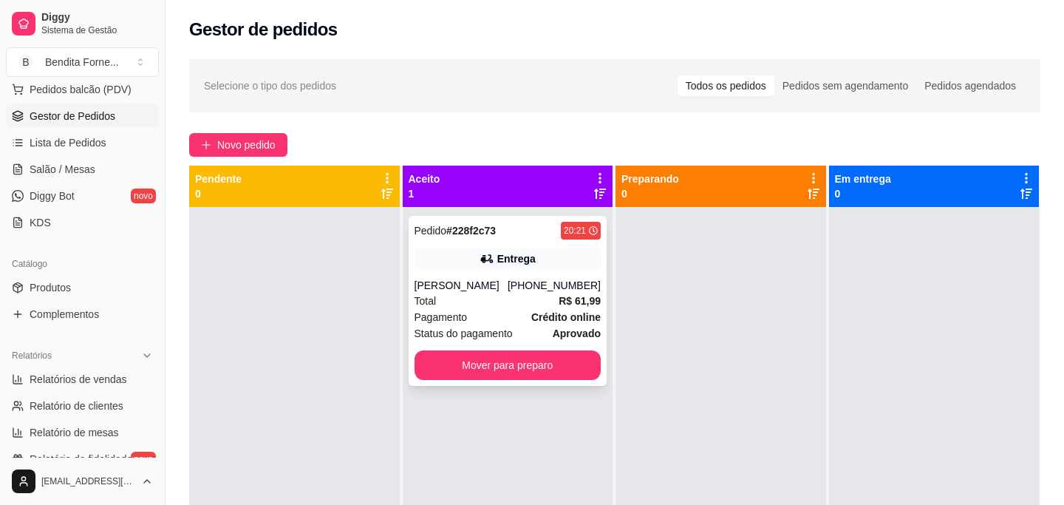
click at [438, 291] on div "[PERSON_NAME]" at bounding box center [461, 285] width 93 height 15
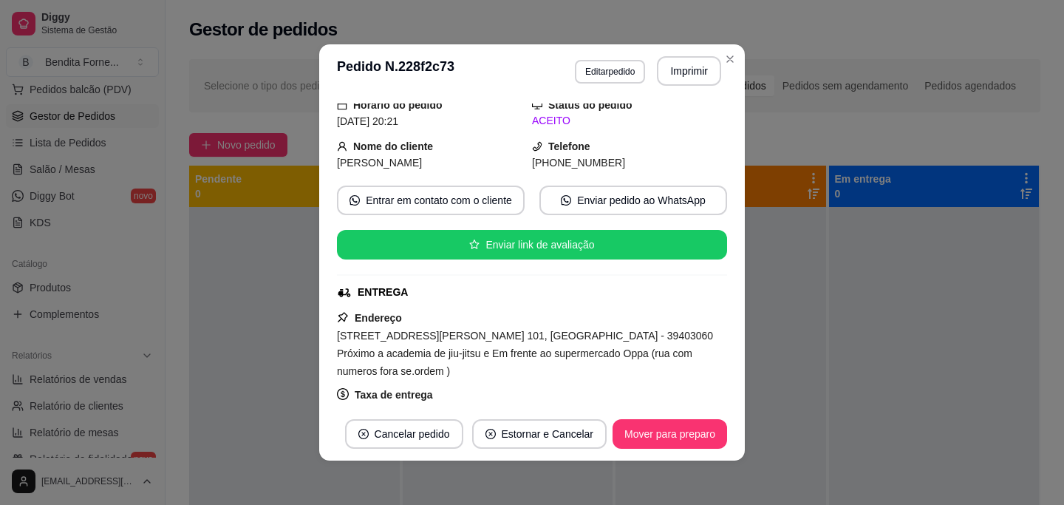
scroll to position [57, 0]
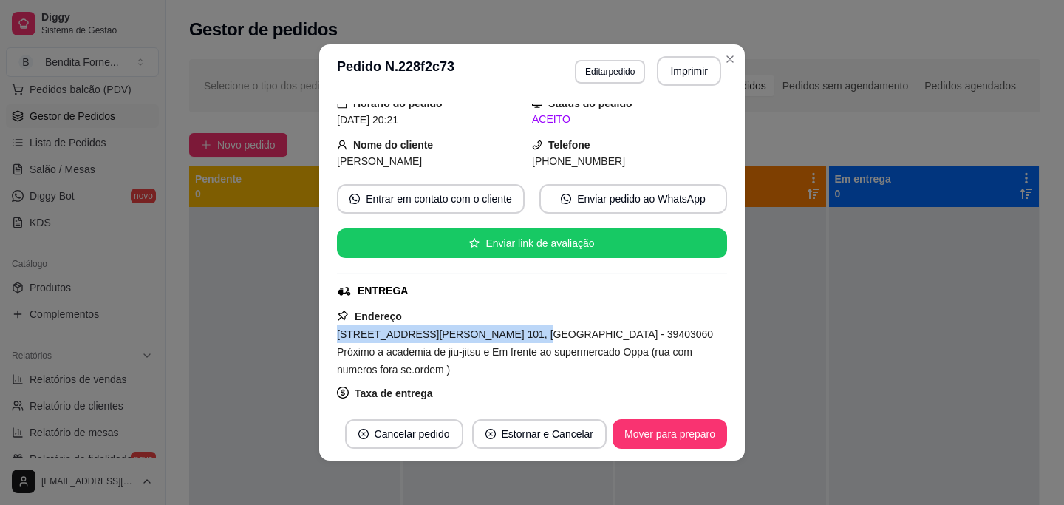
drag, startPoint x: 339, startPoint y: 336, endPoint x: 504, endPoint y: 337, distance: 165.6
click at [504, 337] on span "[STREET_ADDRESS][PERSON_NAME] 101, [GEOGRAPHIC_DATA] - 39403060 Próximo a acade…" at bounding box center [525, 351] width 376 height 47
copy span "[STREET_ADDRESS][PERSON_NAME] 101, [GEOGRAPHIC_DATA]"
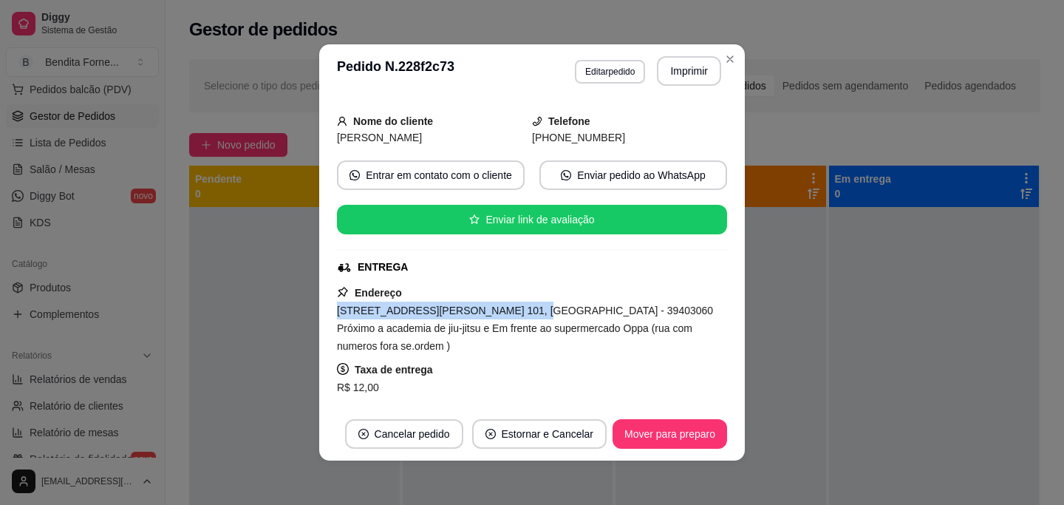
scroll to position [86, 0]
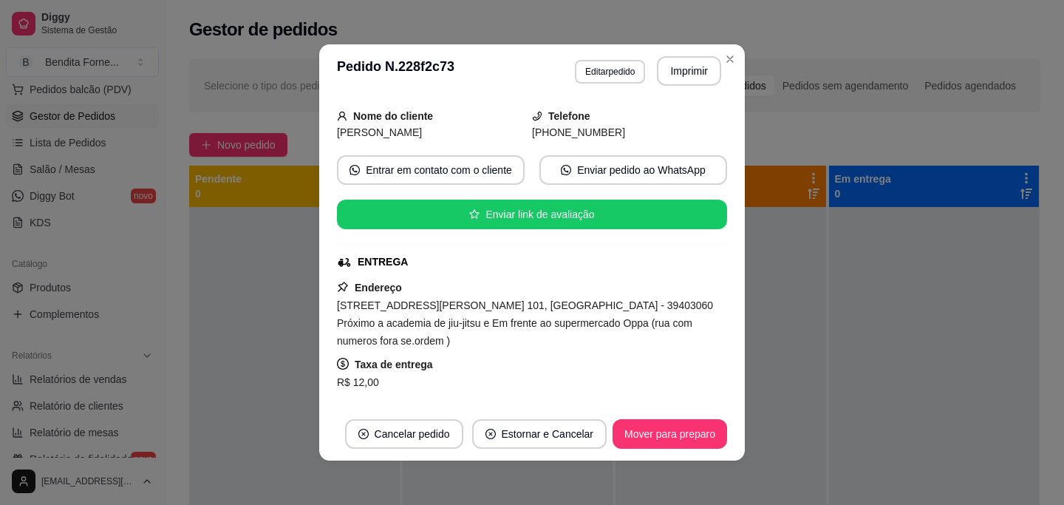
drag, startPoint x: 543, startPoint y: 292, endPoint x: 555, endPoint y: 299, distance: 13.6
click at [546, 293] on div "Endereço [STREET_ADDRESS][PERSON_NAME] 101, [GEOGRAPHIC_DATA] - 39403060 Próxim…" at bounding box center [532, 350] width 390 height 142
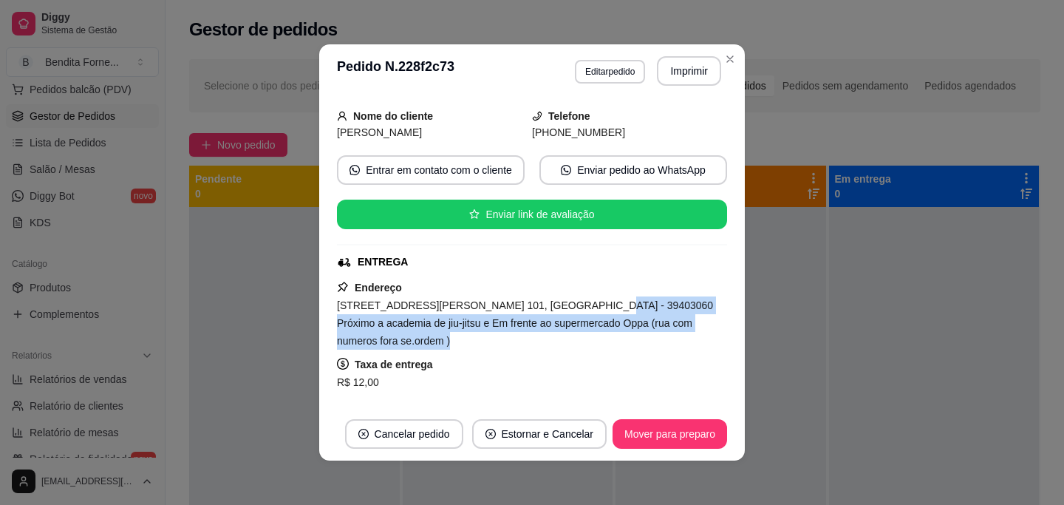
drag, startPoint x: 572, startPoint y: 305, endPoint x: 701, endPoint y: 334, distance: 132.0
click at [701, 334] on div "Endereço [STREET_ADDRESS][PERSON_NAME] 101, [GEOGRAPHIC_DATA] - 39403060 Próxim…" at bounding box center [532, 350] width 390 height 142
copy span "Próximo a academia de jiu-jitsu e Em frente ao supermercado Oppa (rua com numer…"
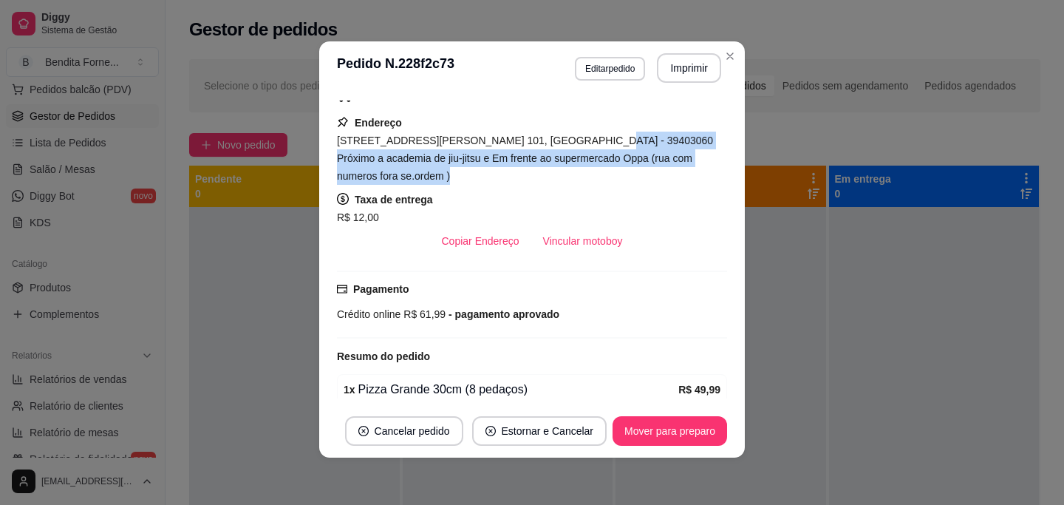
scroll to position [247, 0]
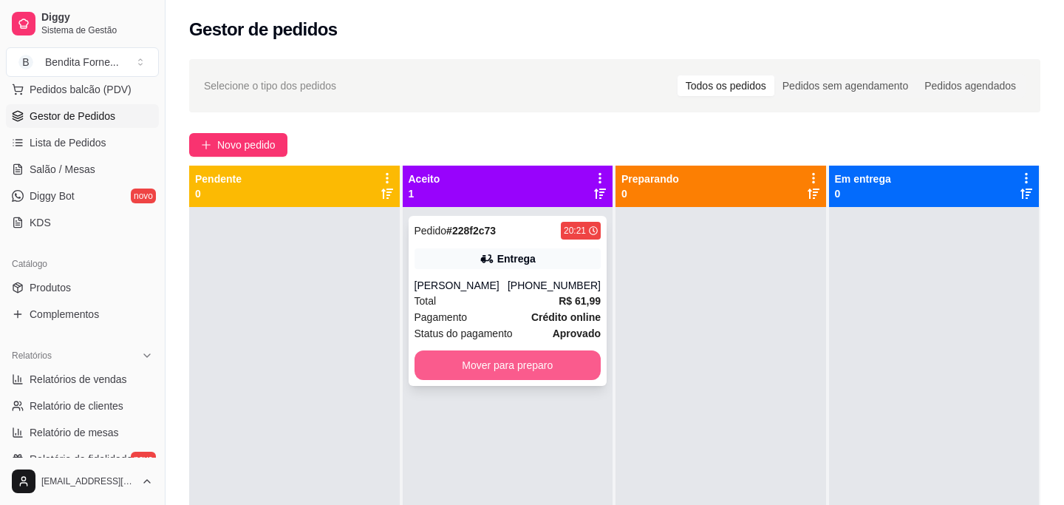
click at [513, 367] on button "Mover para preparo" at bounding box center [508, 365] width 187 height 30
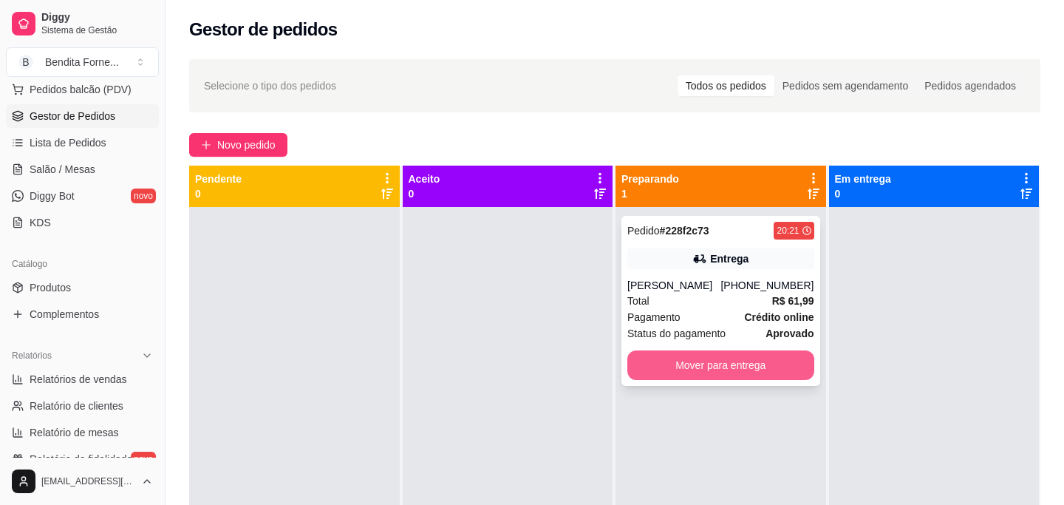
click at [685, 357] on button "Mover para entrega" at bounding box center [721, 365] width 187 height 30
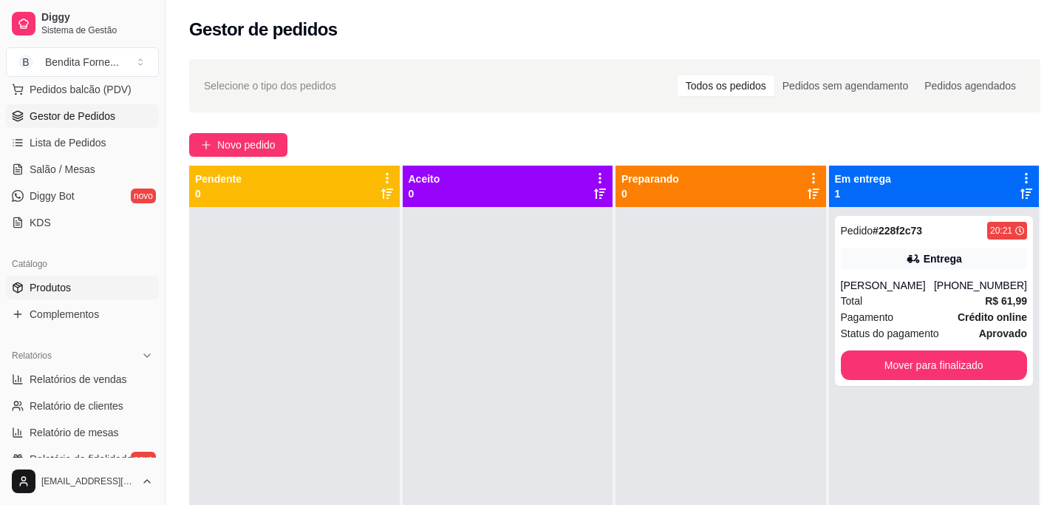
click at [67, 291] on span "Produtos" at bounding box center [50, 287] width 41 height 15
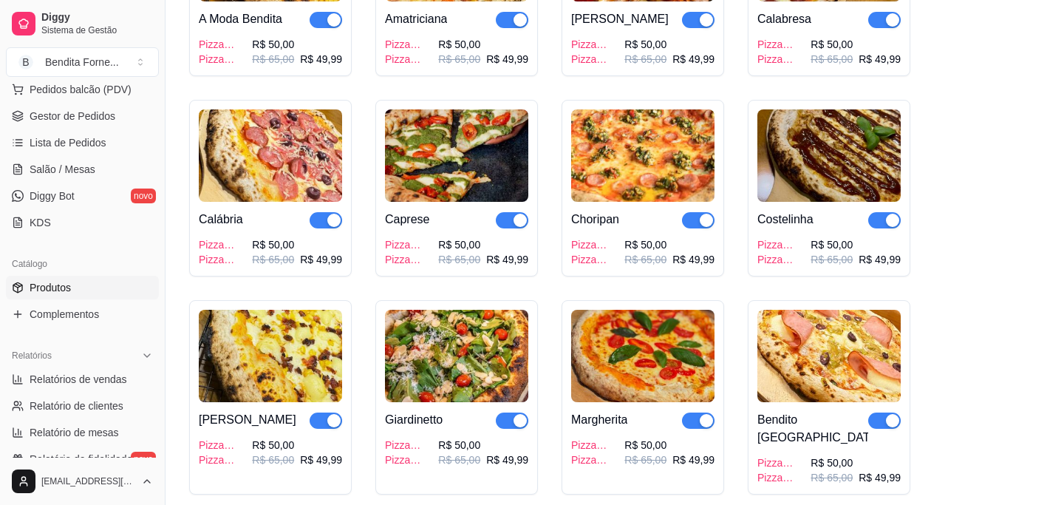
scroll to position [288, 0]
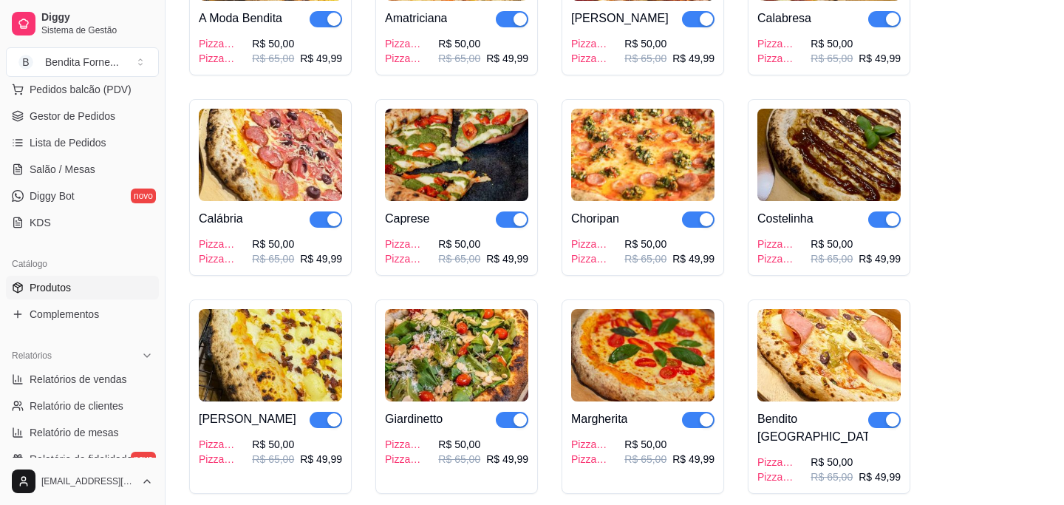
click at [462, 169] on img at bounding box center [456, 155] width 143 height 92
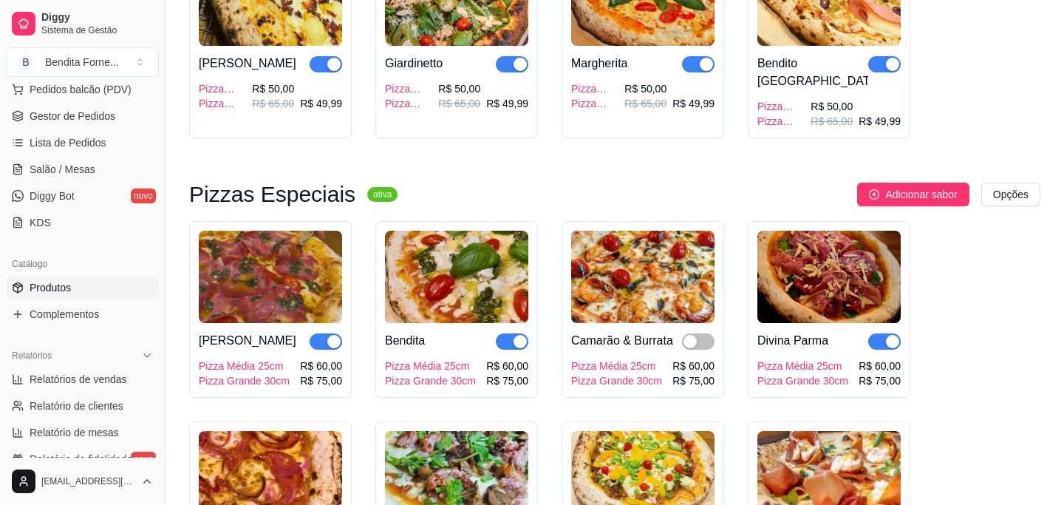
scroll to position [617, 0]
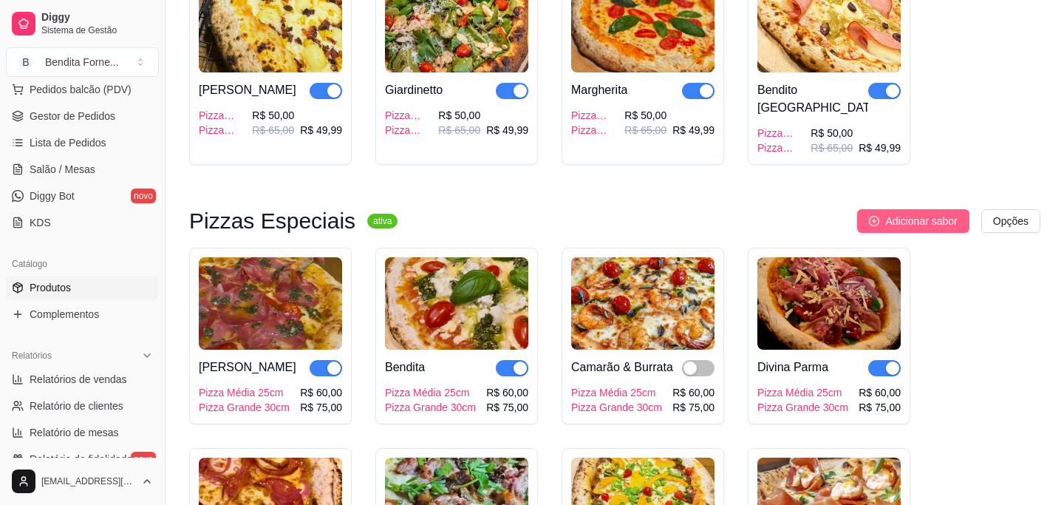
click at [886, 213] on span "Adicionar sabor" at bounding box center [922, 221] width 72 height 16
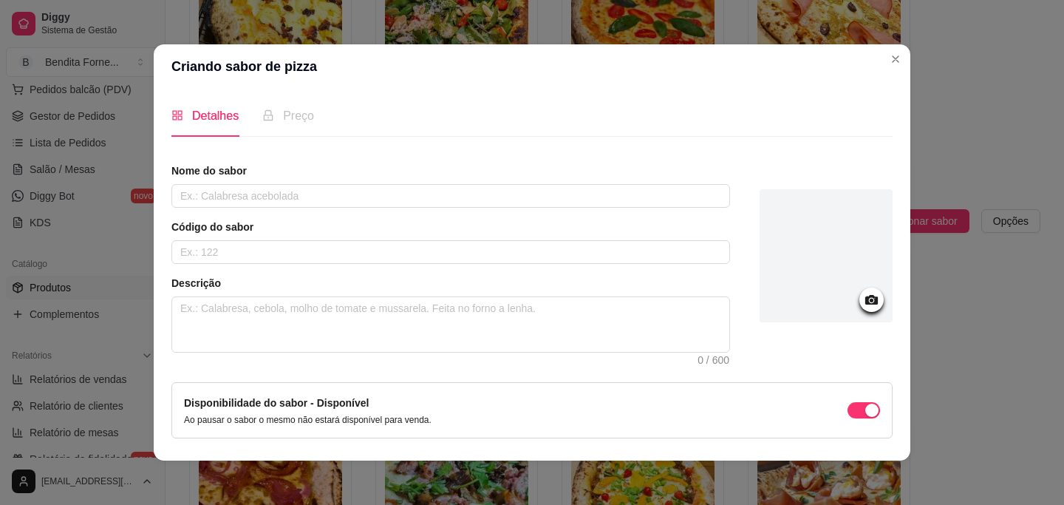
click at [304, 208] on div "Nome do sabor Código do sabor Descrição 0 / 600" at bounding box center [451, 257] width 559 height 189
click at [308, 199] on input "text" at bounding box center [451, 196] width 559 height 24
click at [872, 295] on icon at bounding box center [872, 300] width 13 height 10
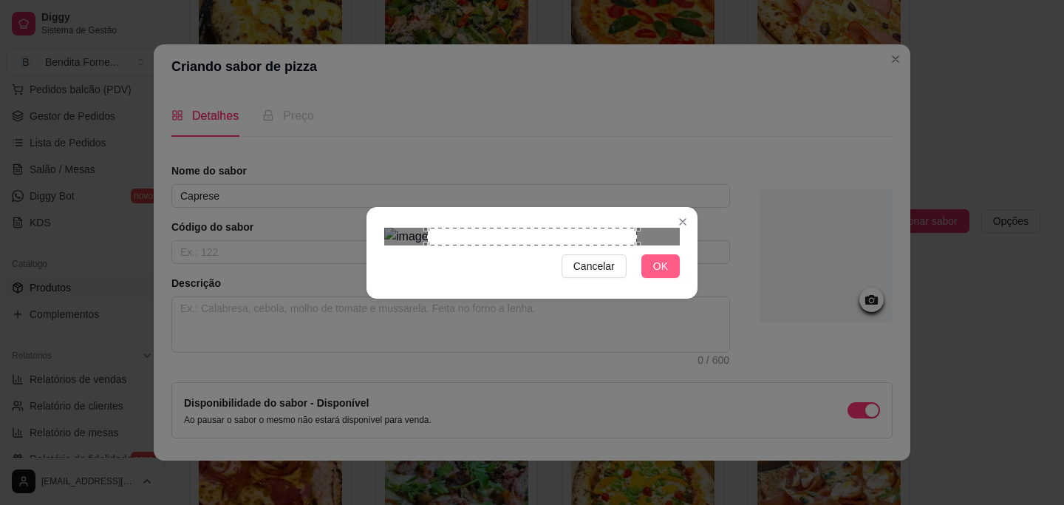
click at [665, 274] on span "OK" at bounding box center [660, 266] width 15 height 16
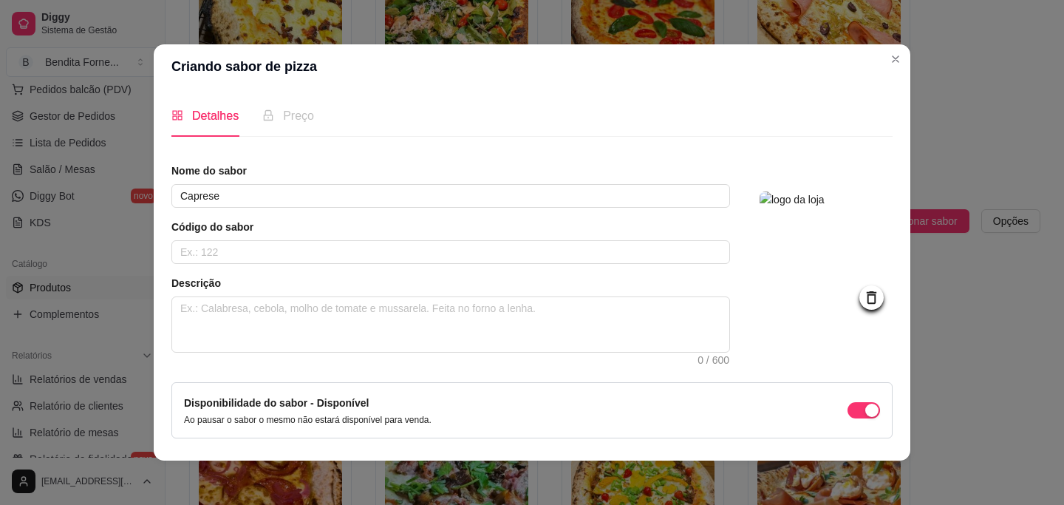
scroll to position [50, 0]
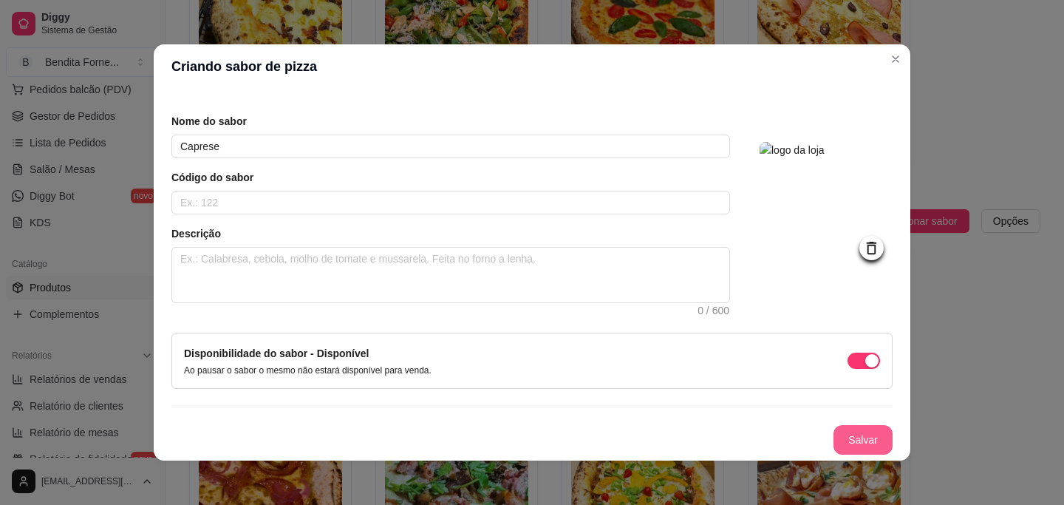
click at [877, 447] on button "Salvar" at bounding box center [863, 440] width 59 height 30
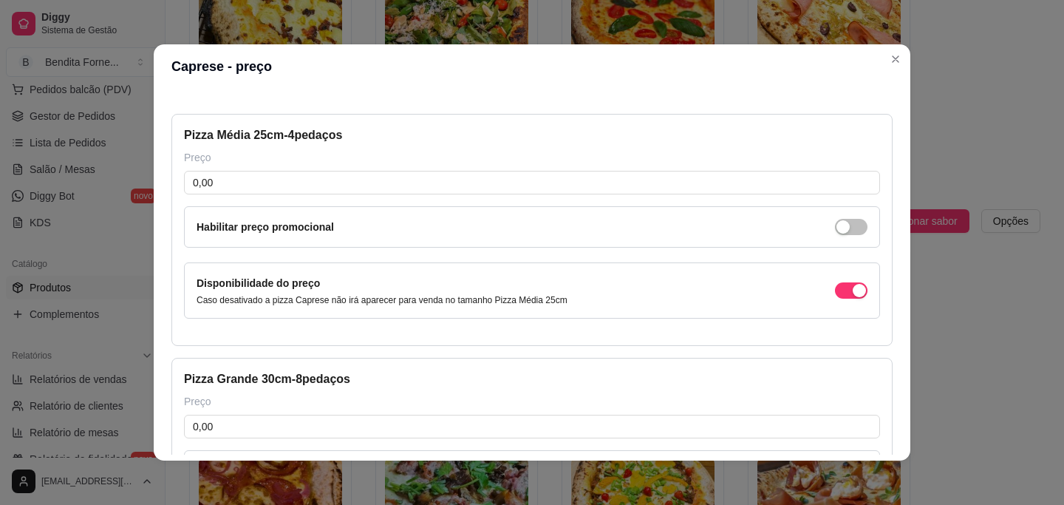
scroll to position [0, 0]
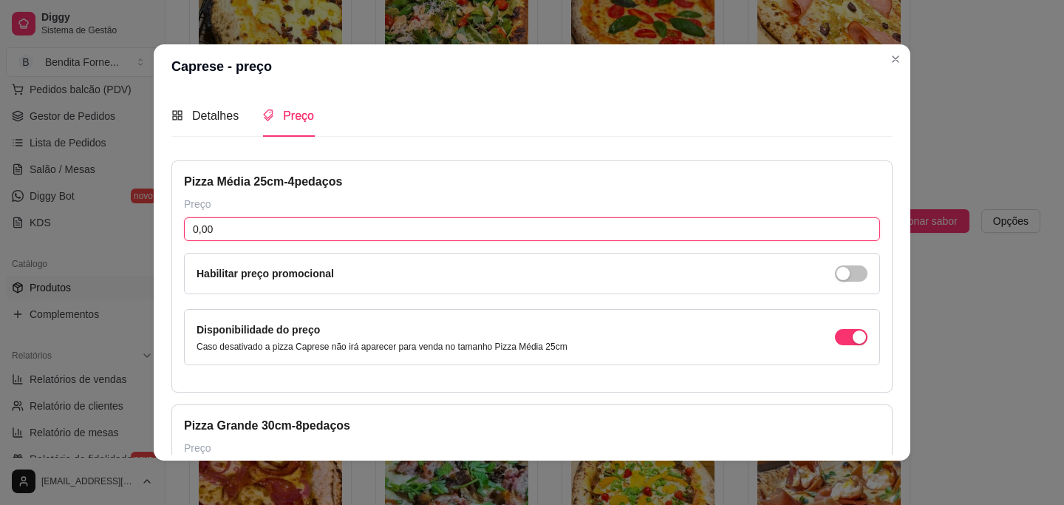
click at [271, 232] on input "0,00" at bounding box center [532, 229] width 696 height 24
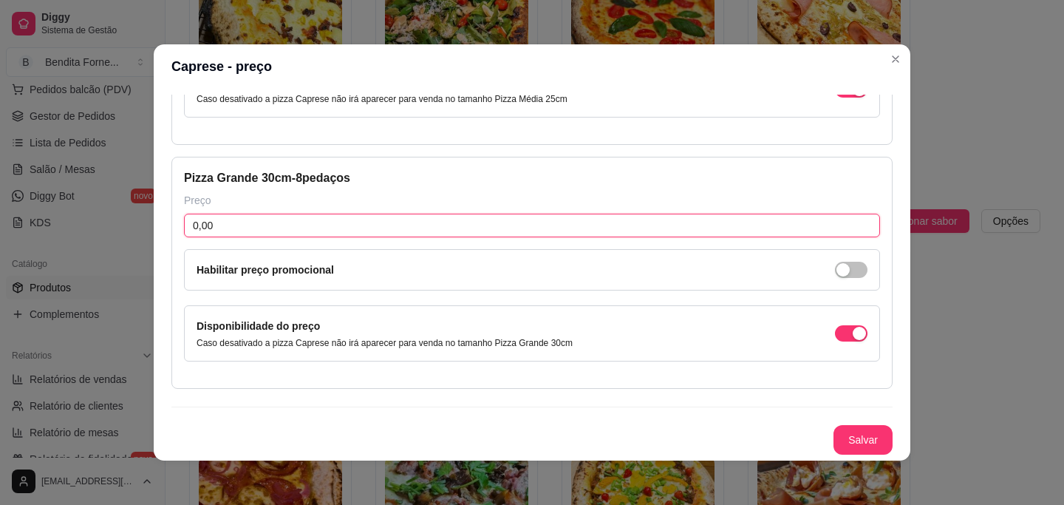
click at [280, 228] on input "0,00" at bounding box center [532, 226] width 696 height 24
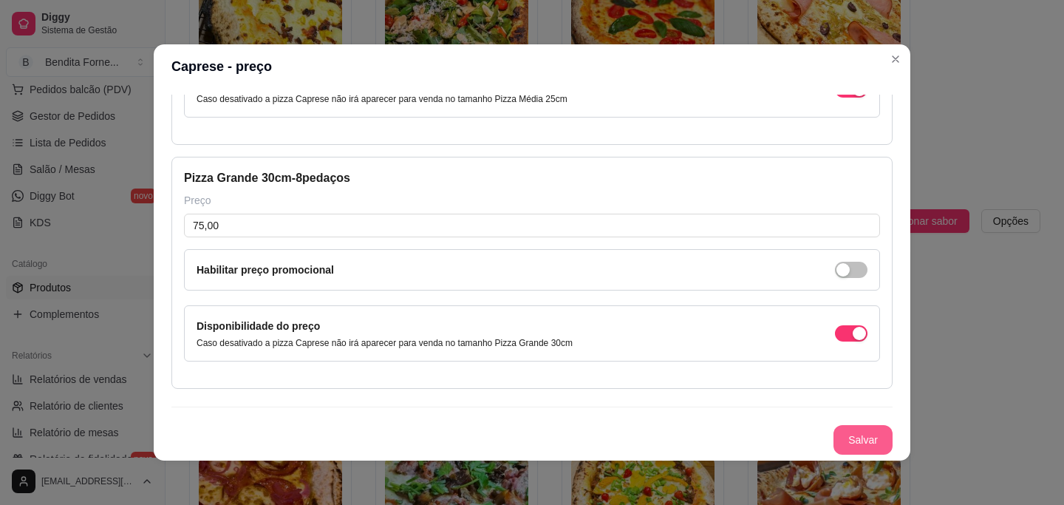
click at [869, 441] on button "Salvar" at bounding box center [863, 440] width 59 height 30
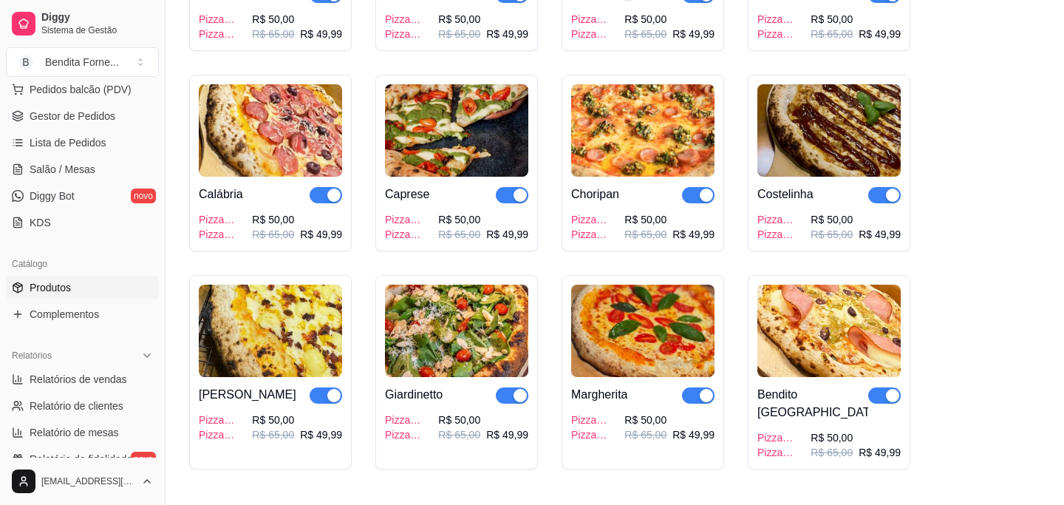
scroll to position [304, 0]
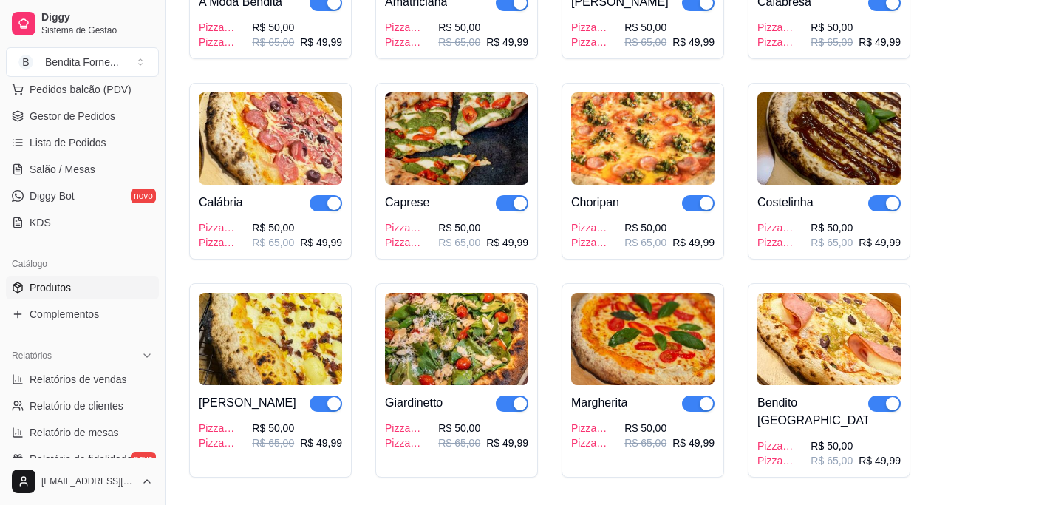
click at [455, 142] on img at bounding box center [456, 138] width 143 height 92
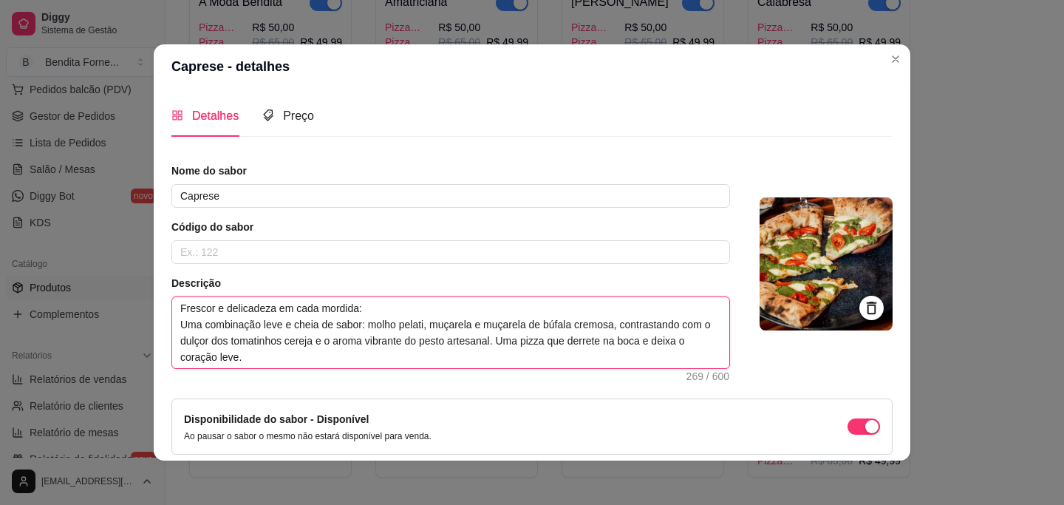
drag, startPoint x: 178, startPoint y: 307, endPoint x: 355, endPoint y: 386, distance: 193.6
click at [355, 386] on div "Nome do sabor Caprese Código do sabor Descrição Frescor e delicadeza em cada mo…" at bounding box center [532, 341] width 721 height 357
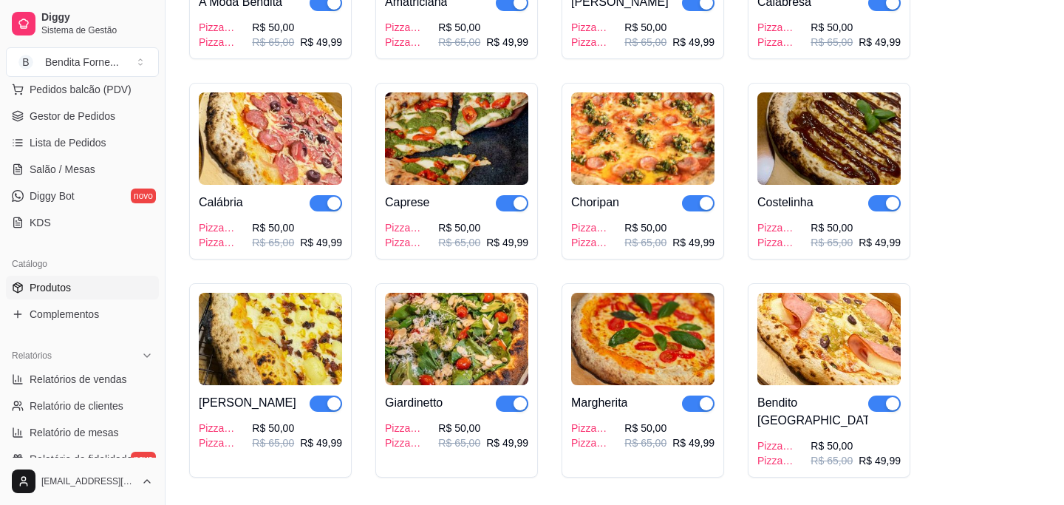
click at [427, 160] on img at bounding box center [456, 138] width 143 height 92
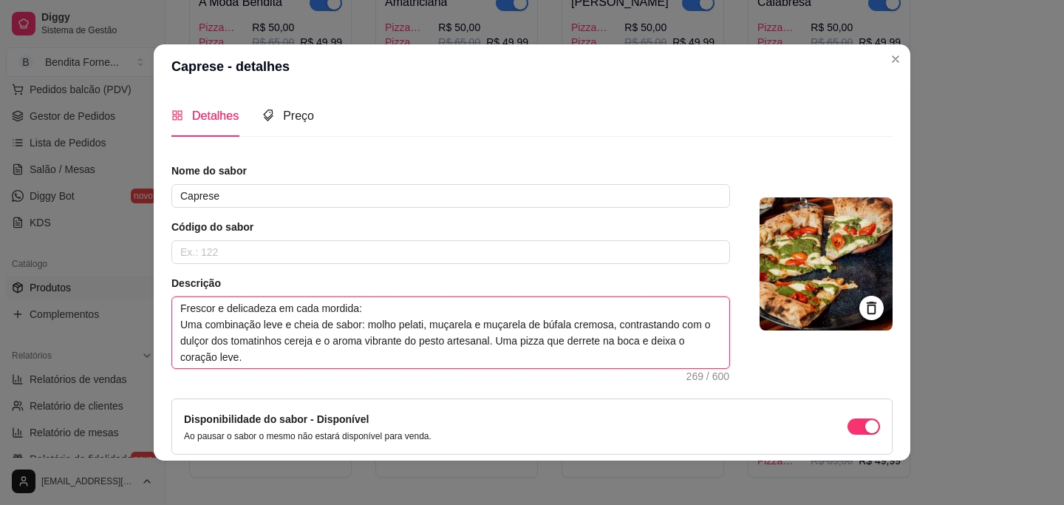
drag, startPoint x: 180, startPoint y: 308, endPoint x: 358, endPoint y: 388, distance: 194.6
click at [358, 388] on div "Nome do sabor Caprese Código do sabor Descrição Frescor e delicadeza em cada mo…" at bounding box center [532, 341] width 721 height 357
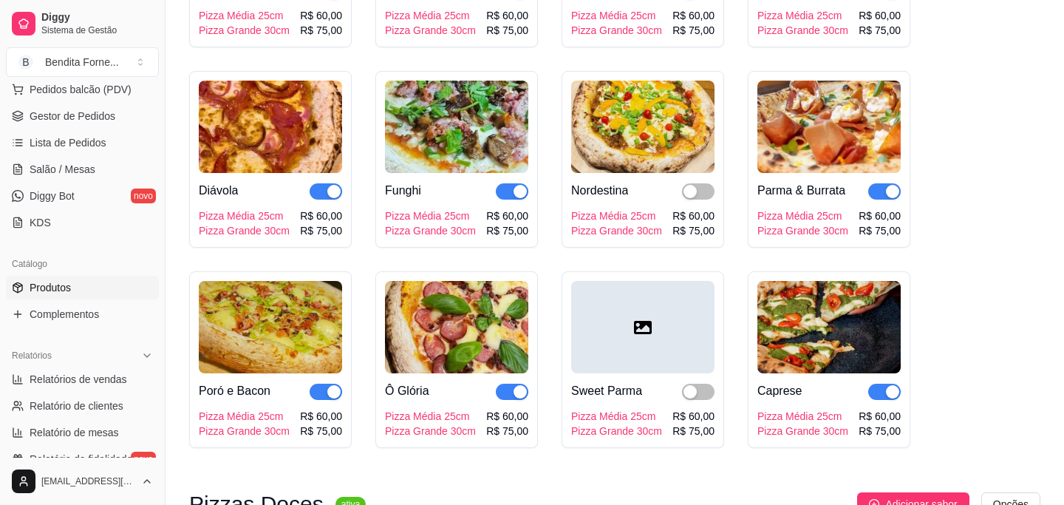
scroll to position [1001, 0]
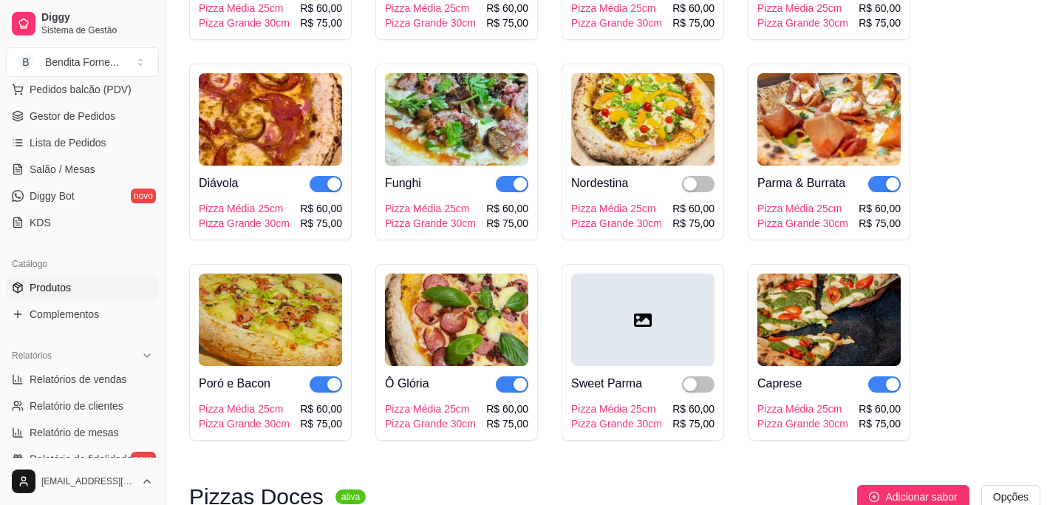
click at [861, 305] on img at bounding box center [829, 320] width 143 height 92
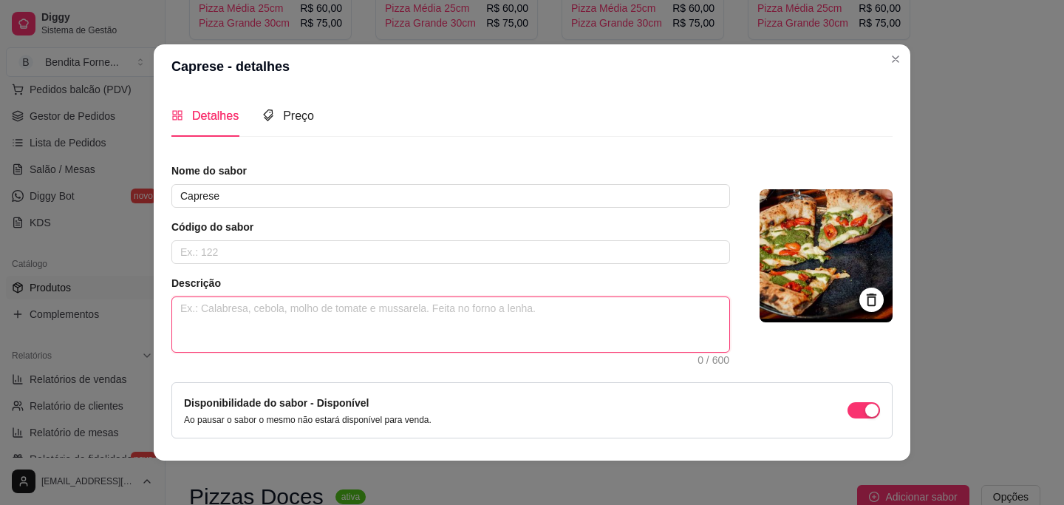
click at [262, 299] on textarea at bounding box center [450, 324] width 557 height 55
paste textarea "Frescor e delicadeza em cada mordida: Uma combinação leve e cheia de sabor: mol…"
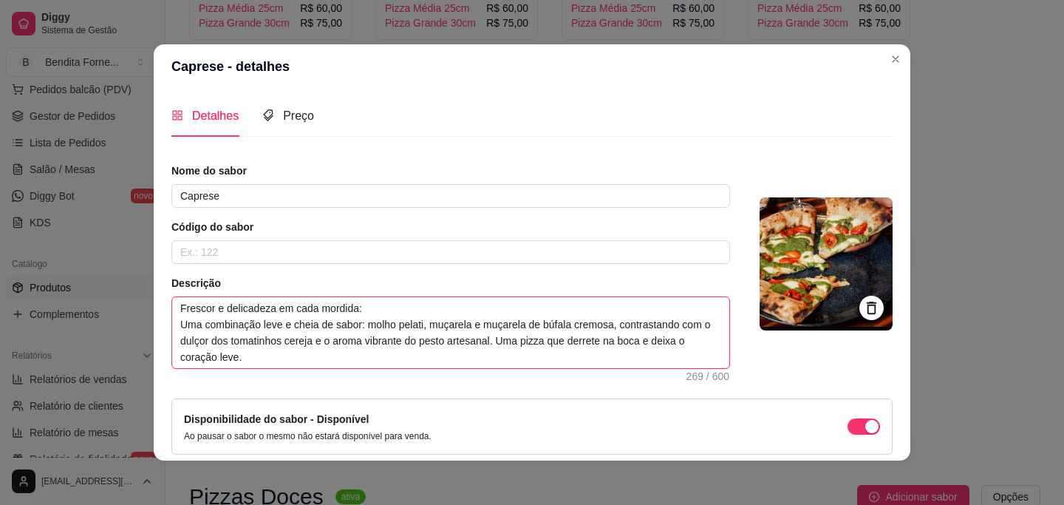
scroll to position [66, 0]
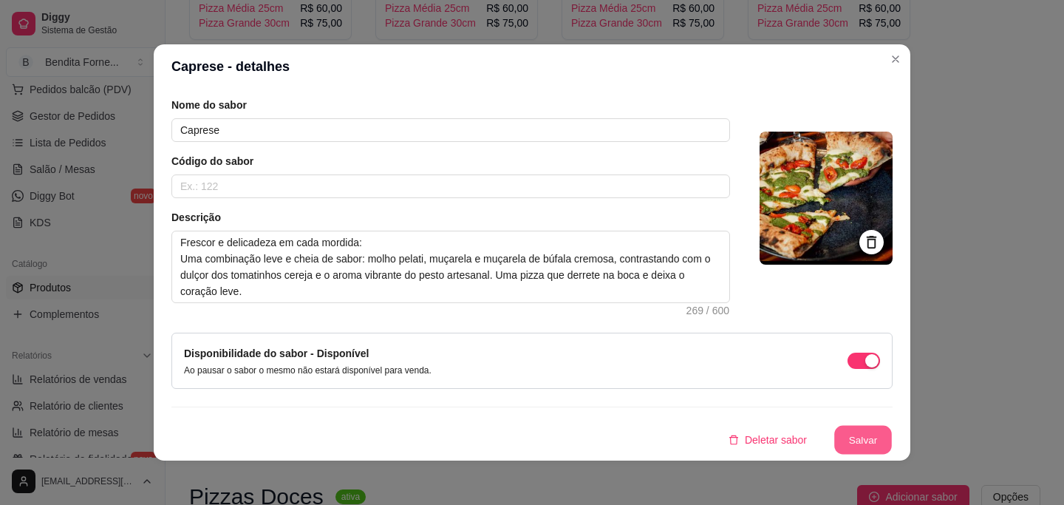
click at [865, 438] on button "Salvar" at bounding box center [864, 440] width 58 height 29
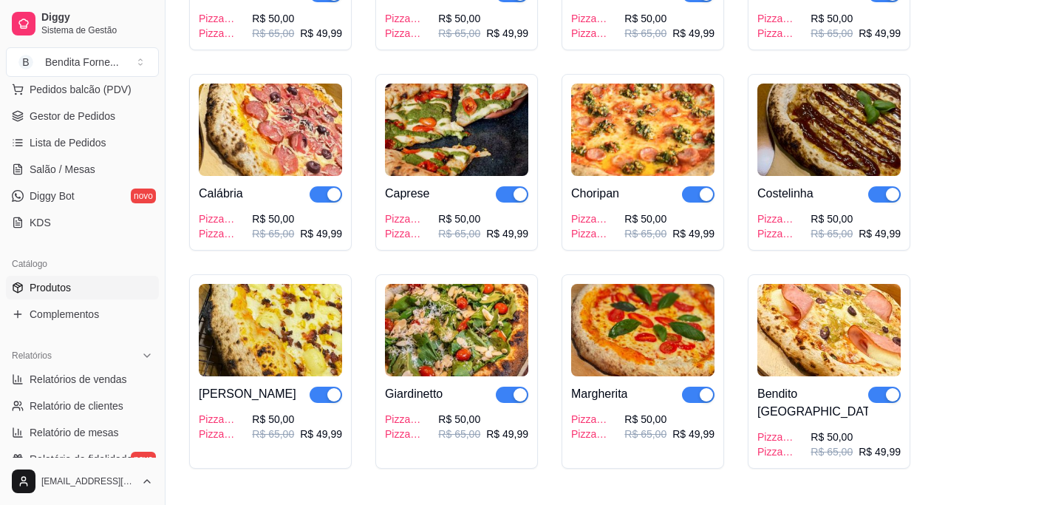
scroll to position [310, 0]
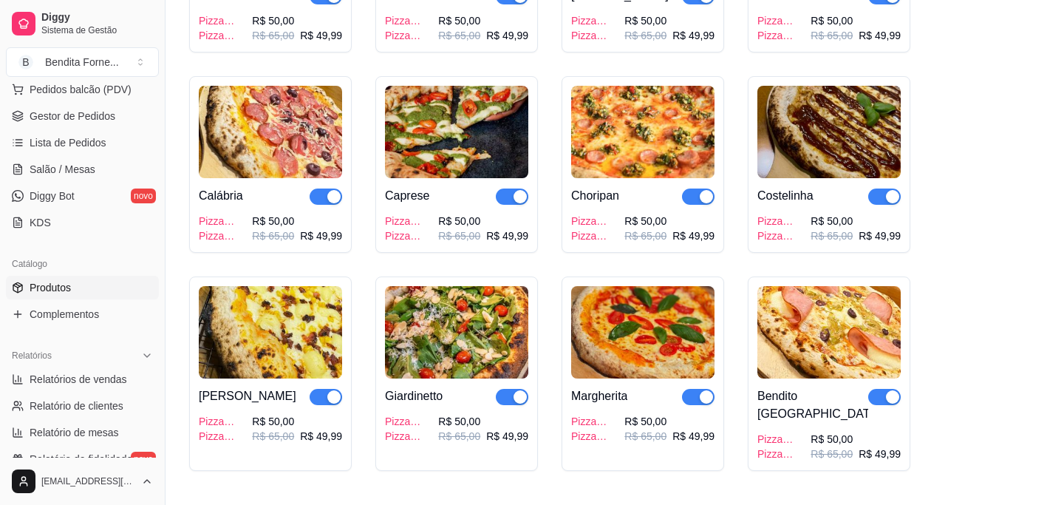
click at [441, 141] on img at bounding box center [456, 132] width 143 height 92
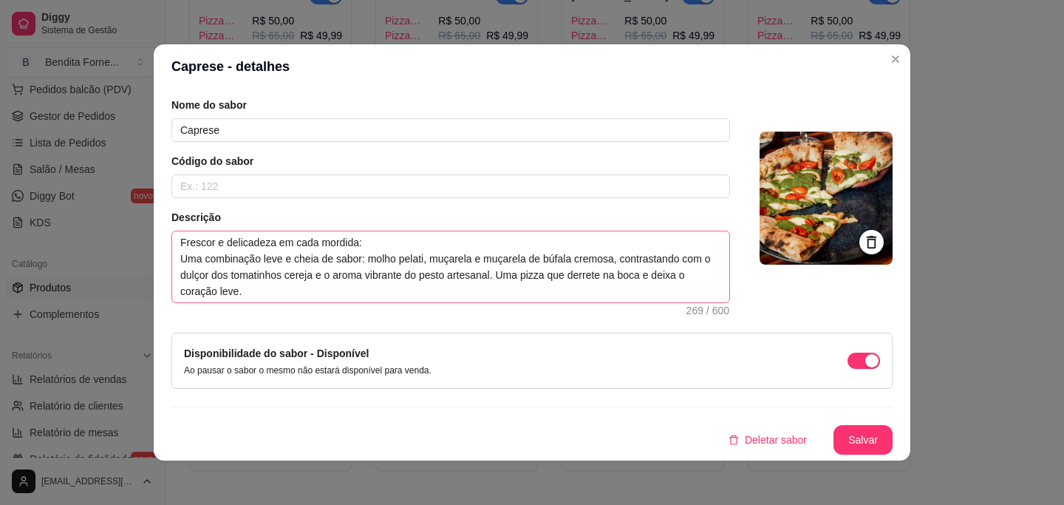
scroll to position [0, 0]
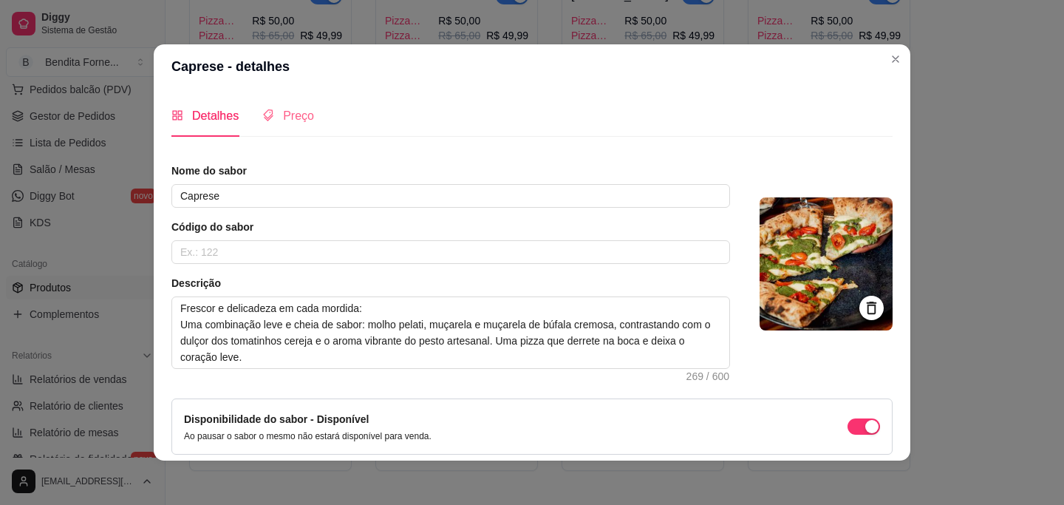
click at [291, 103] on div "Preço" at bounding box center [288, 116] width 52 height 42
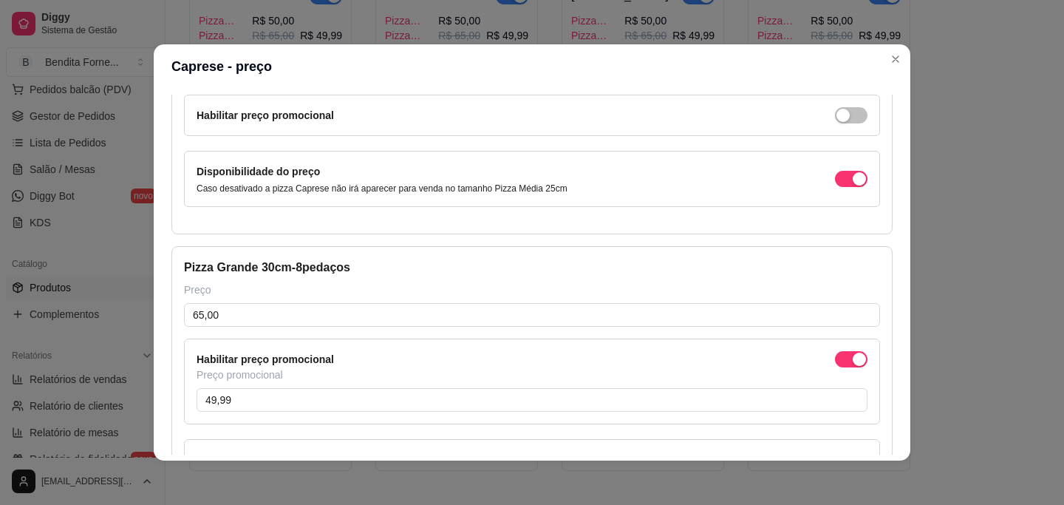
scroll to position [292, 0]
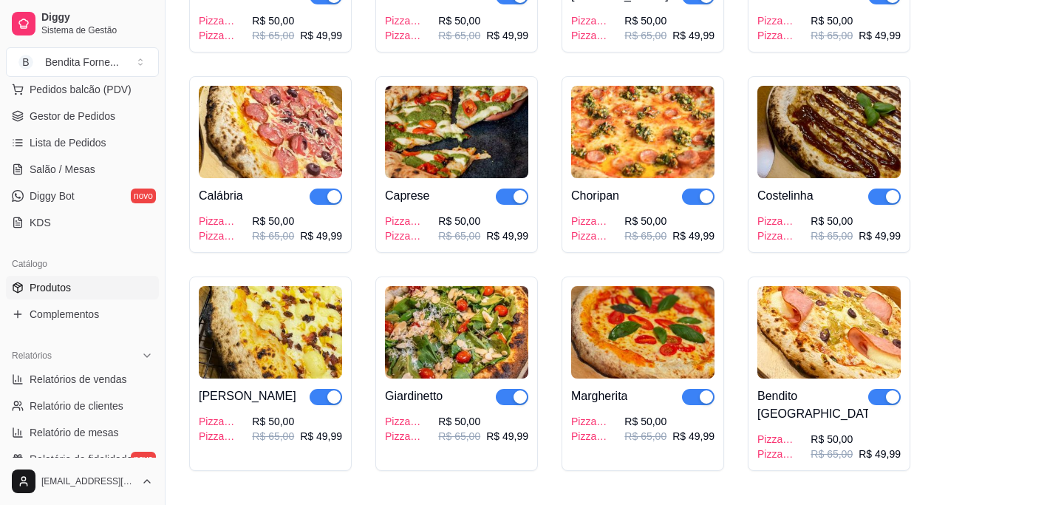
click at [446, 149] on img at bounding box center [456, 132] width 143 height 92
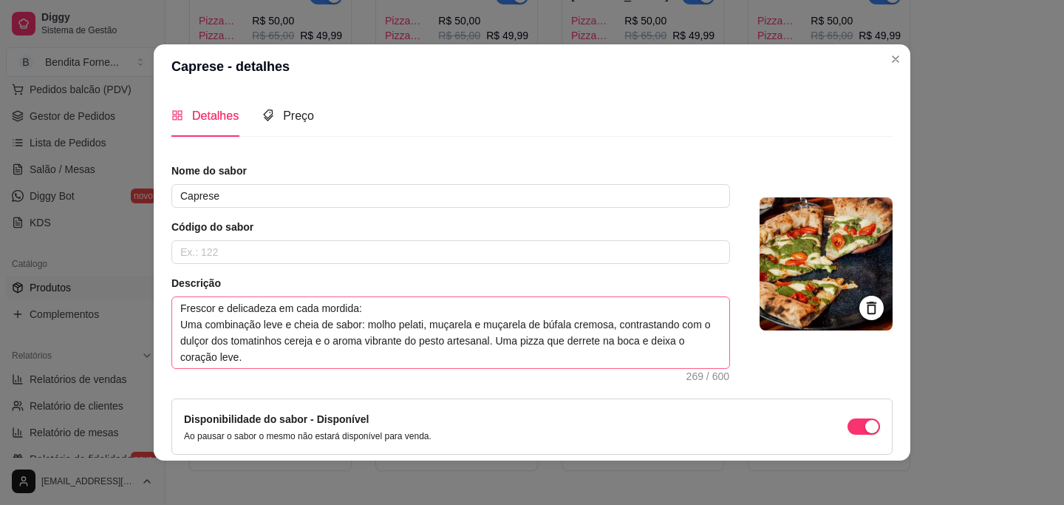
scroll to position [66, 0]
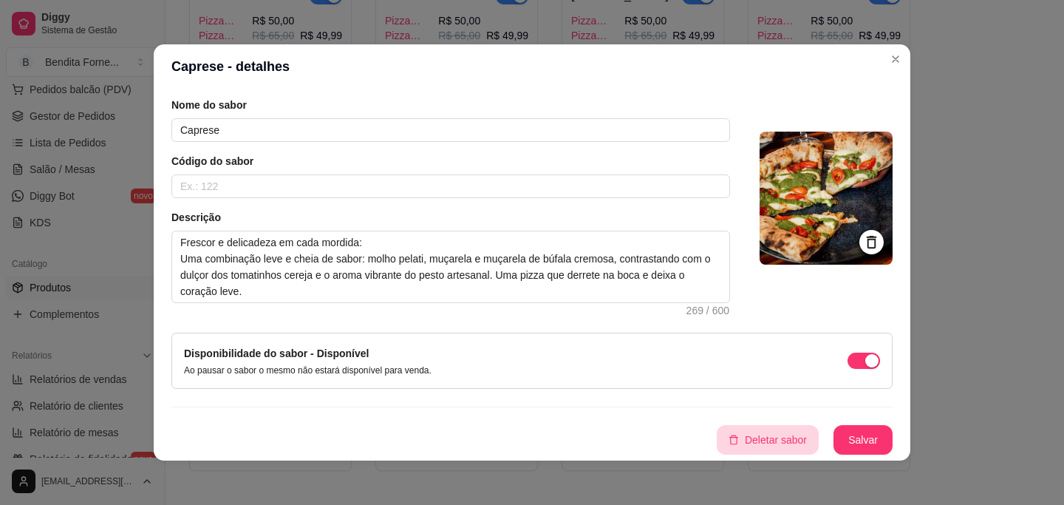
click at [761, 431] on button "Deletar sabor" at bounding box center [768, 440] width 102 height 30
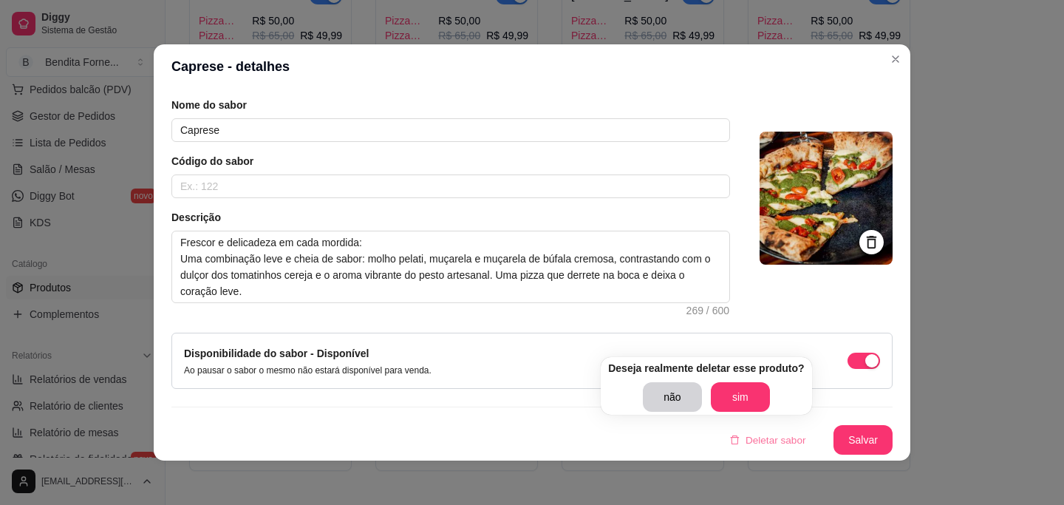
click at [736, 381] on div "Deseja realmente deletar esse produto? não sim" at bounding box center [706, 386] width 211 height 58
click at [740, 390] on button "sim" at bounding box center [740, 397] width 59 height 30
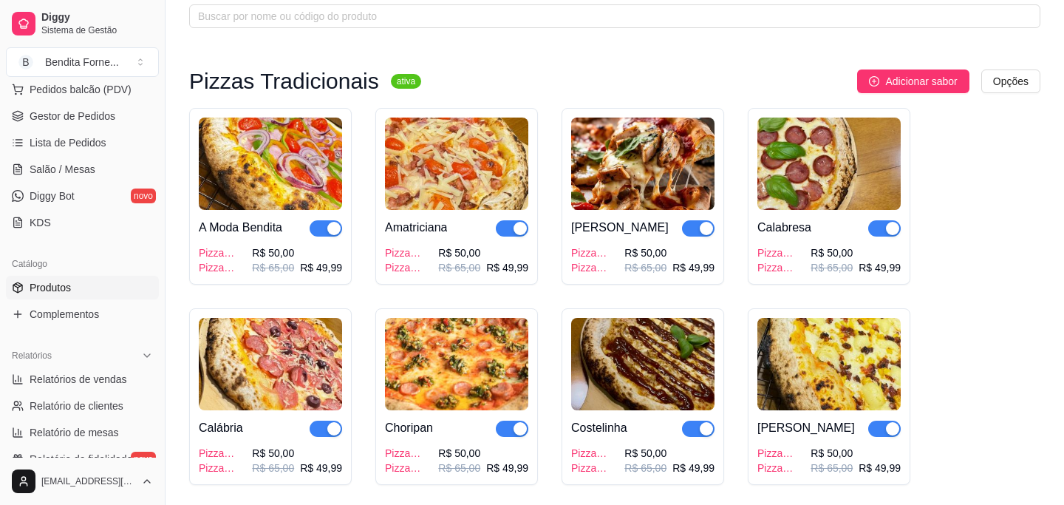
scroll to position [86, 0]
